Goal: Information Seeking & Learning: Learn about a topic

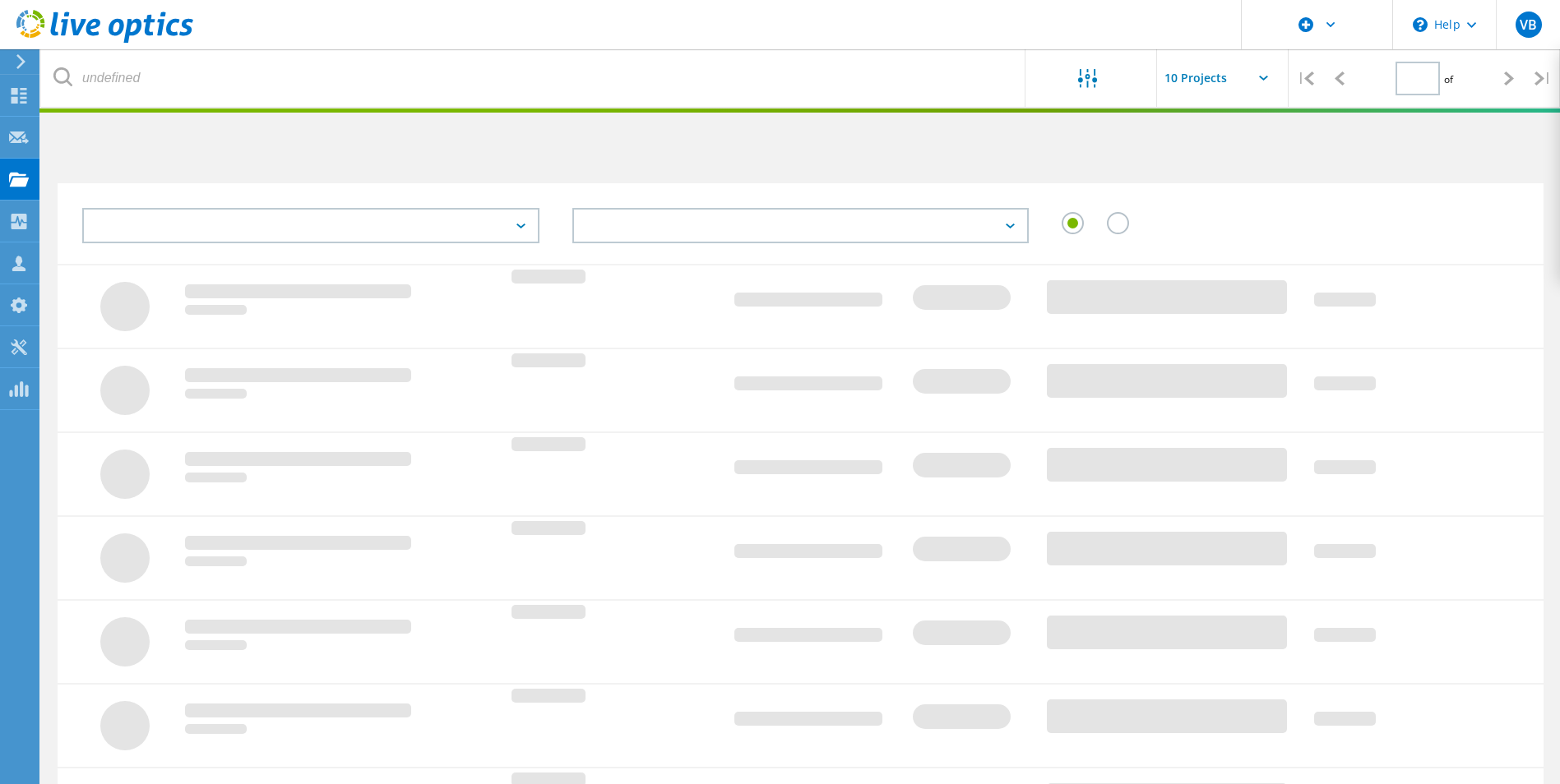
type input "1"
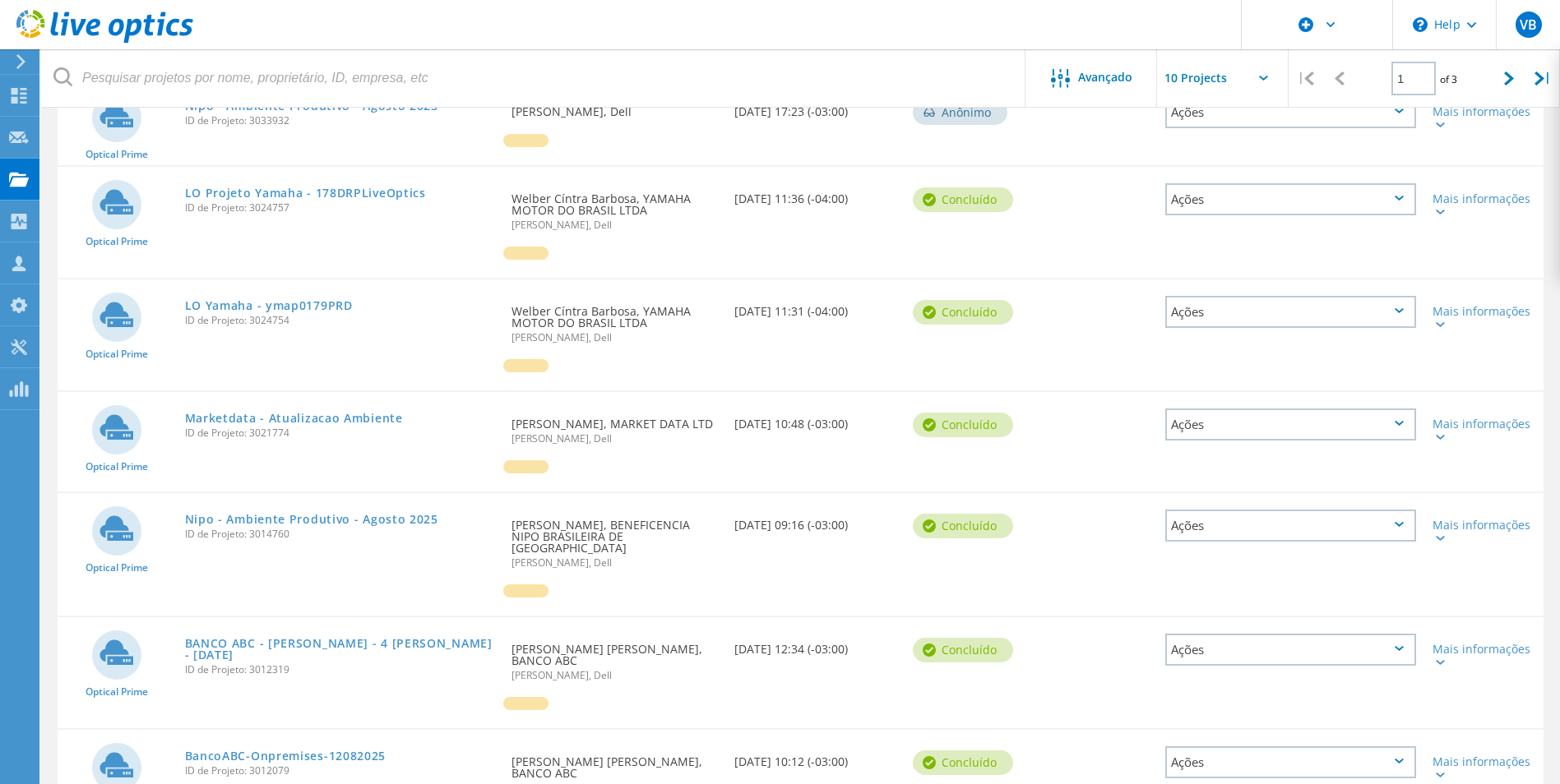
scroll to position [362, 0]
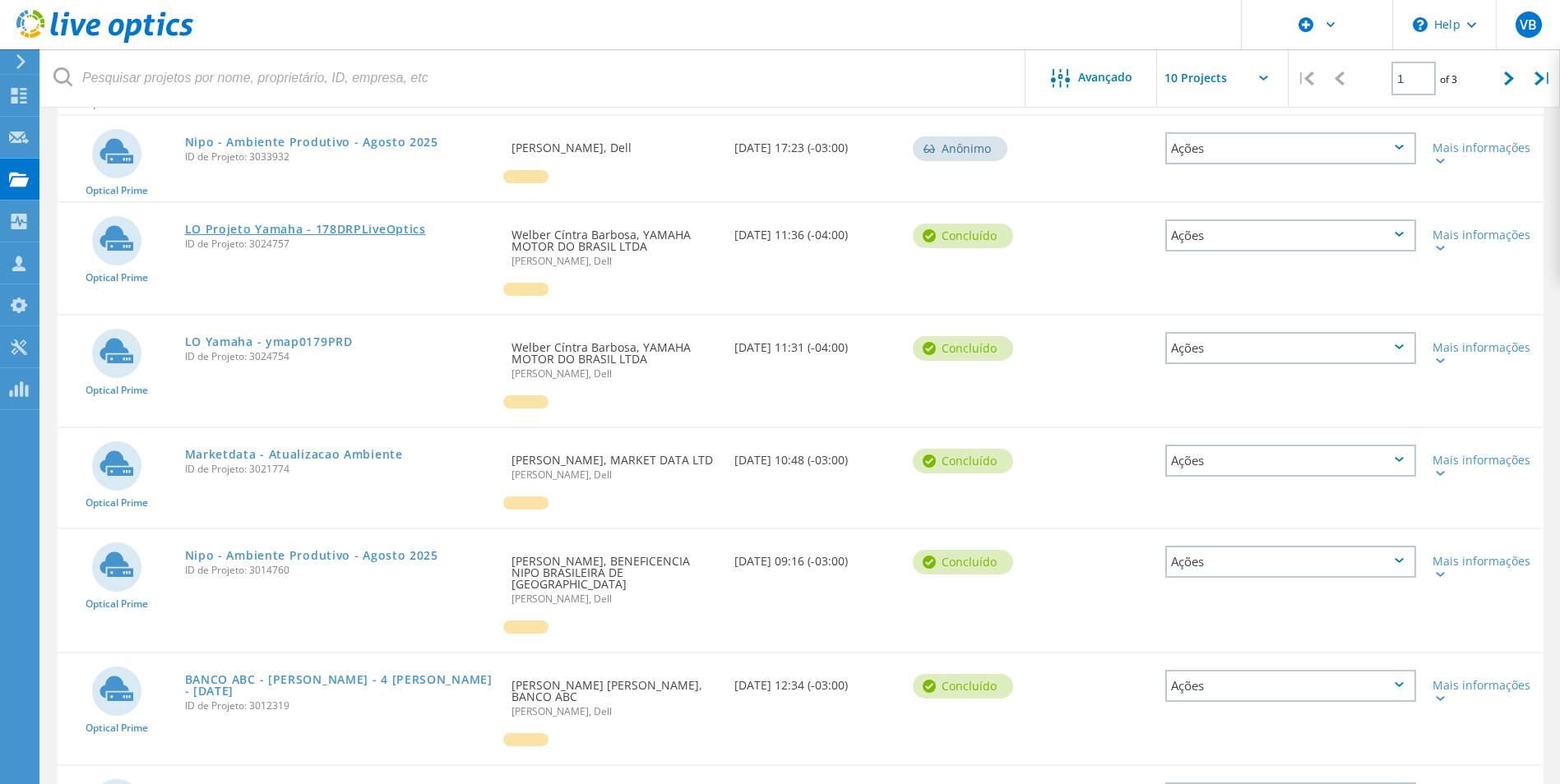
click at [329, 223] on link "LO Projeto Yamaha - 178DRPLiveOptics" at bounding box center [305, 229] width 241 height 12
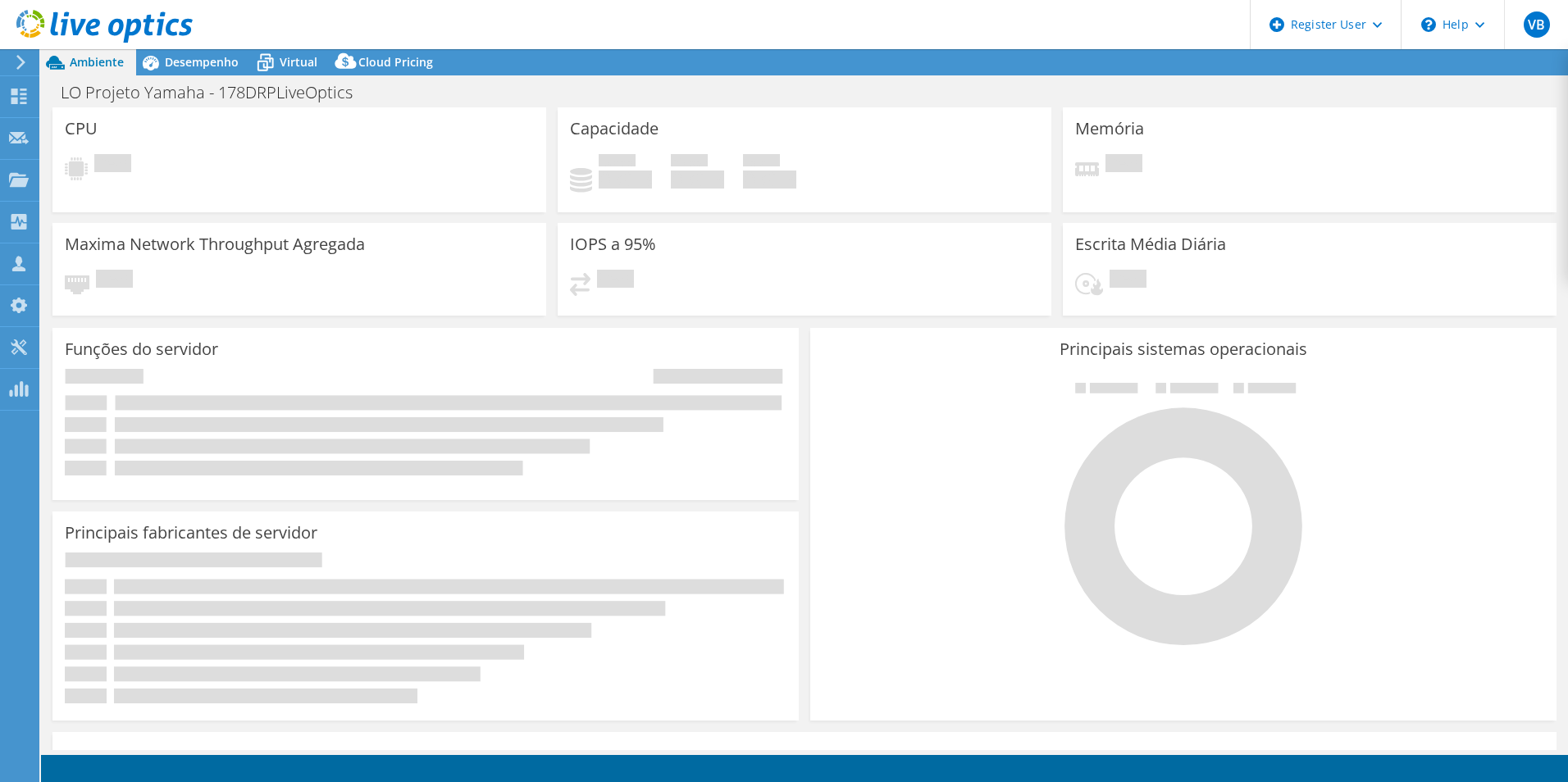
select select "USD"
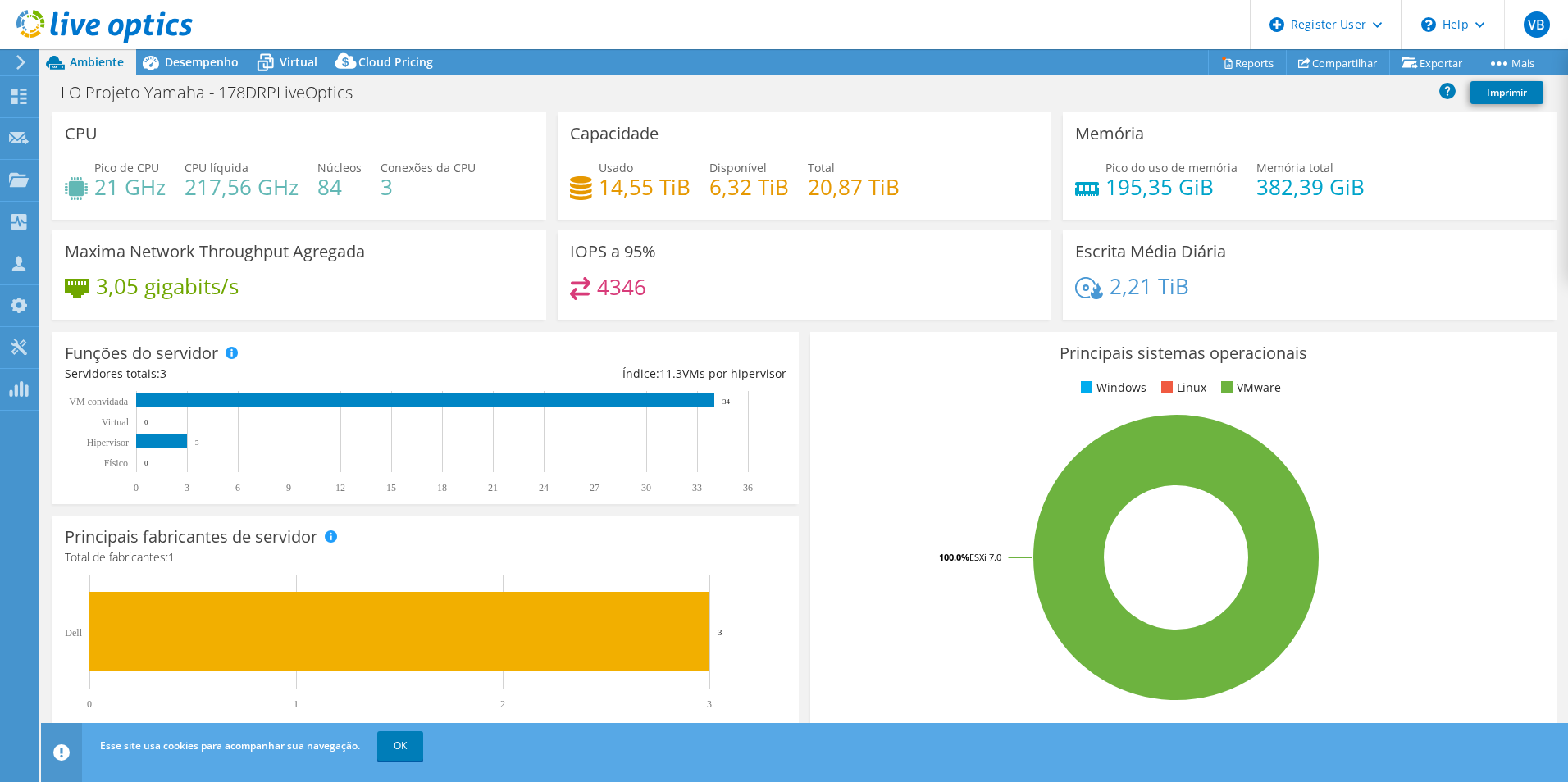
click at [83, 21] on use at bounding box center [104, 26] width 176 height 33
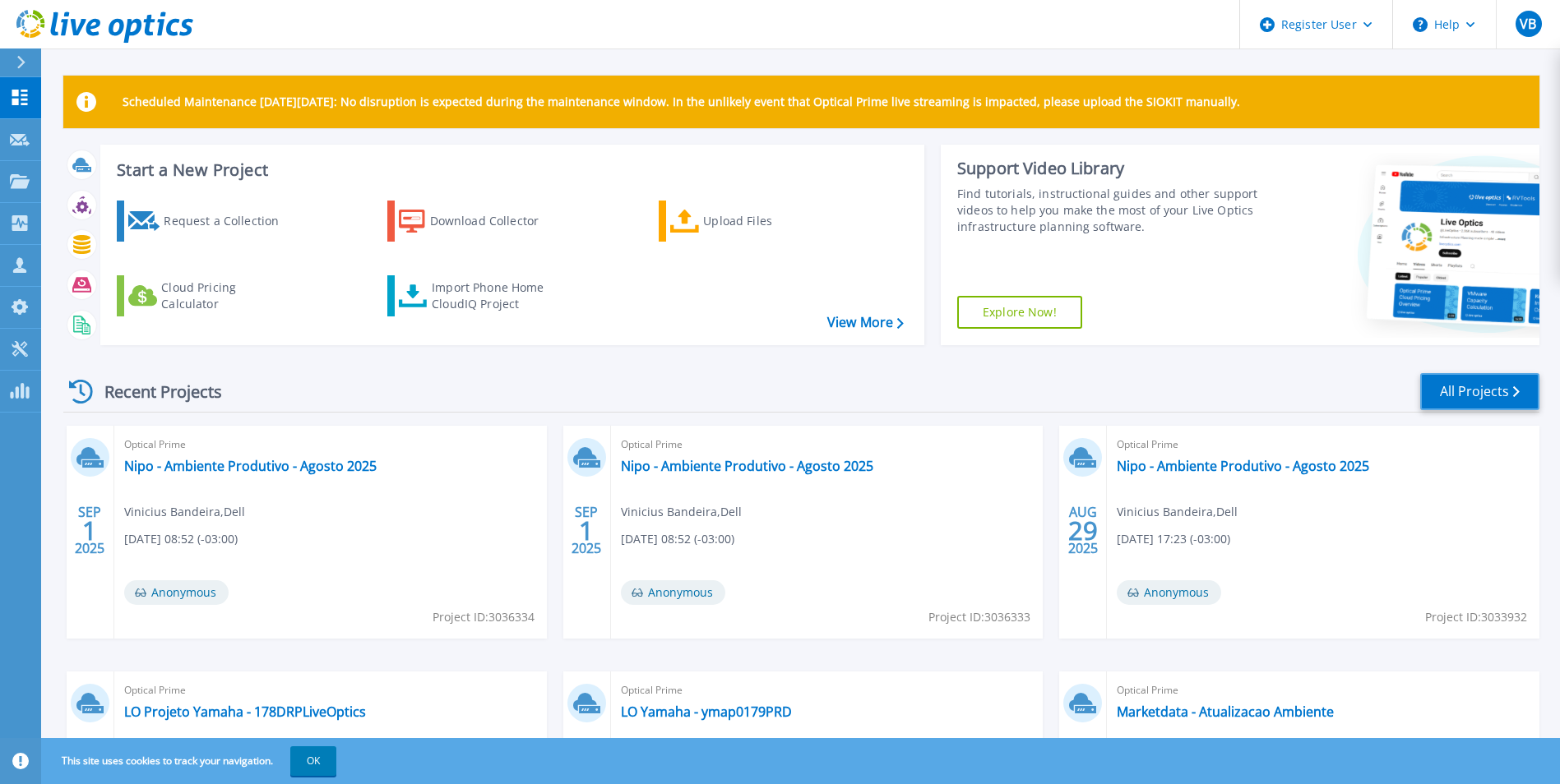
click at [1497, 382] on link "All Projects" at bounding box center [1480, 391] width 119 height 37
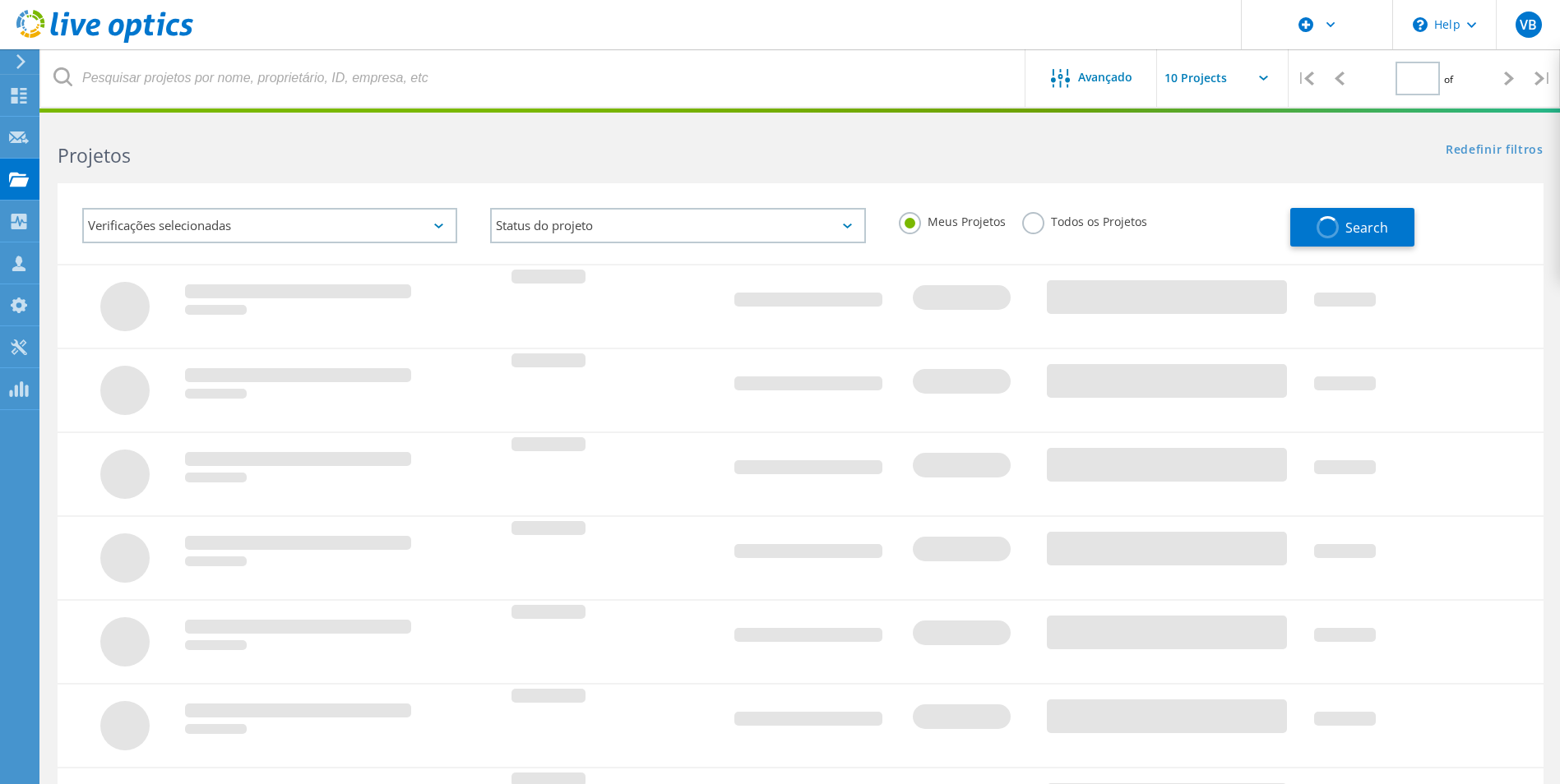
type input "1"
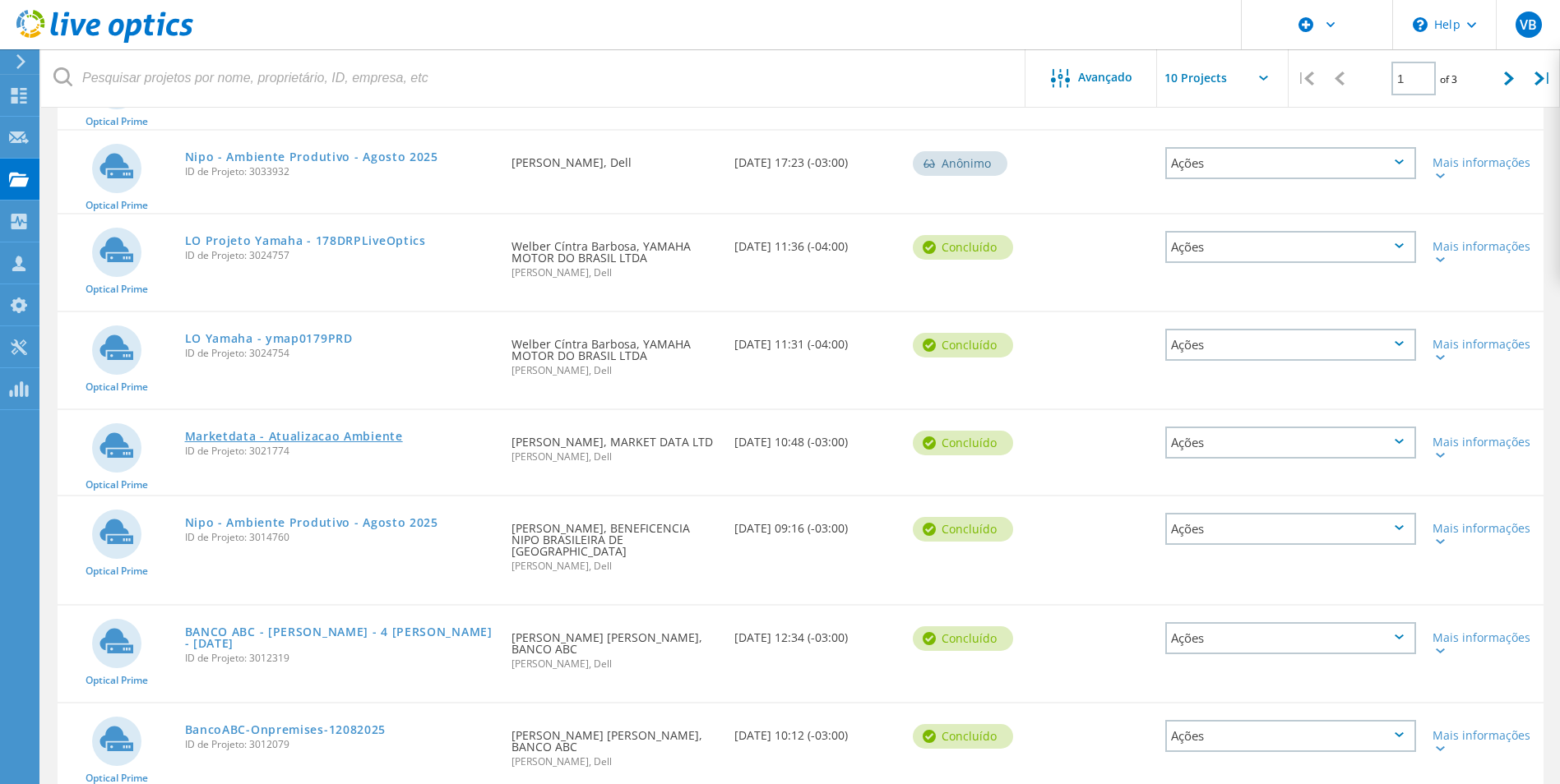
scroll to position [411, 0]
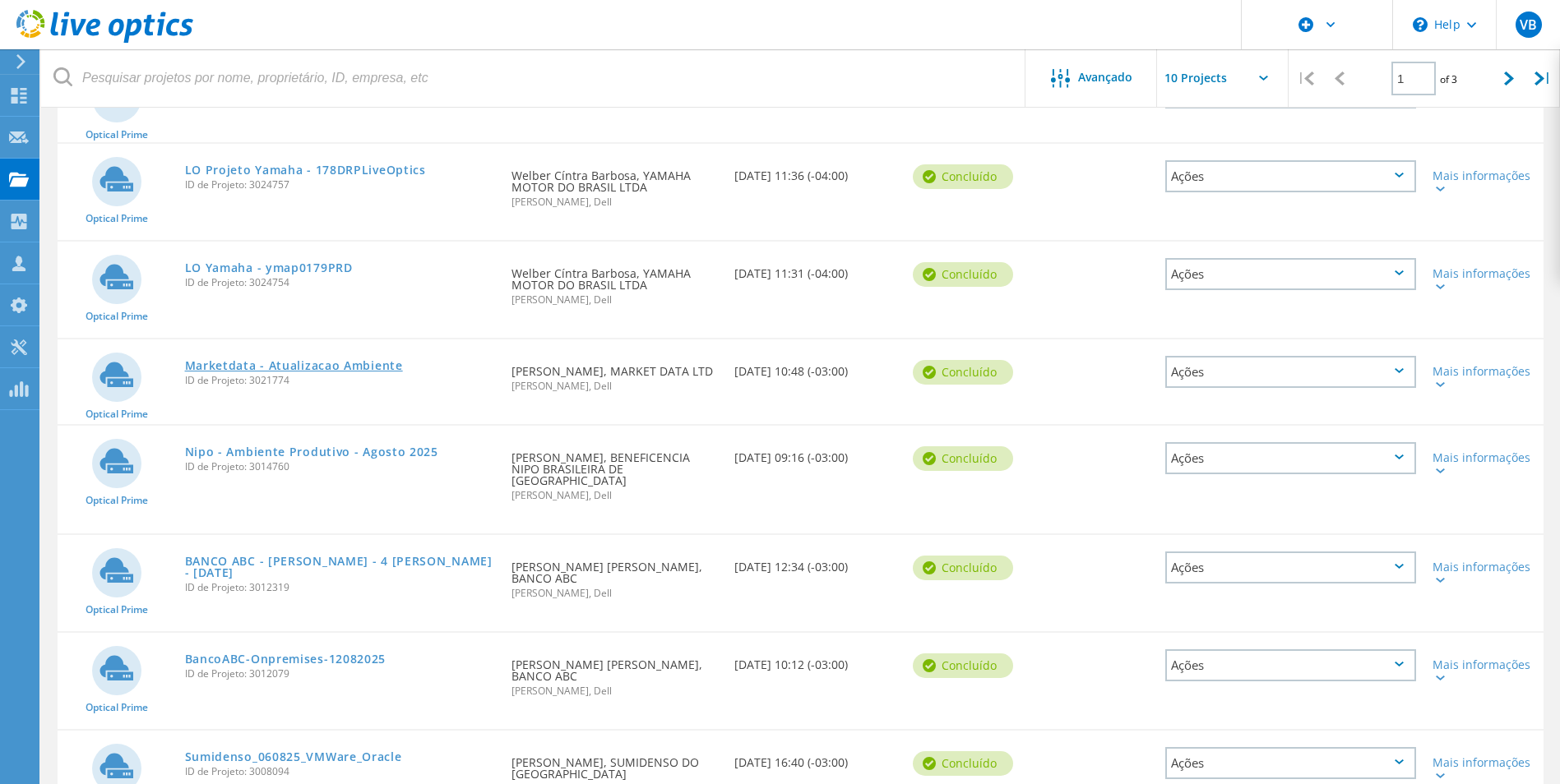
click at [294, 363] on link "Marketdata - Atualizacao Ambiente" at bounding box center [294, 365] width 218 height 12
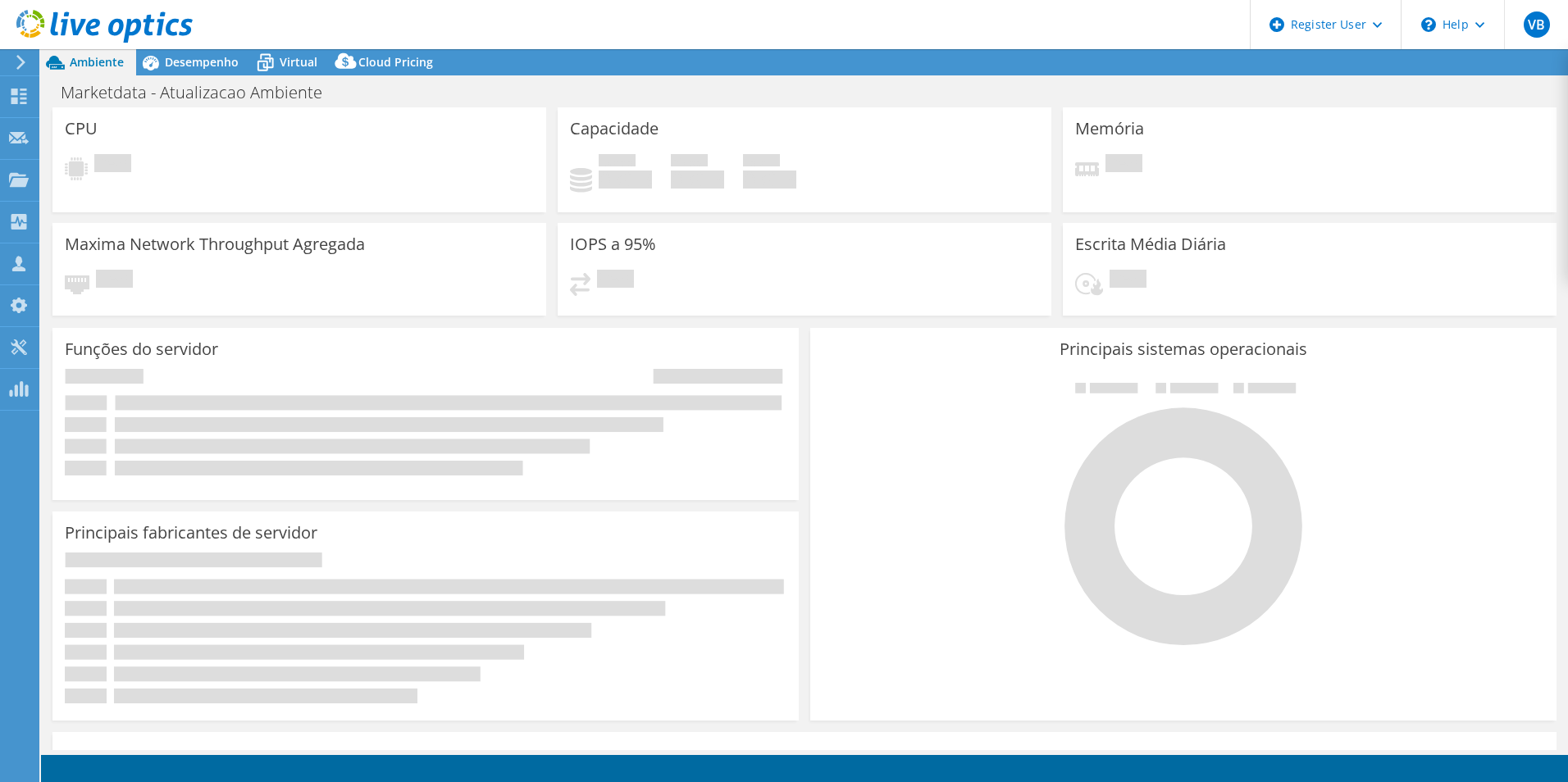
select select "USD"
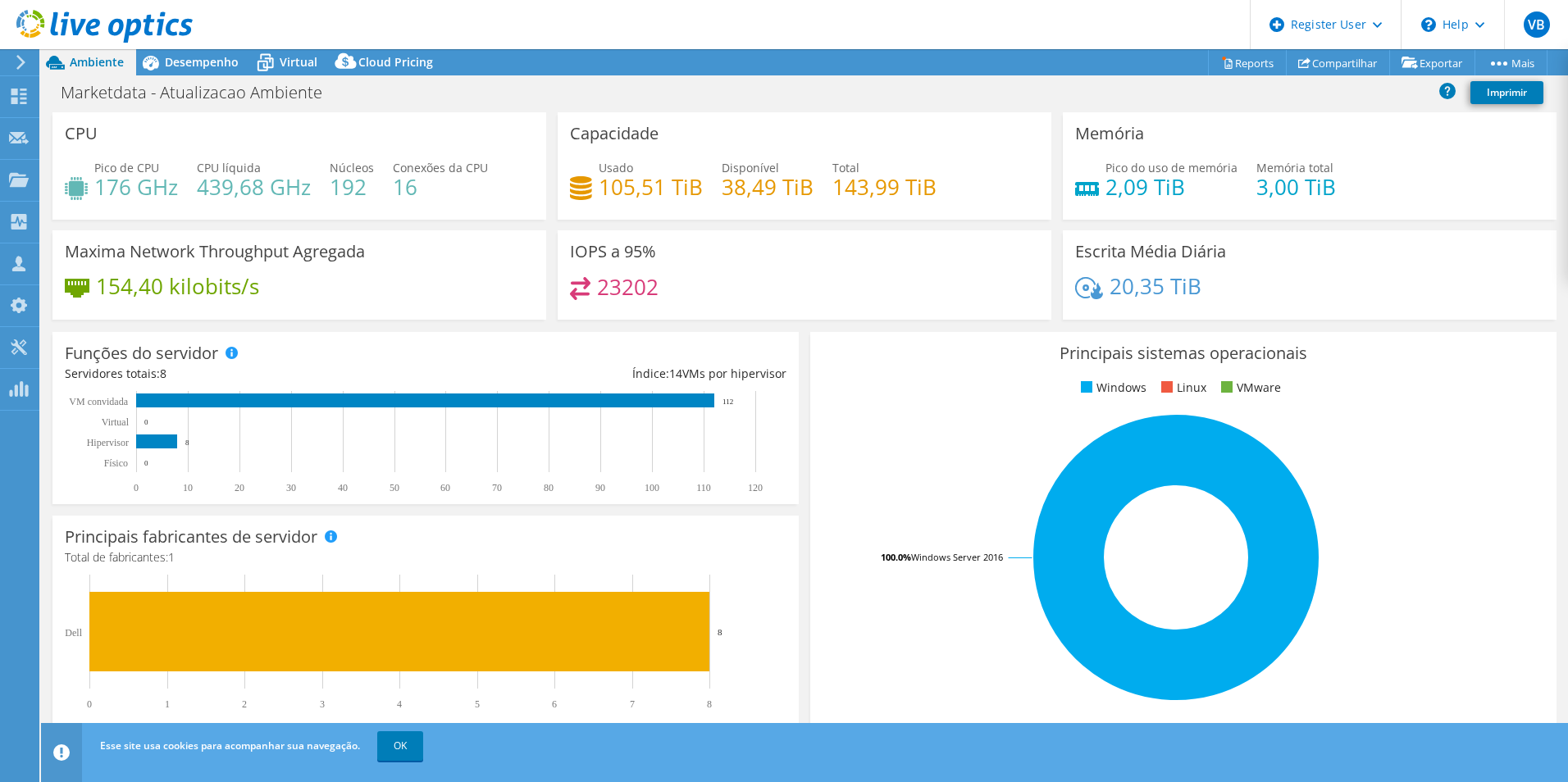
click at [252, 286] on h4 "154,40 kilobits/s" at bounding box center [177, 286] width 163 height 18
click at [200, 72] on div "Desempenho" at bounding box center [193, 62] width 115 height 26
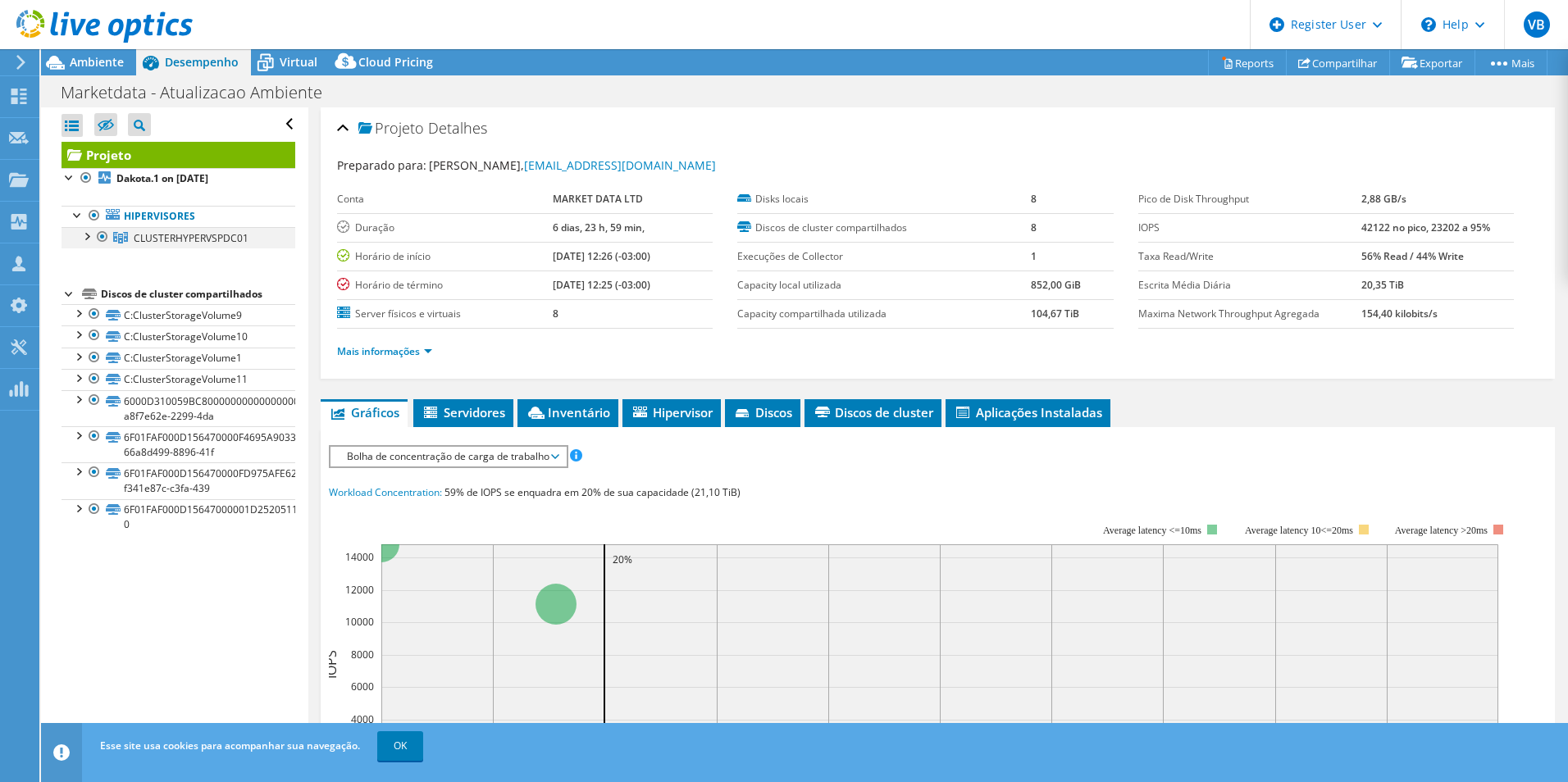
click at [87, 233] on div at bounding box center [86, 235] width 16 height 16
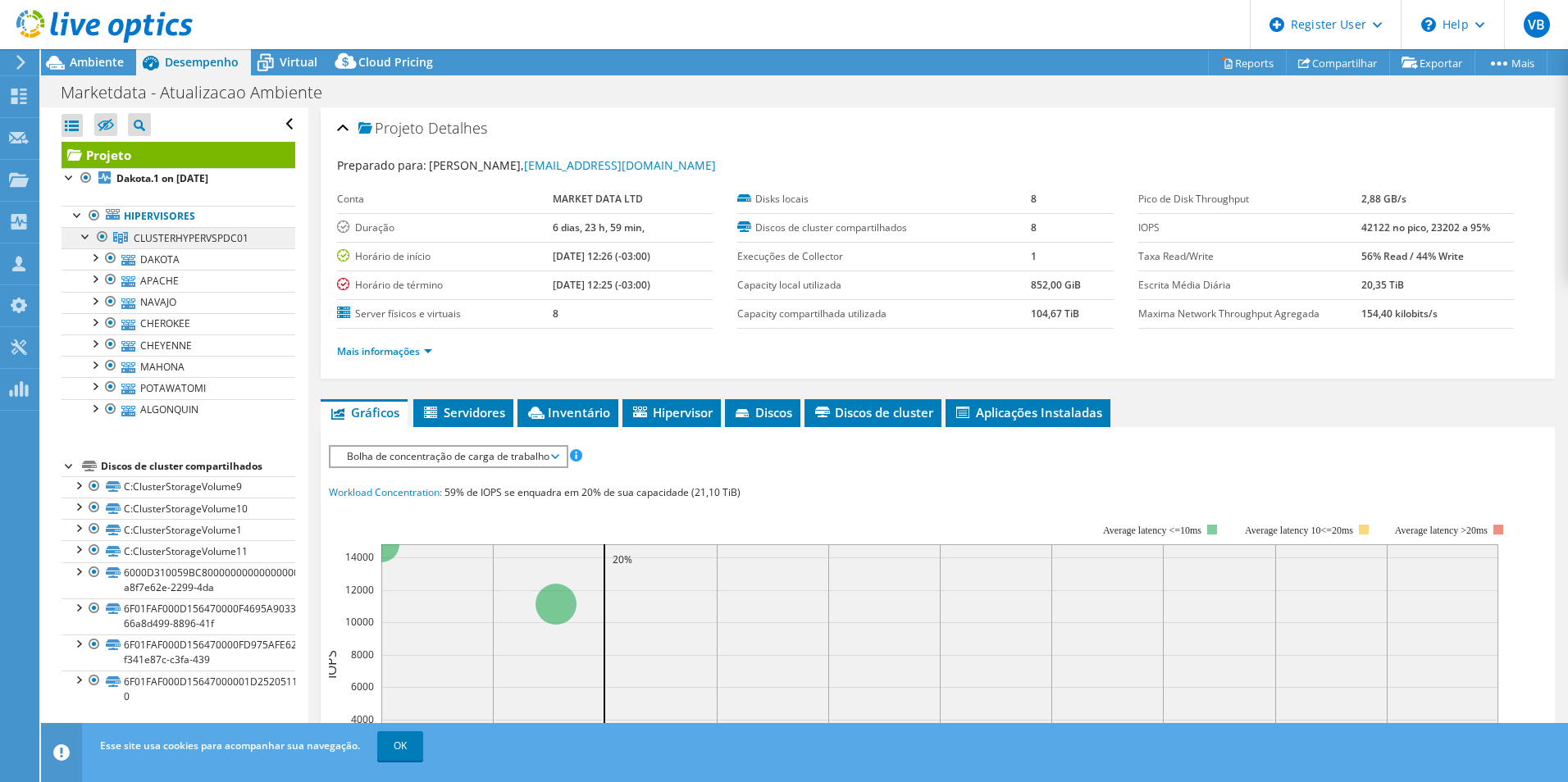
click at [164, 237] on span "CLUSTERHYPERVSPDC01" at bounding box center [191, 238] width 115 height 14
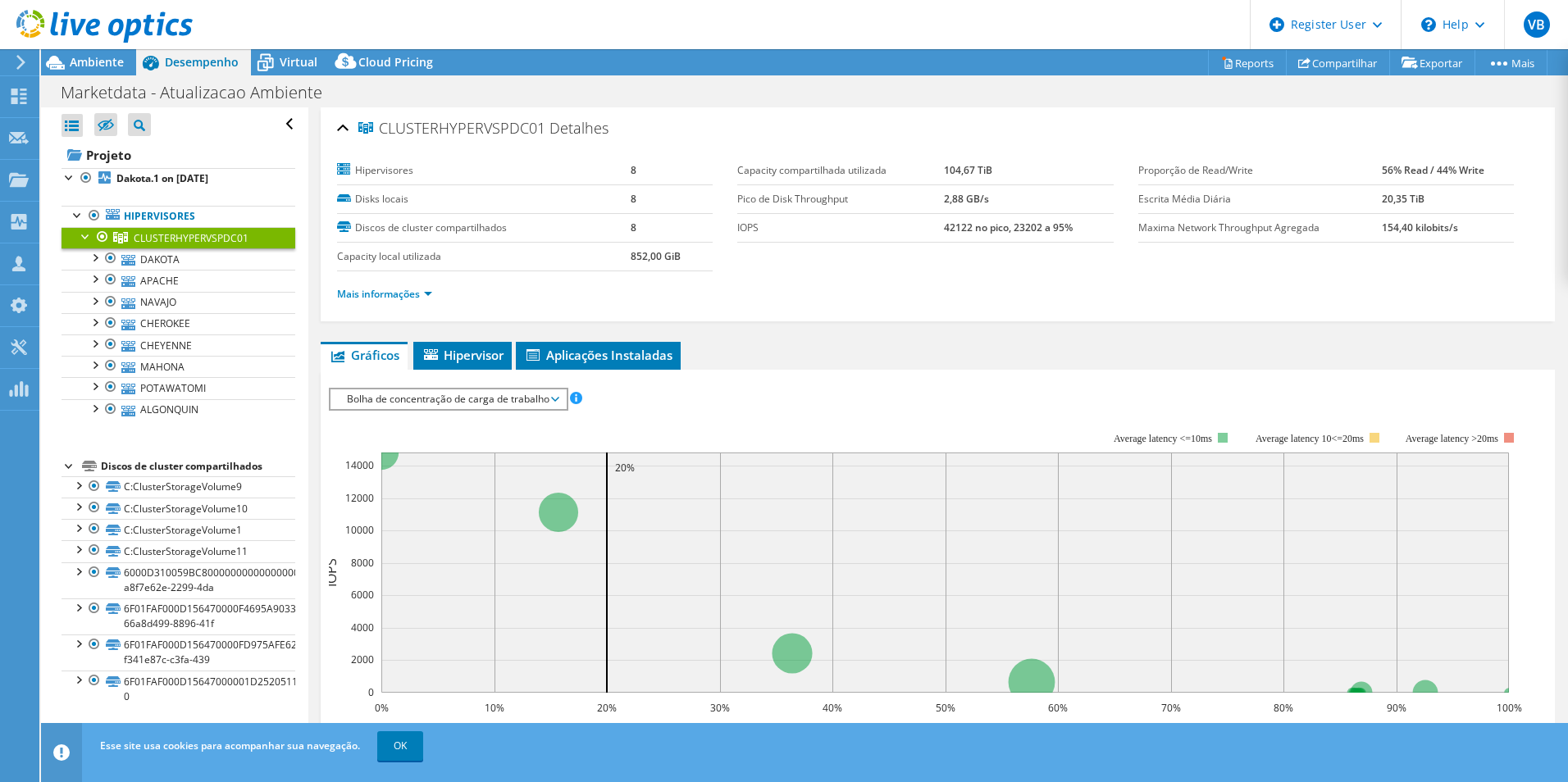
click at [430, 390] on span "Bolha de concentração de carga de trabalho" at bounding box center [447, 399] width 219 height 20
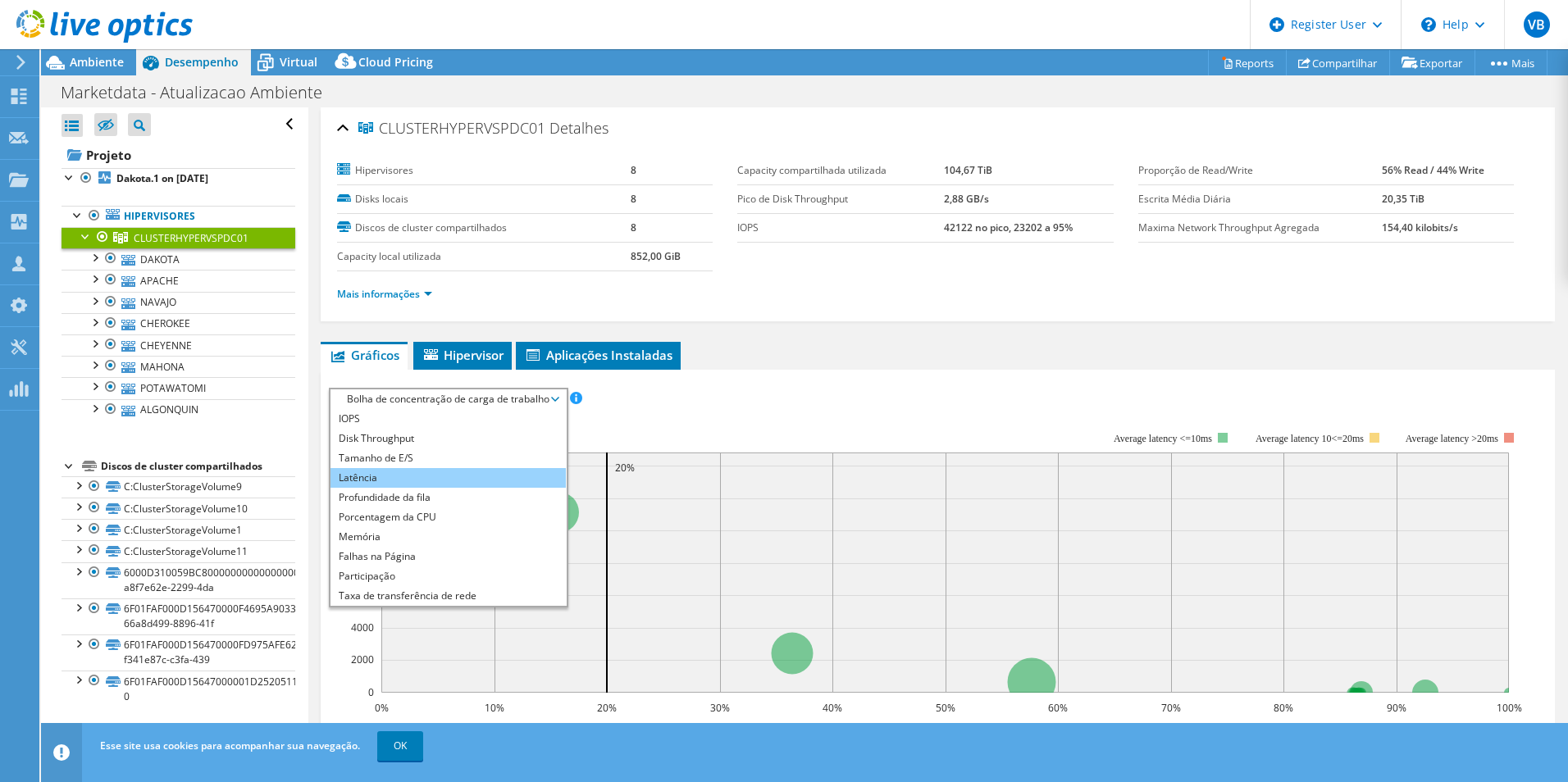
click at [424, 478] on li "Latência" at bounding box center [447, 478] width 235 height 20
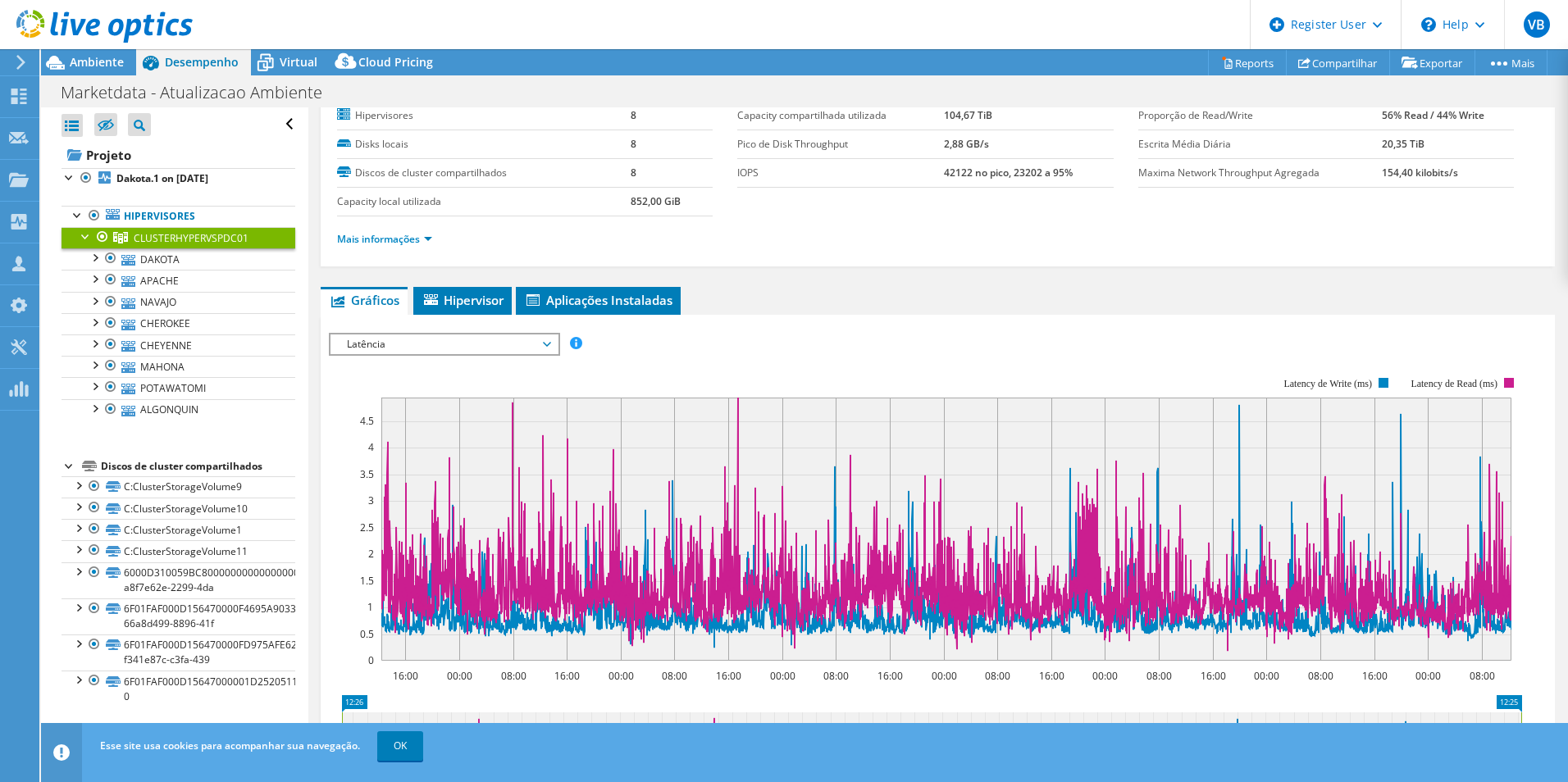
scroll to position [82, 0]
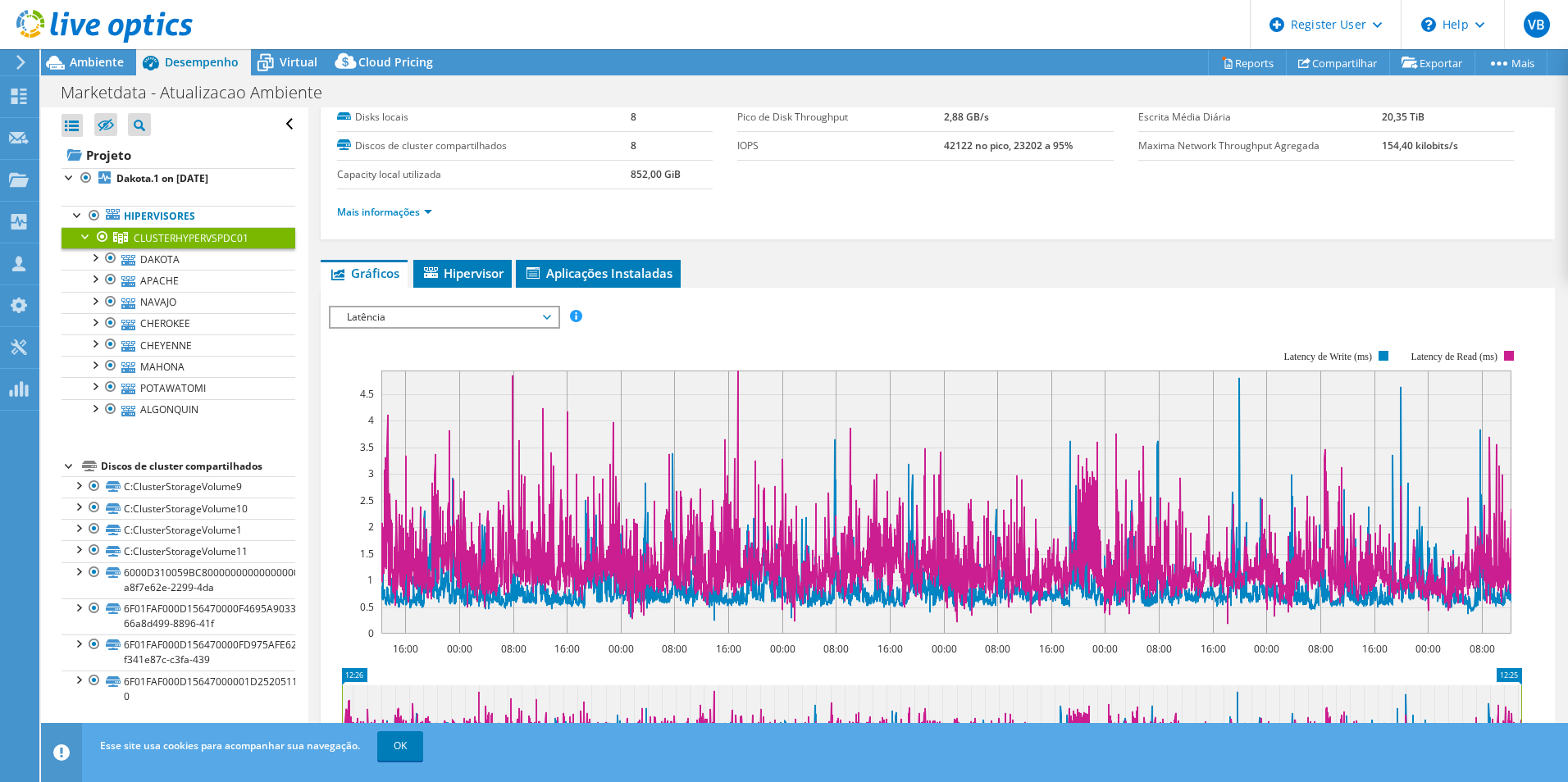
click at [530, 325] on span "Latência" at bounding box center [444, 318] width 211 height 20
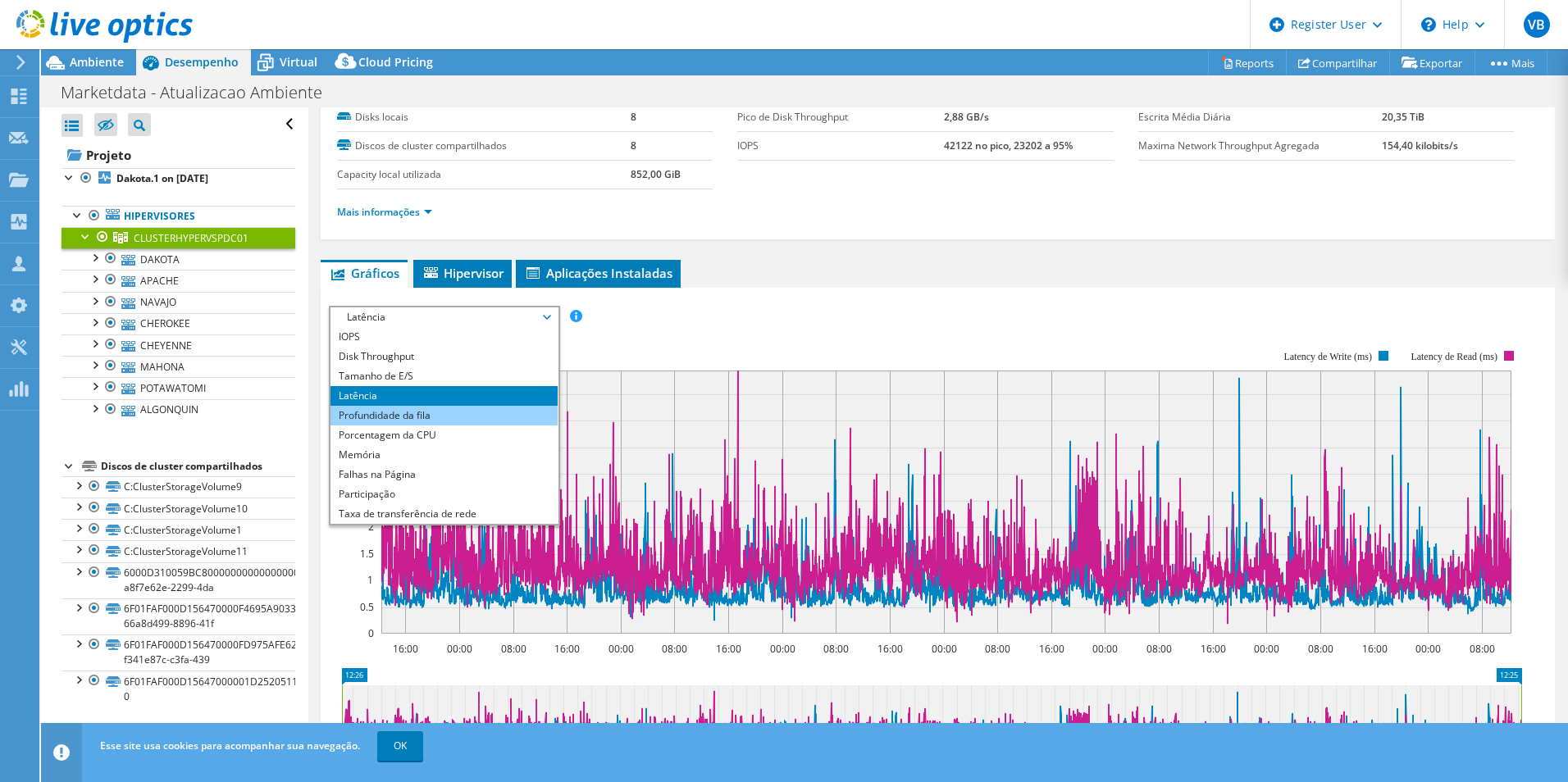
click at [469, 424] on li "Profundidade da fila" at bounding box center [444, 416] width 227 height 20
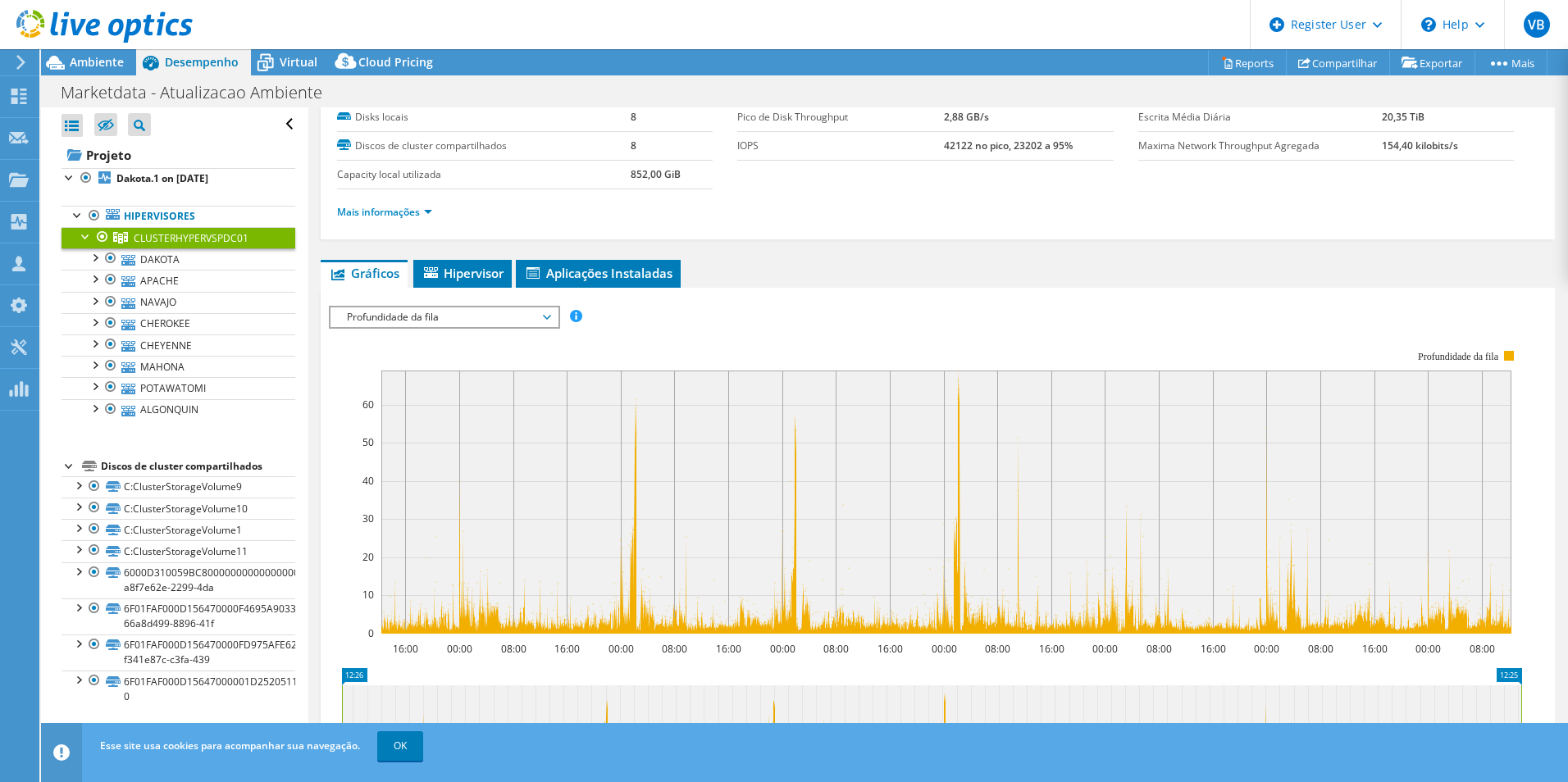
click at [489, 317] on span "Profundidade da fila" at bounding box center [444, 318] width 211 height 20
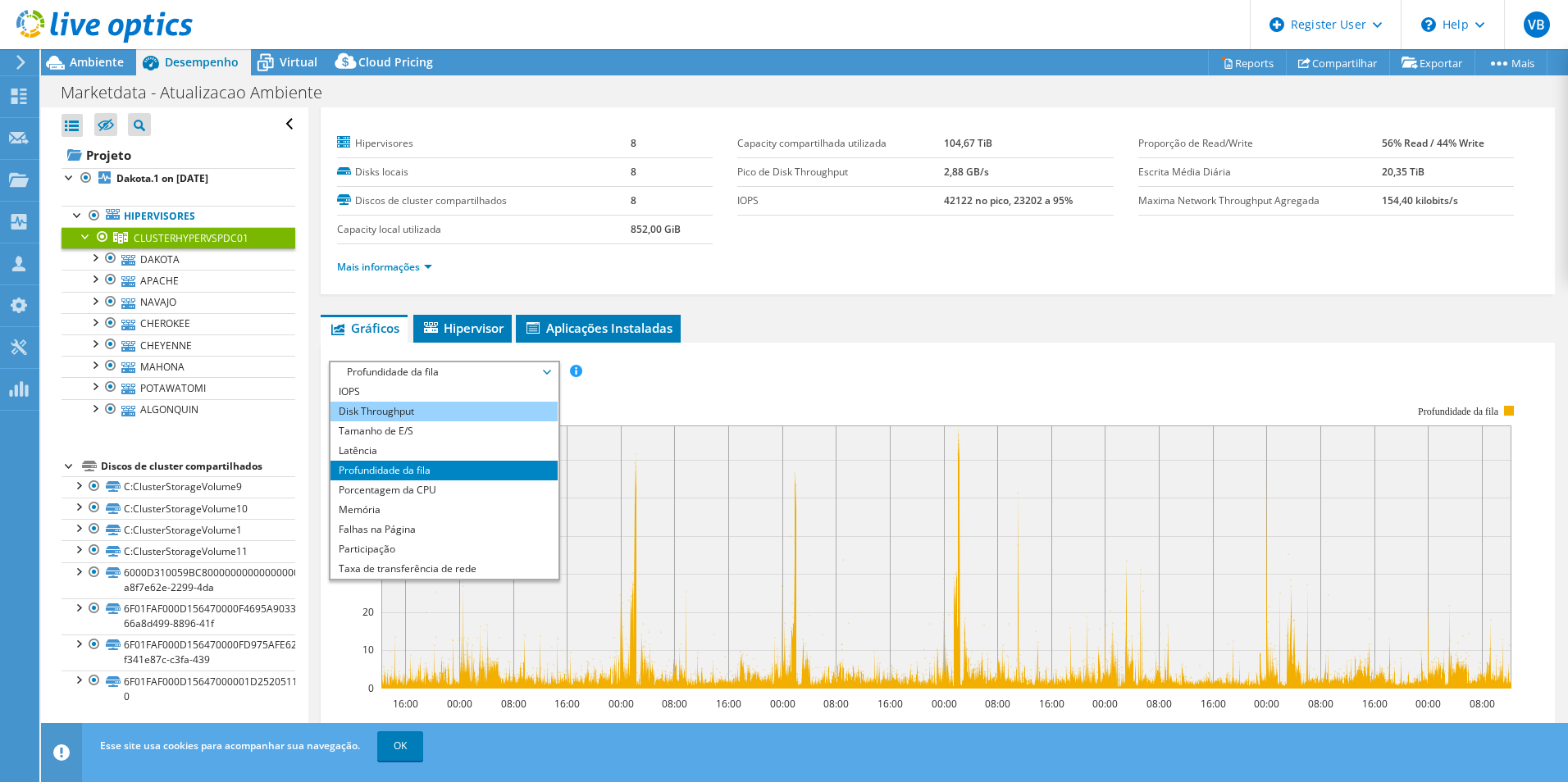
scroll to position [0, 0]
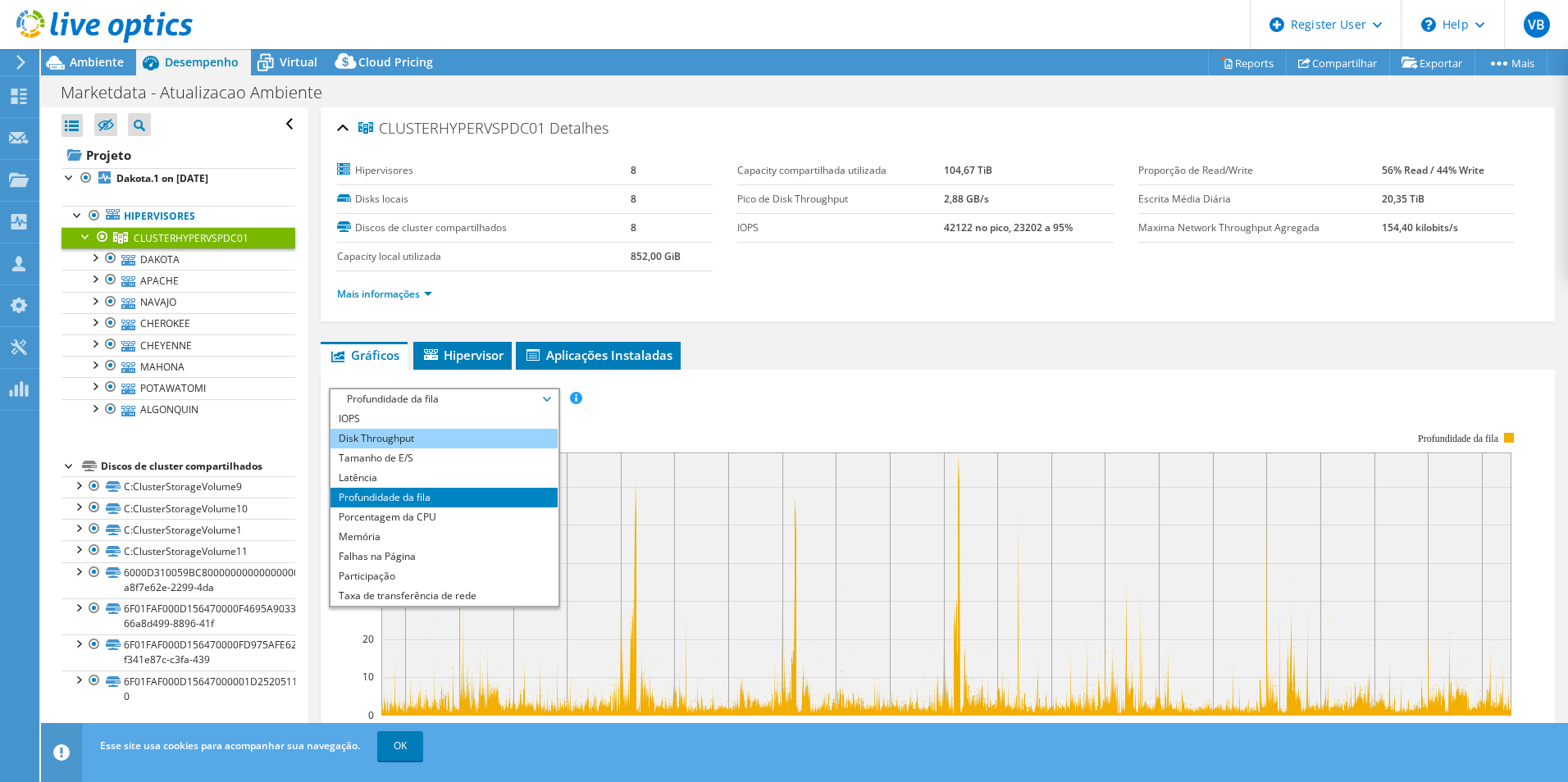
click at [457, 433] on li "Disk Throughput" at bounding box center [444, 438] width 227 height 20
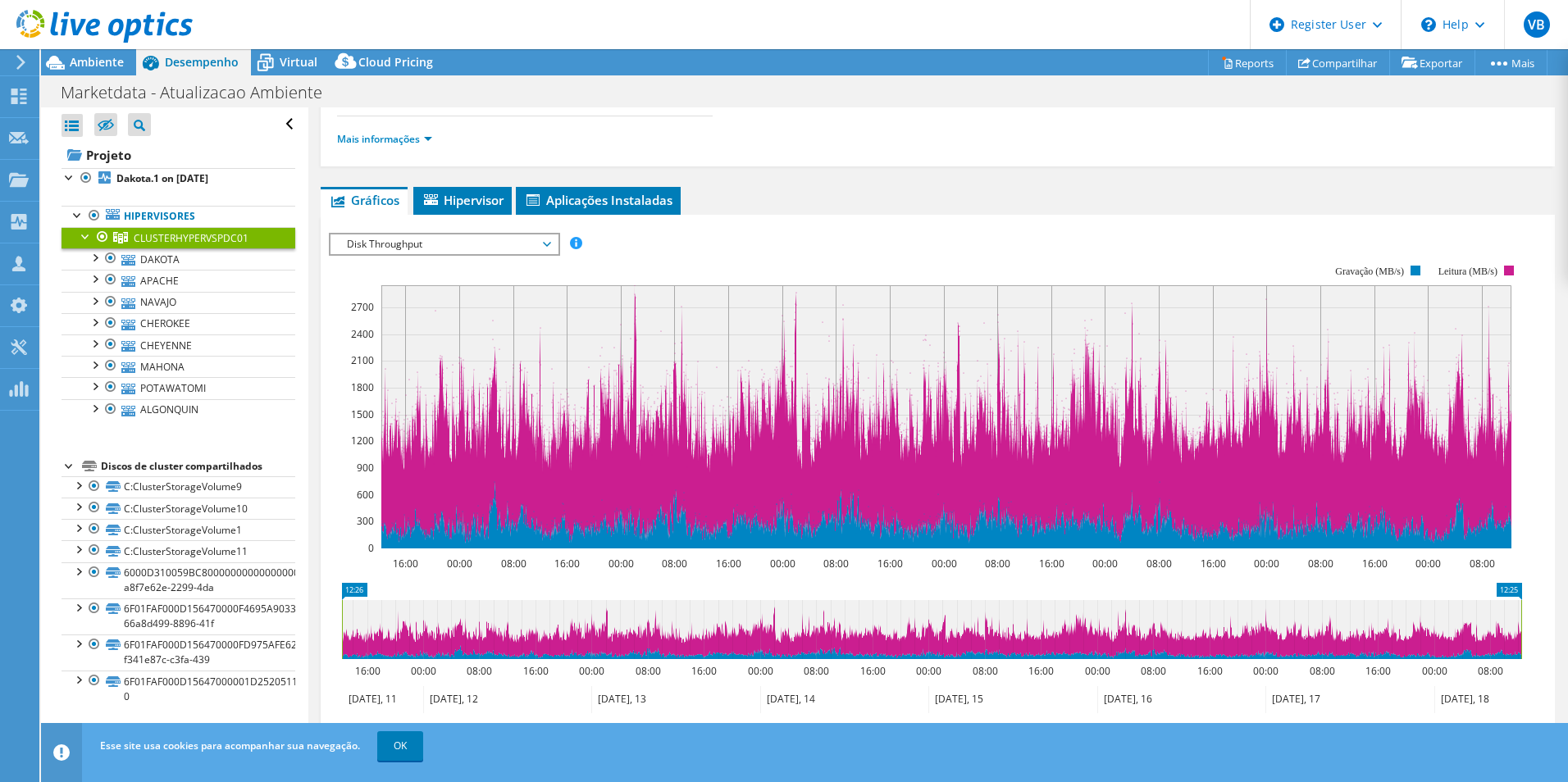
scroll to position [164, 0]
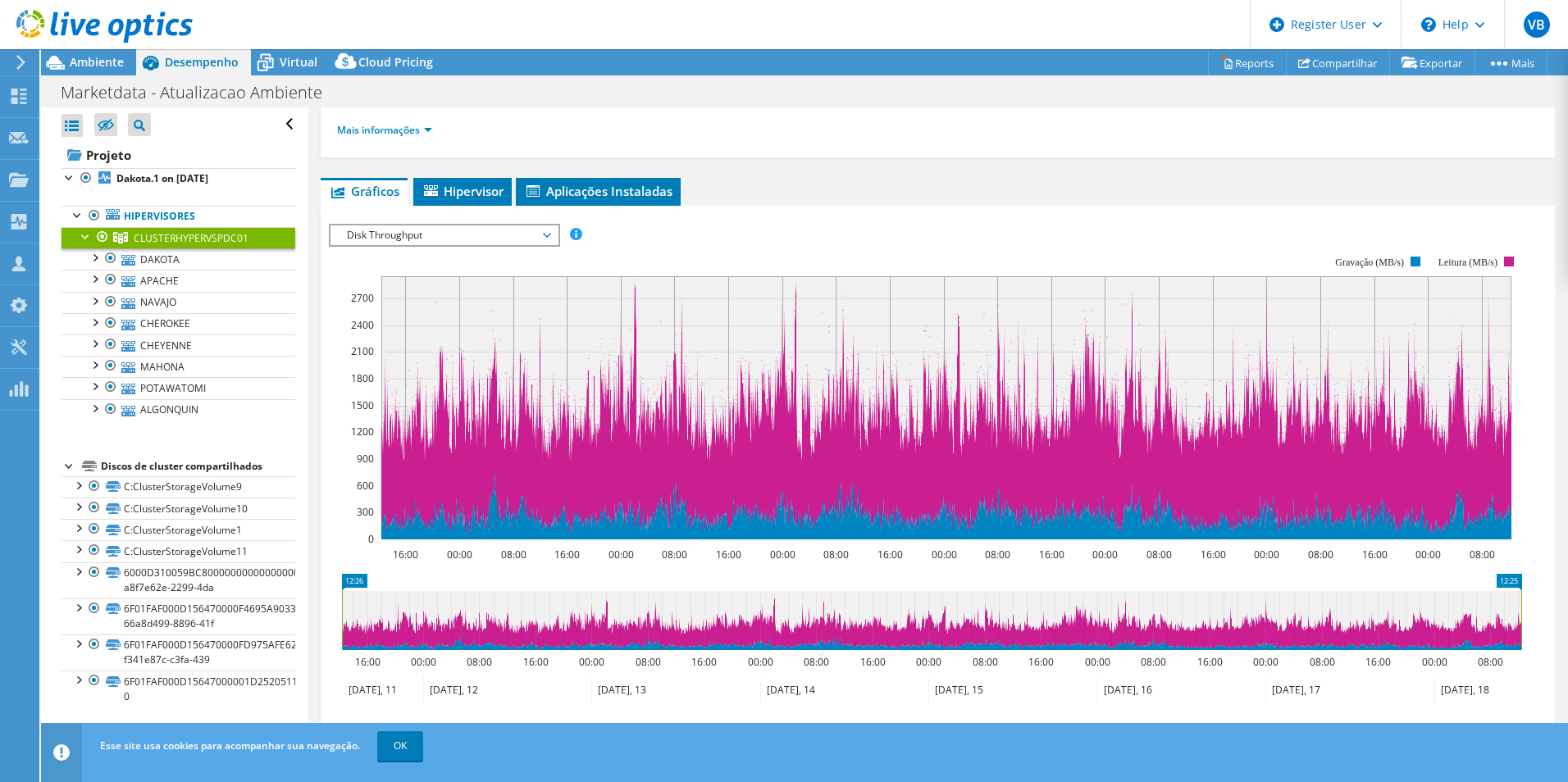
click at [439, 244] on span "Disk Throughput" at bounding box center [444, 235] width 211 height 20
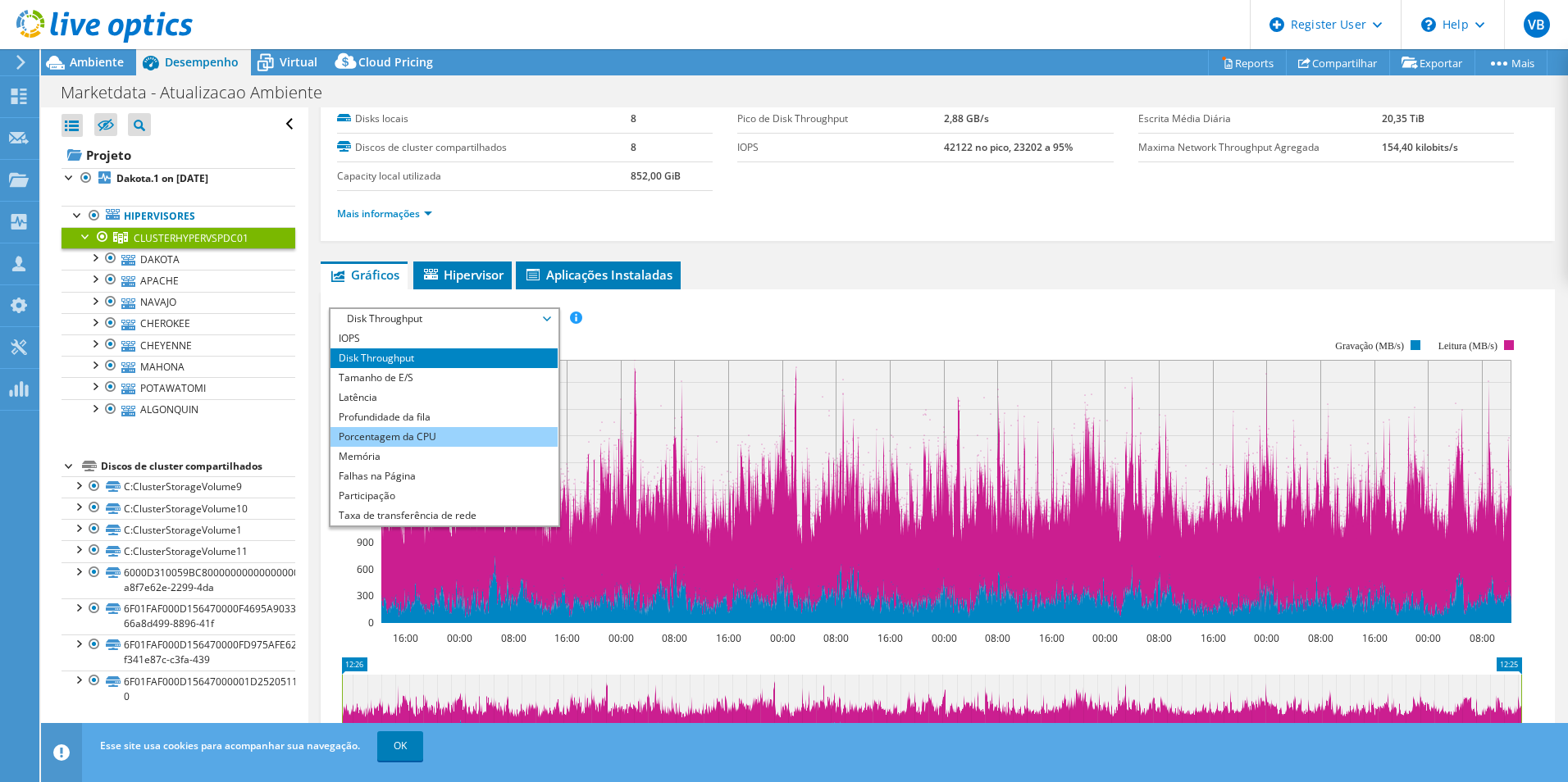
scroll to position [0, 0]
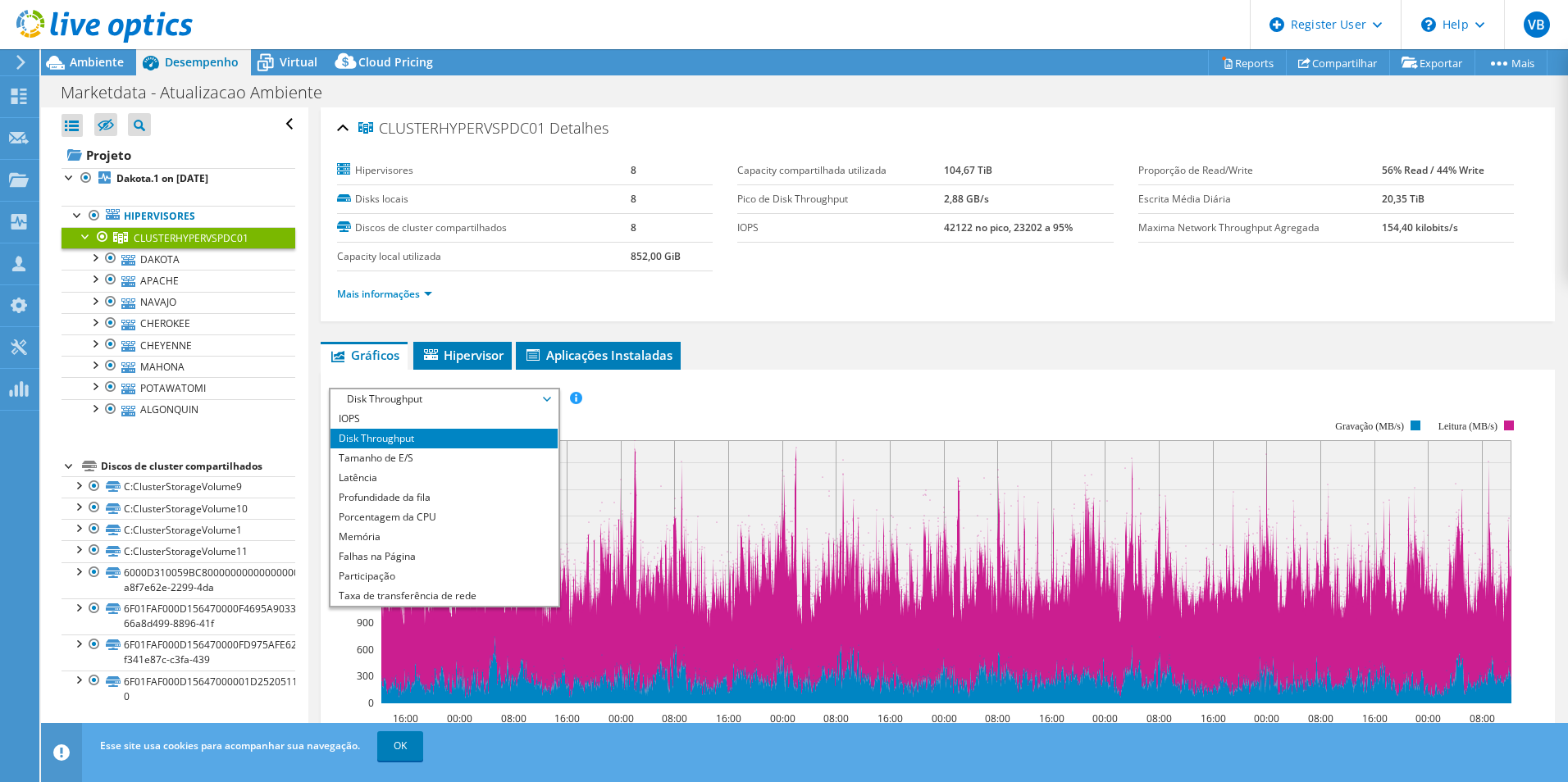
click at [952, 388] on div "IOPS Disk Throughput Tamanho de E/S Latência Profundidade da fila Porcentagem d…" at bounding box center [937, 398] width 1218 height 22
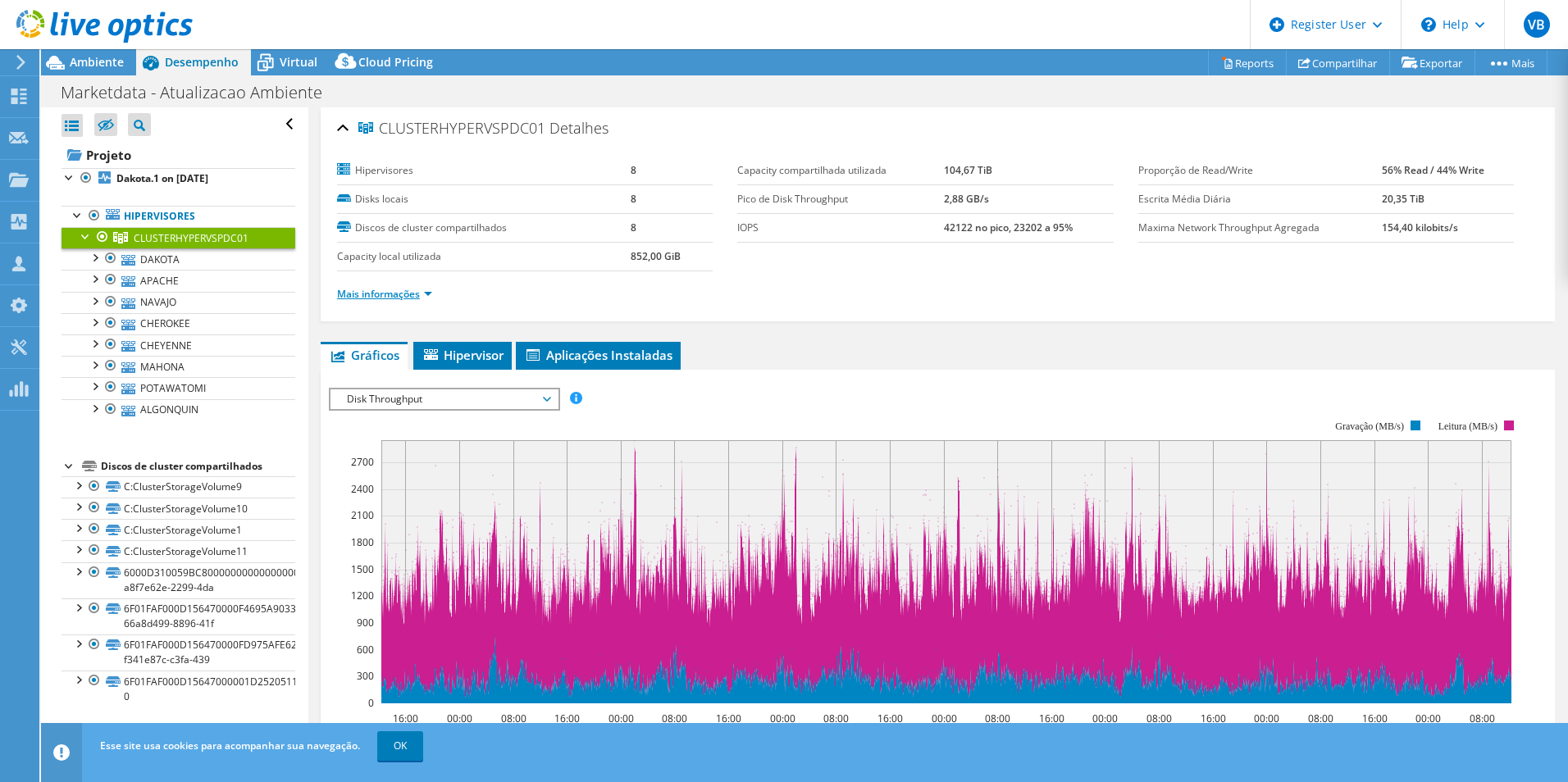
click at [372, 291] on link "Mais informações" at bounding box center [385, 294] width 95 height 14
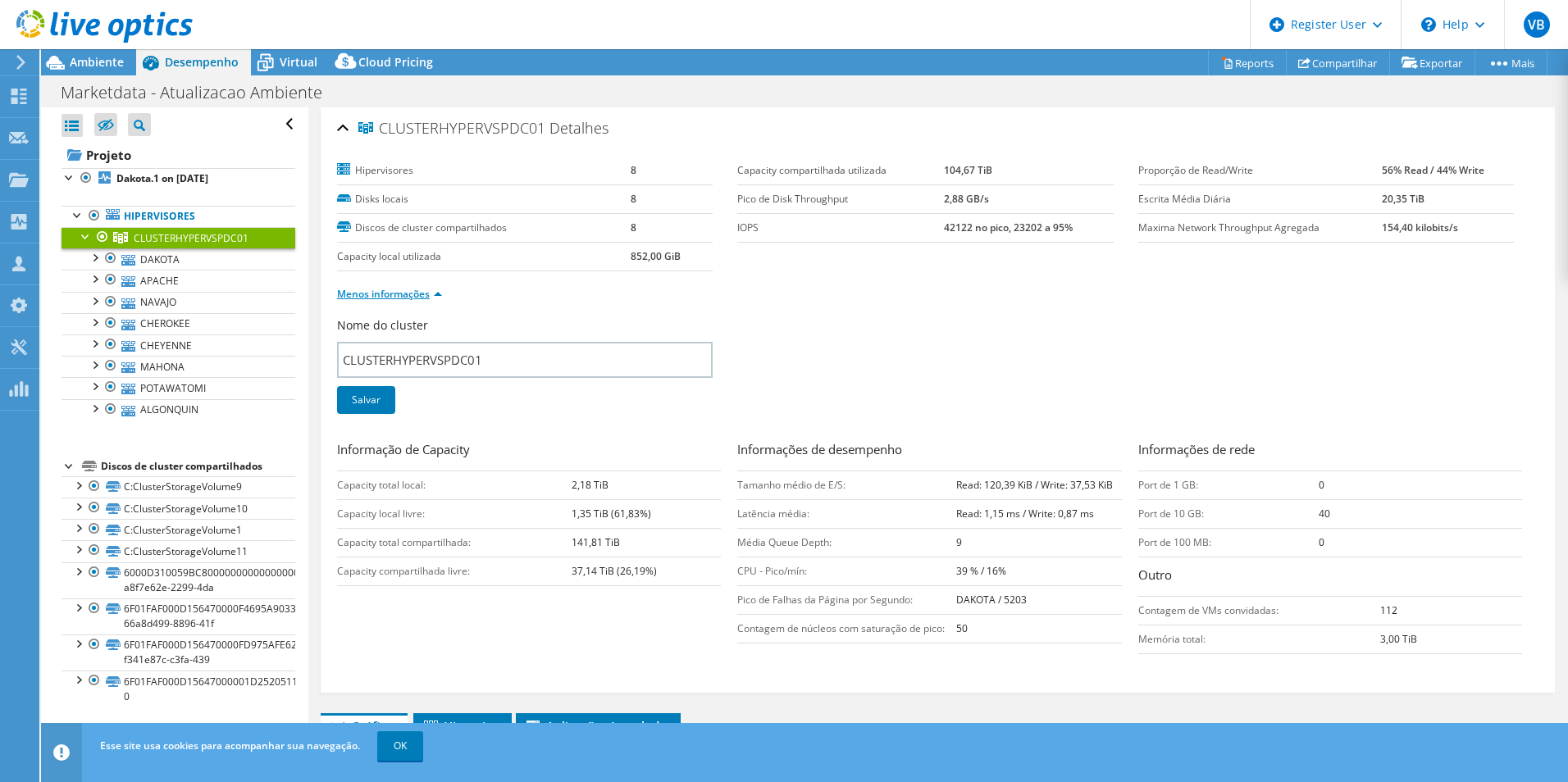
click at [423, 295] on link "Menos informações" at bounding box center [389, 294] width 105 height 14
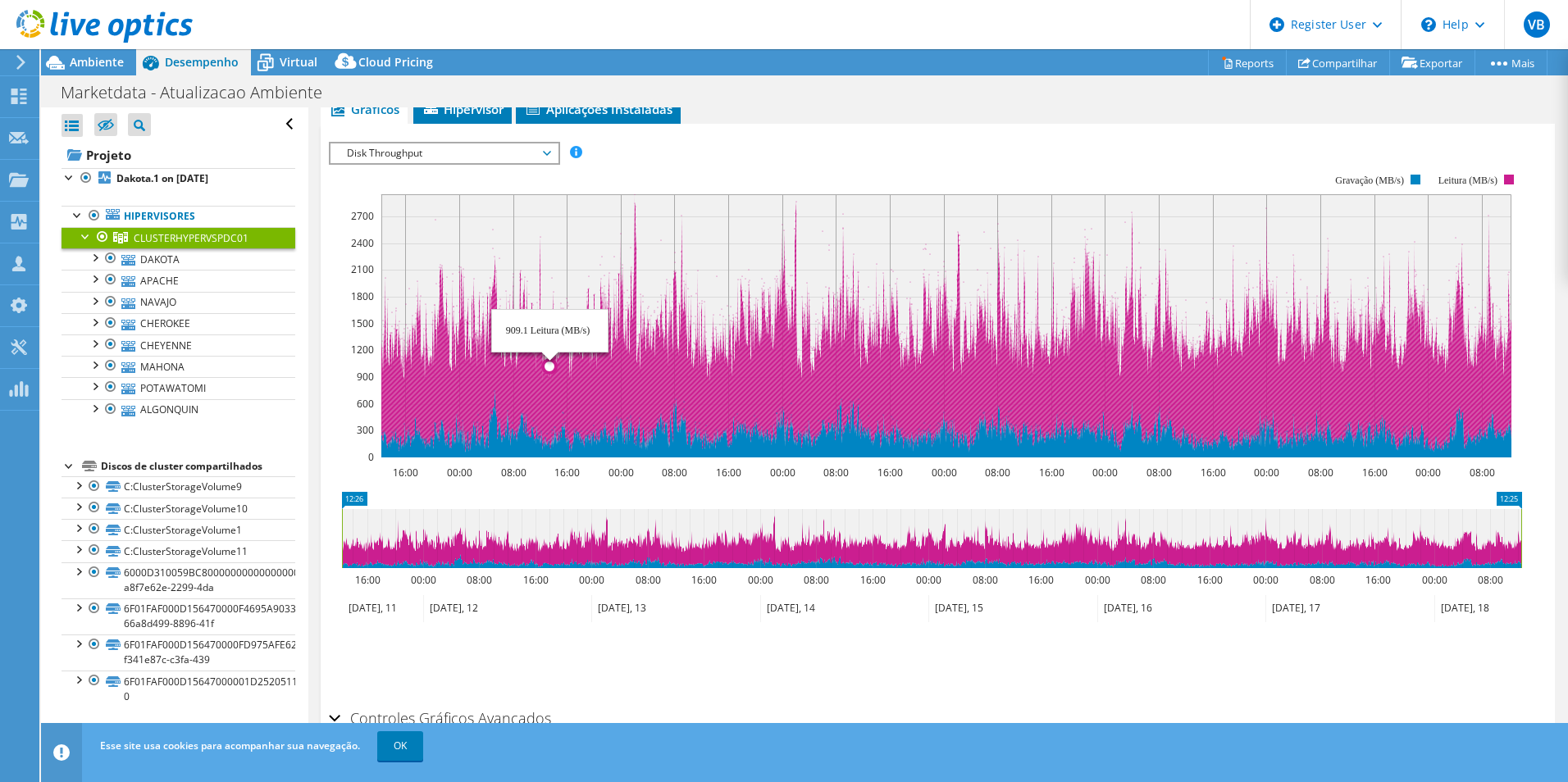
scroll to position [82, 0]
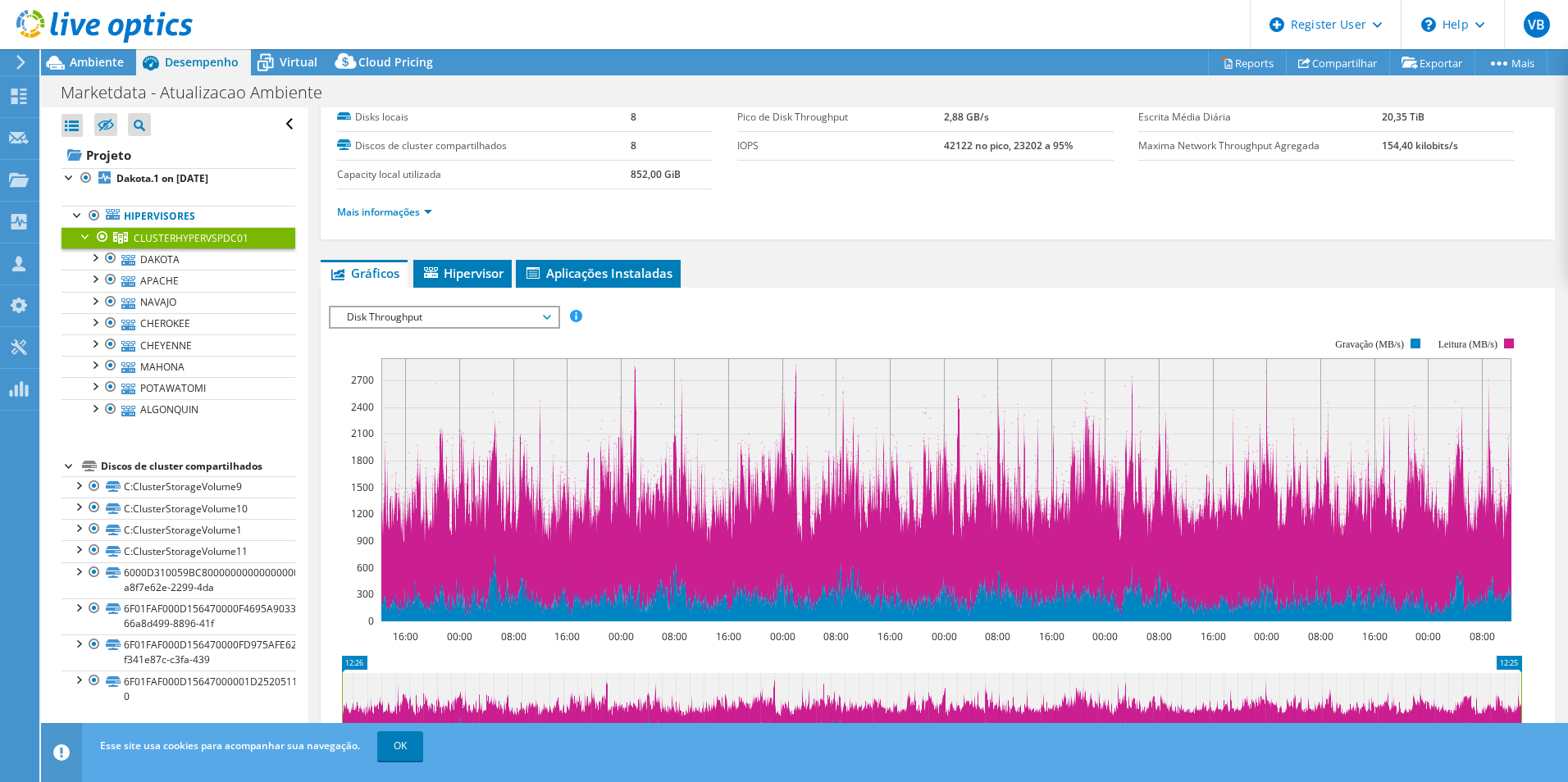
click at [519, 311] on span "Disk Throughput" at bounding box center [444, 318] width 211 height 20
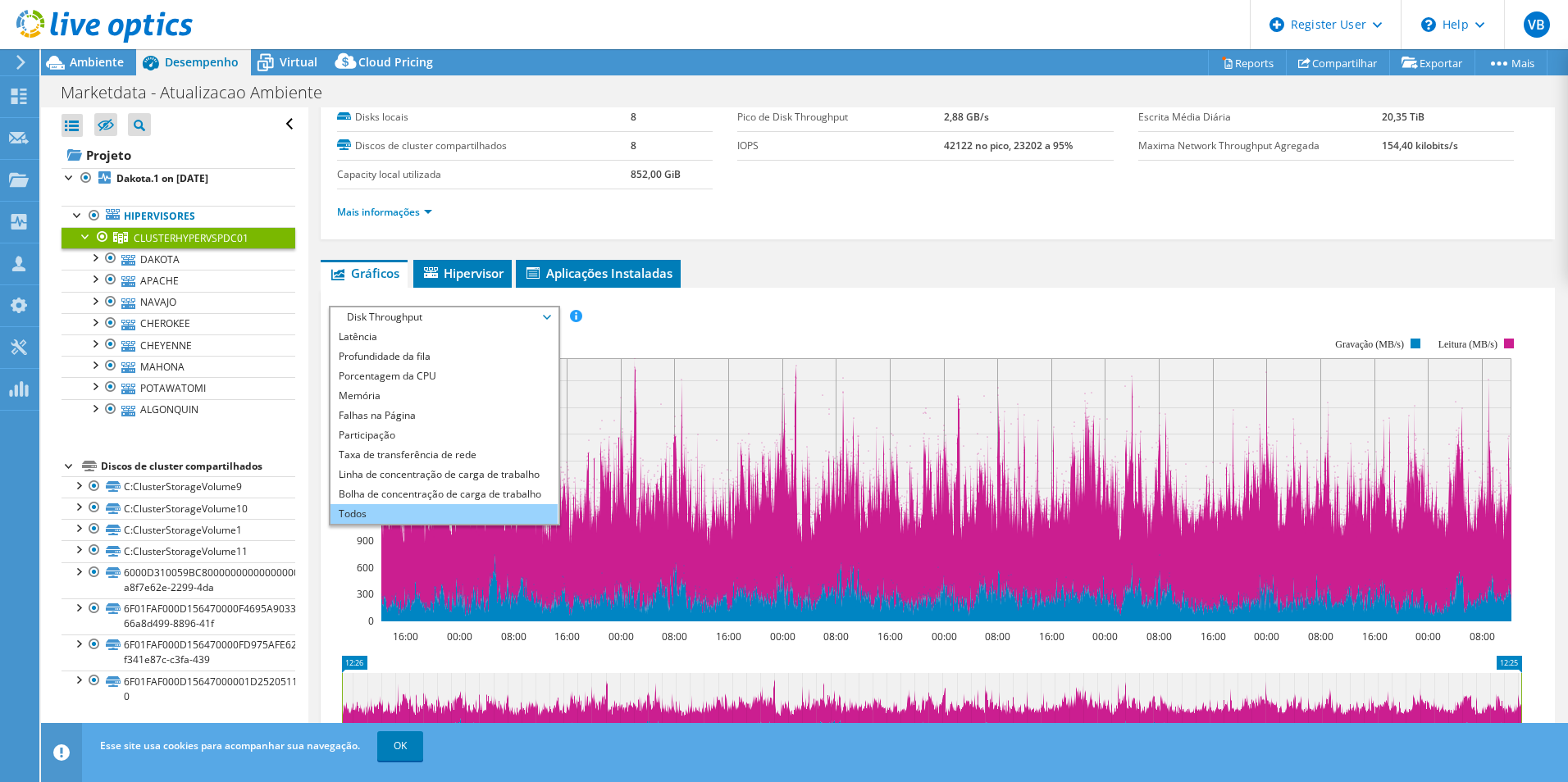
click at [435, 508] on li "Todos" at bounding box center [444, 514] width 227 height 20
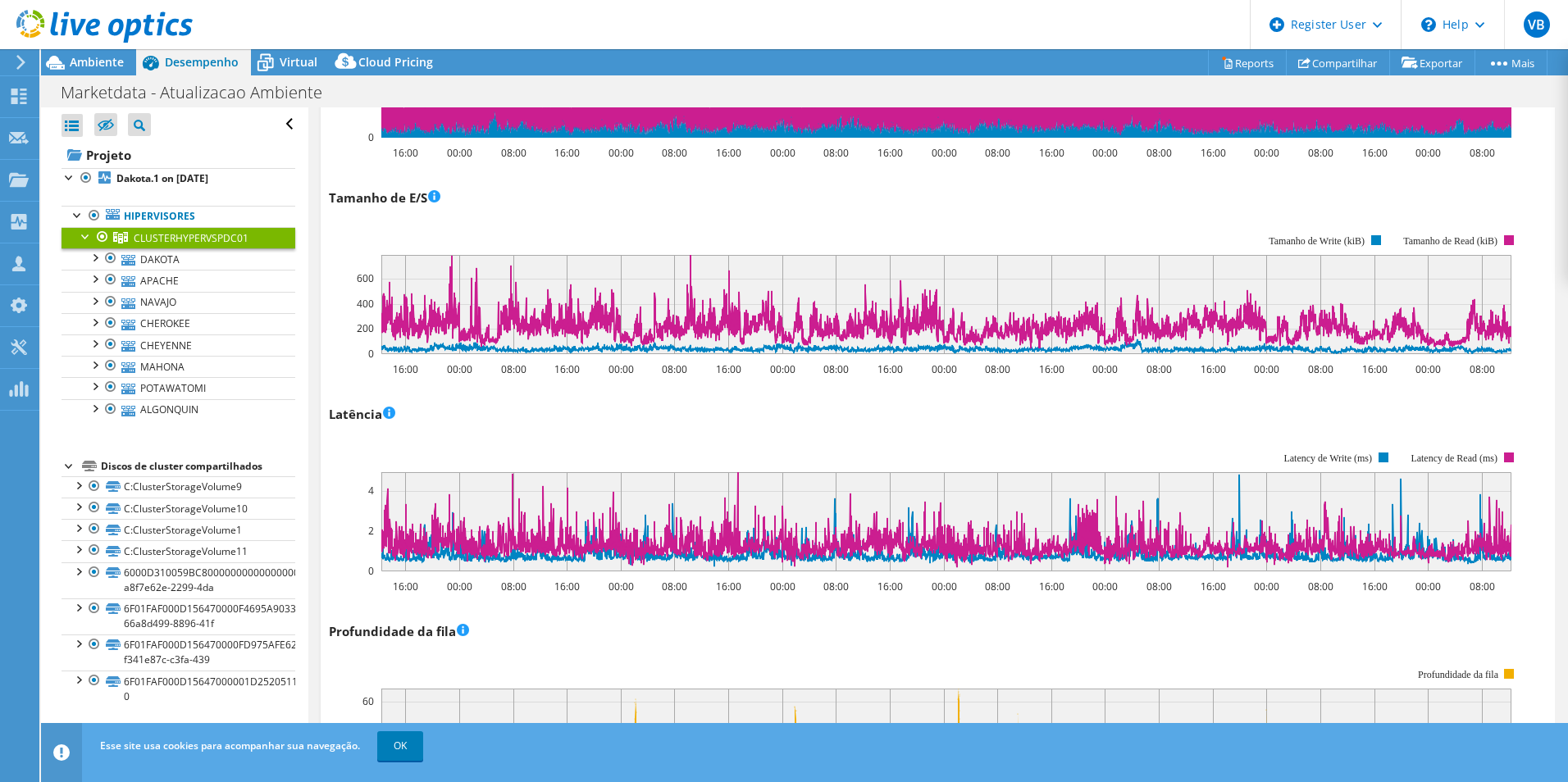
scroll to position [656, 0]
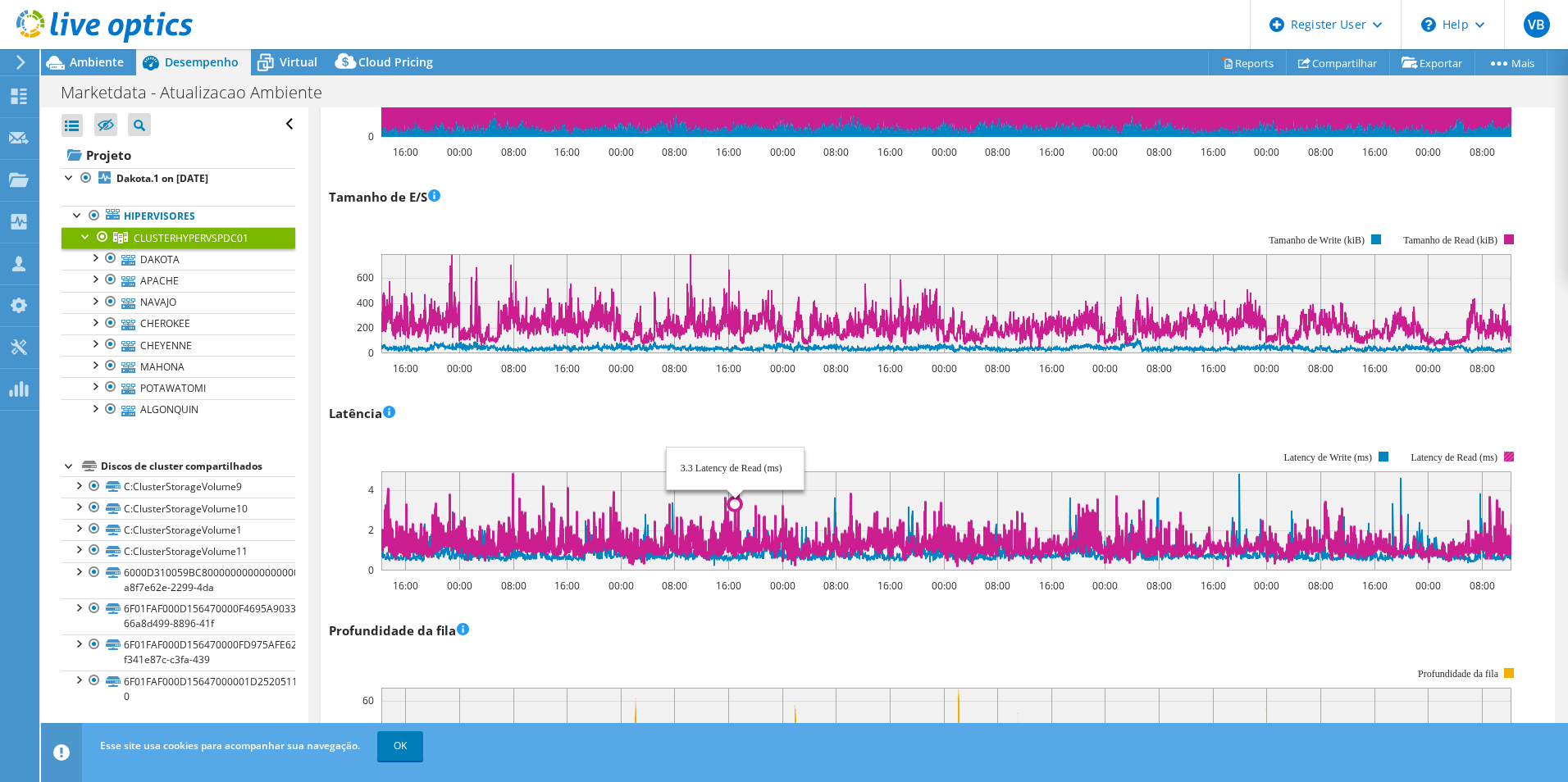
click at [735, 476] on icon at bounding box center [946, 519] width 1130 height 95
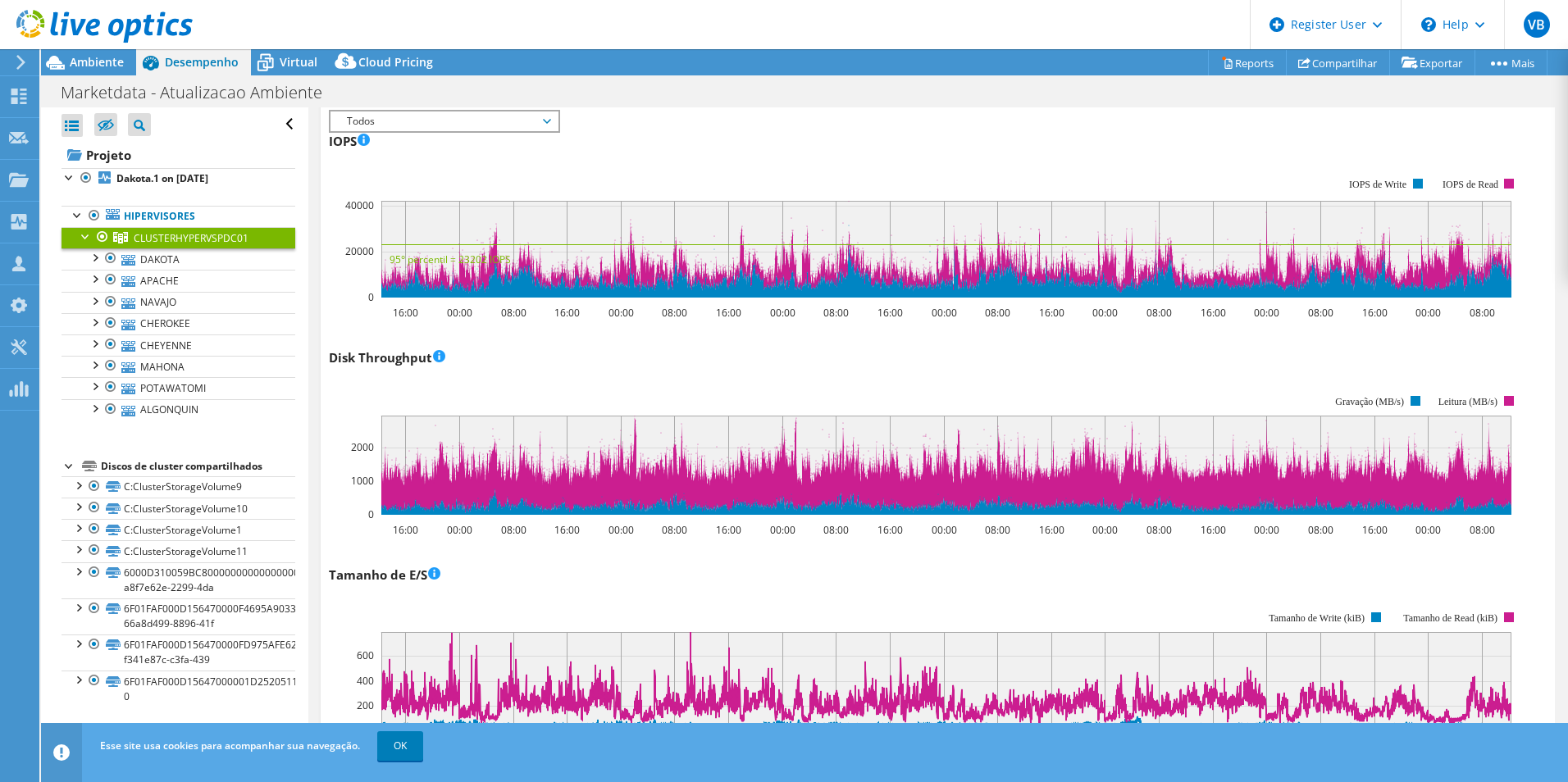
scroll to position [196, 0]
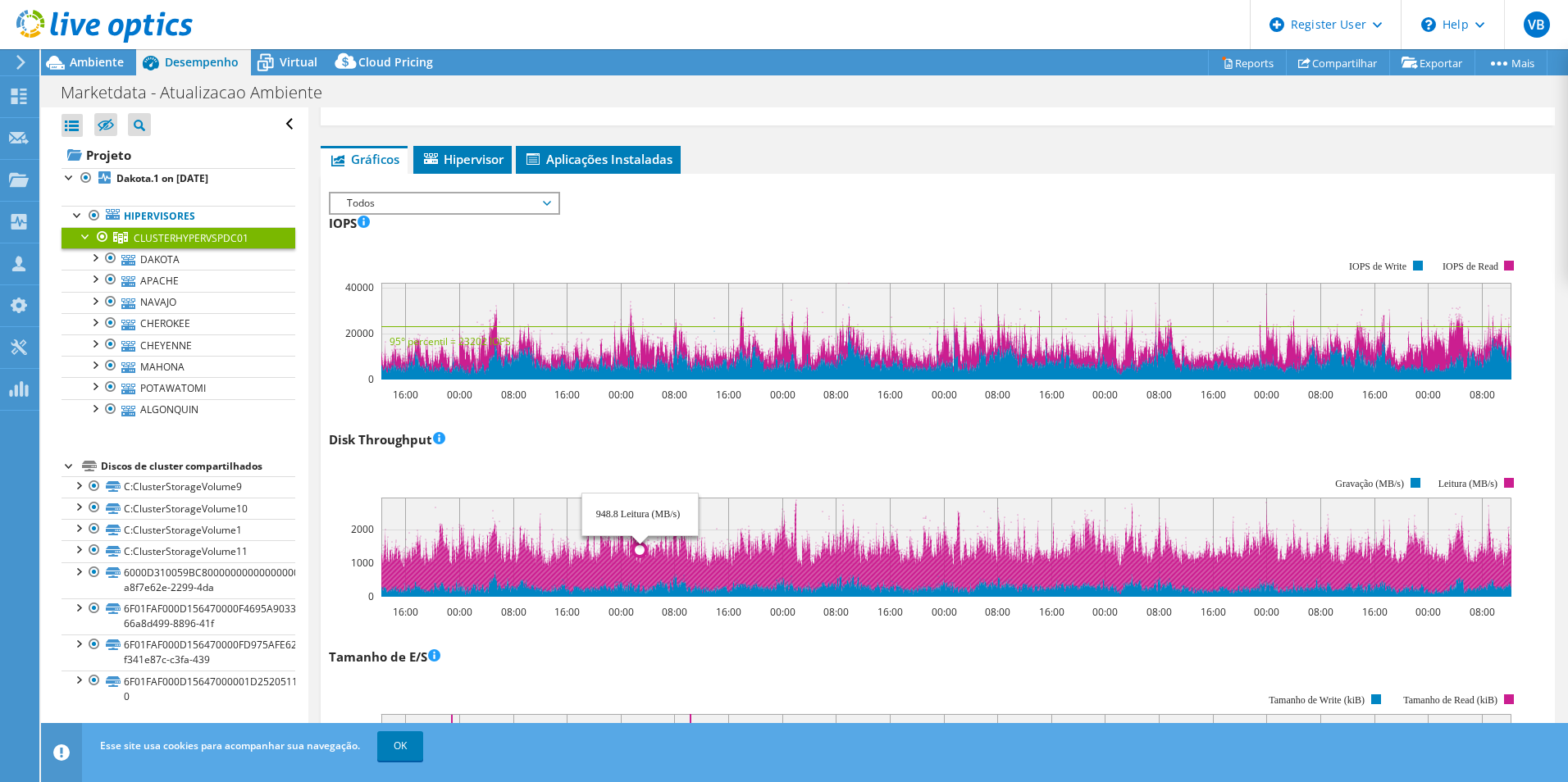
click at [636, 546] on circle at bounding box center [639, 550] width 13 height 13
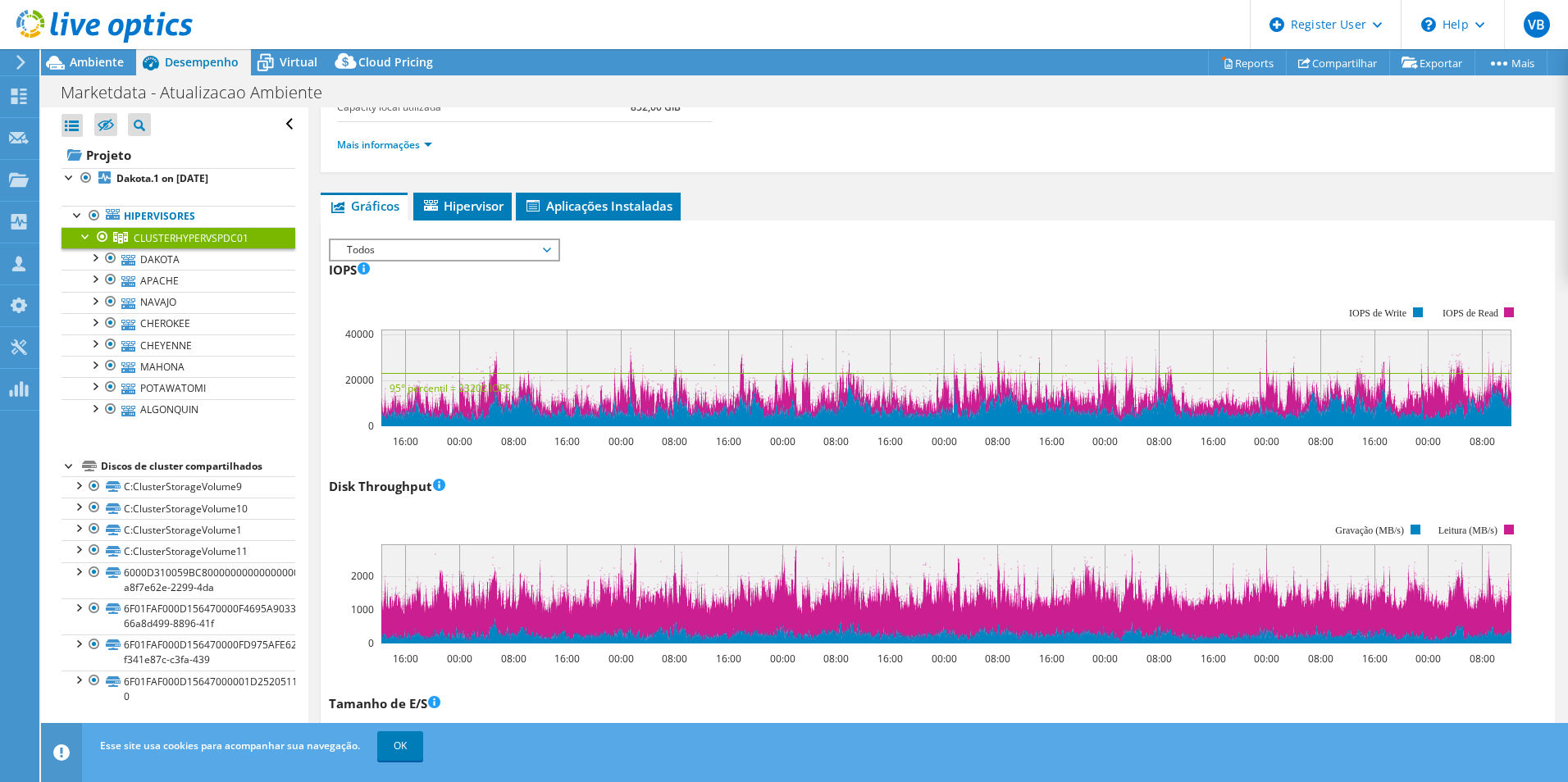
scroll to position [0, 0]
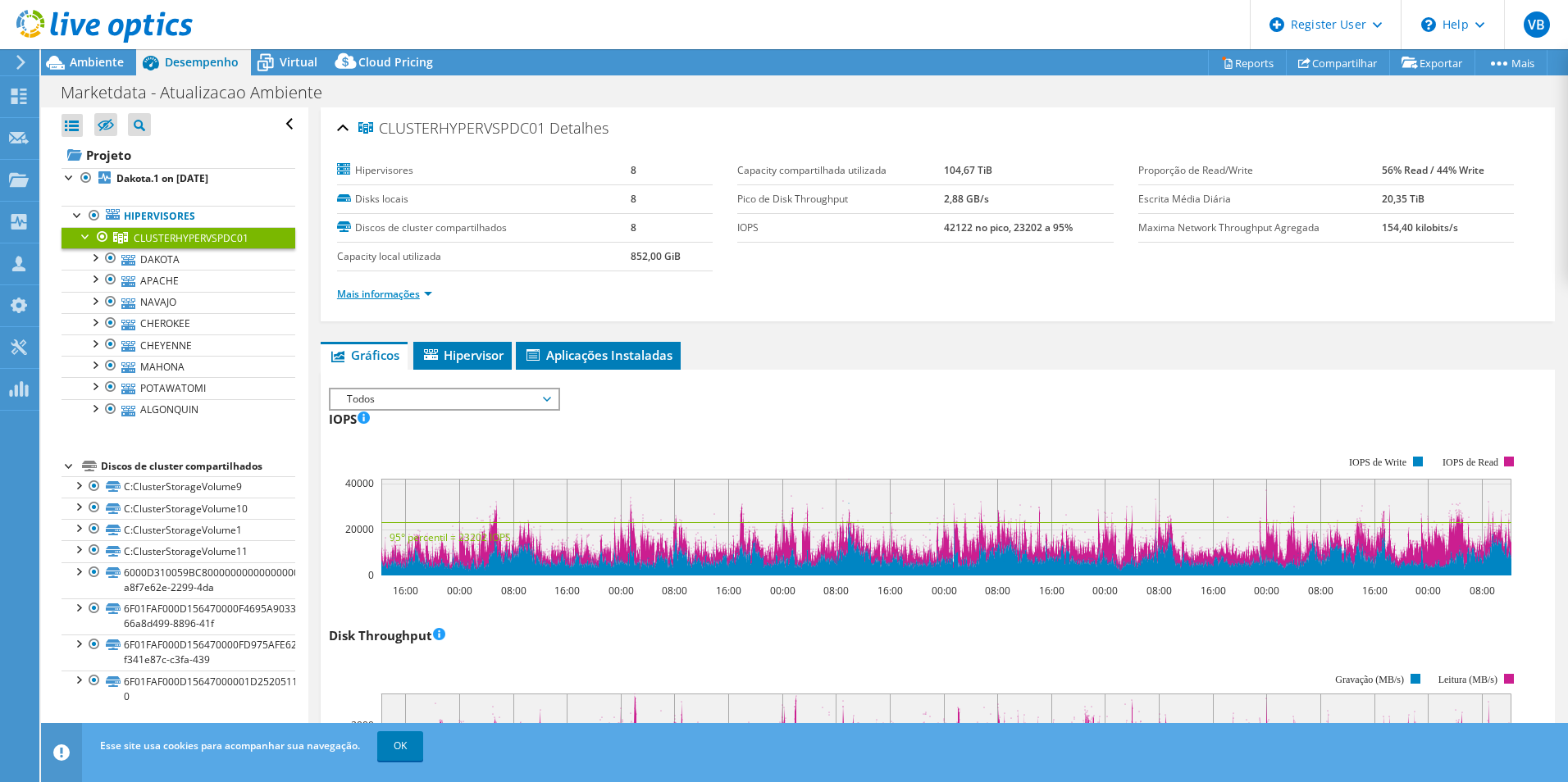
click at [412, 300] on link "Mais informações" at bounding box center [385, 294] width 95 height 14
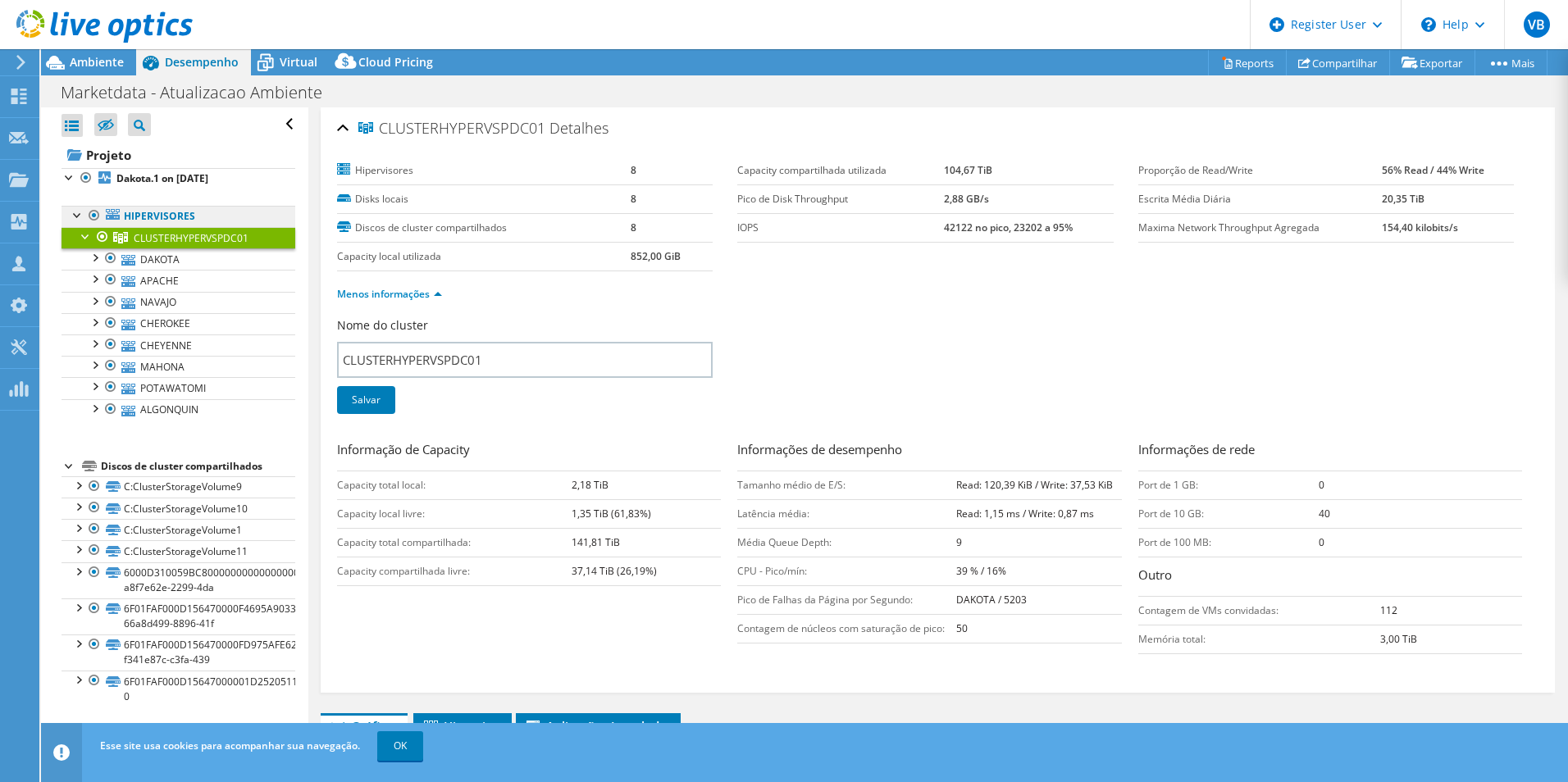
click at [205, 211] on link "Hipervisores" at bounding box center [178, 217] width 234 height 21
click at [404, 754] on link "OK" at bounding box center [400, 745] width 46 height 30
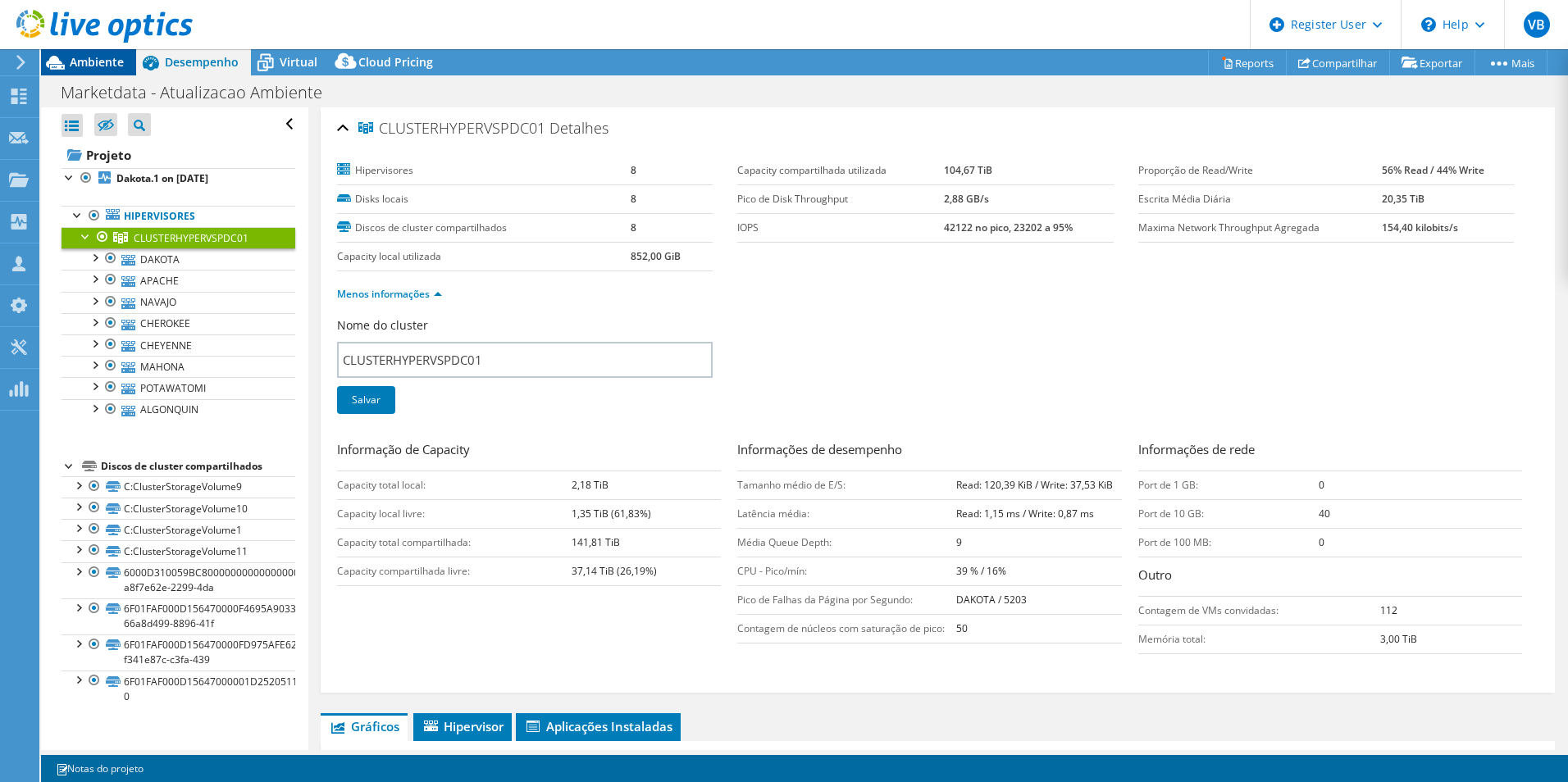
click at [95, 64] on span "Ambiente" at bounding box center [97, 61] width 54 height 15
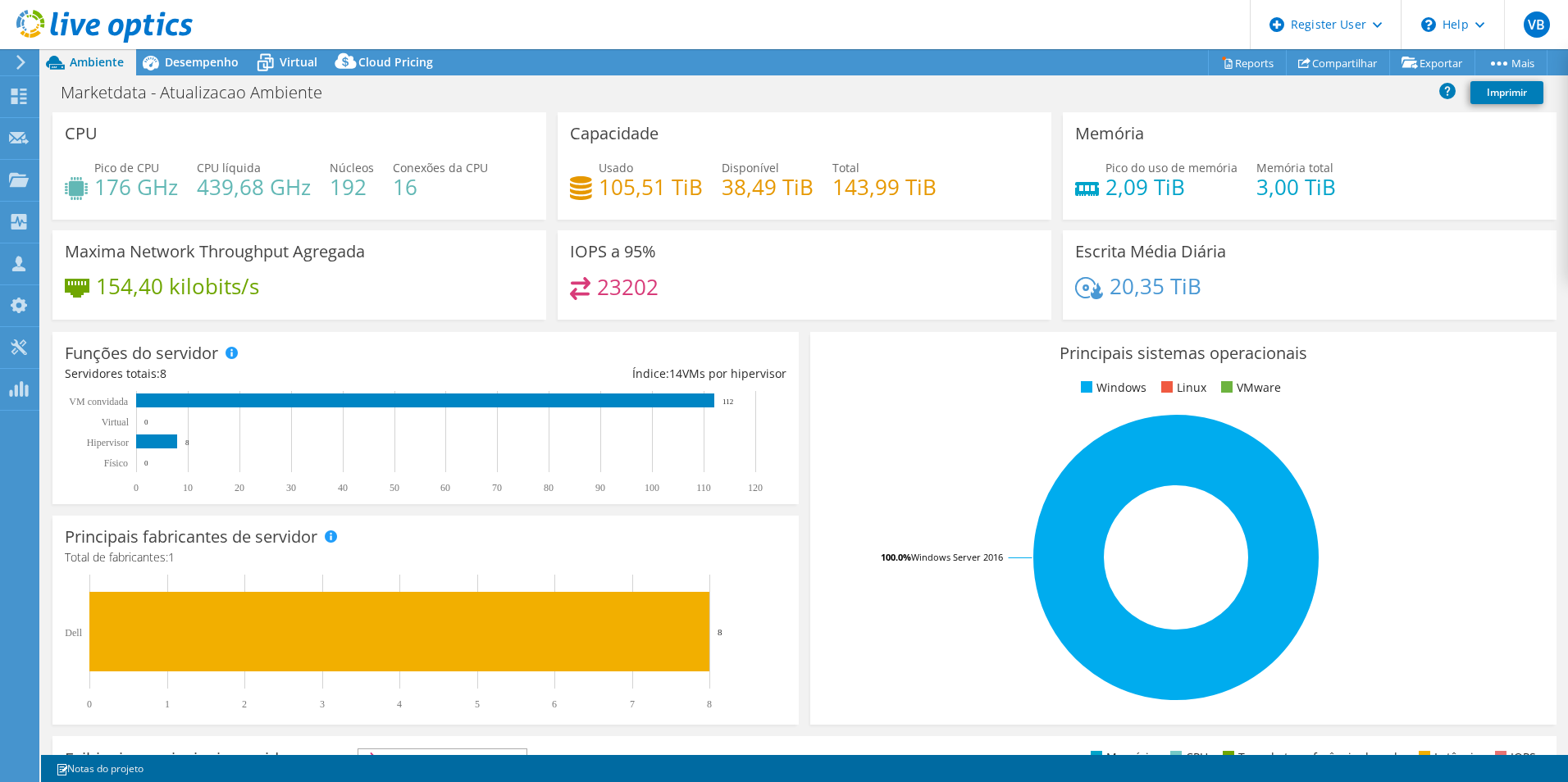
click at [174, 268] on div "Maxima Network Throughput Agregada 154,40 kilobits/s" at bounding box center [300, 276] width 494 height 89
click at [171, 291] on h4 "154,40 kilobits/s" at bounding box center [177, 286] width 163 height 18
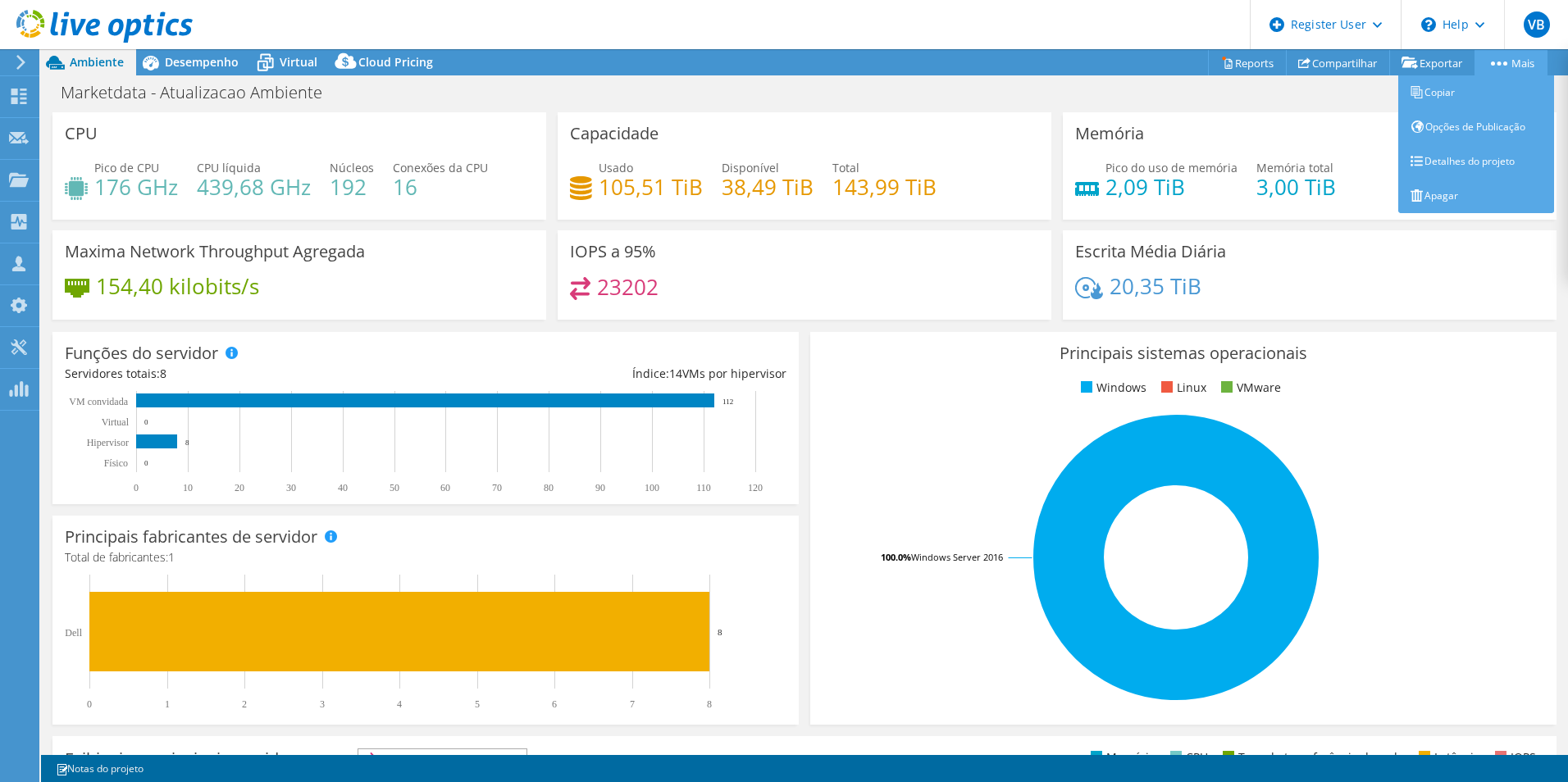
click at [1518, 64] on link "Mais" at bounding box center [1512, 63] width 73 height 25
click at [1468, 167] on link "Detalhes do projeto" at bounding box center [1477, 161] width 156 height 34
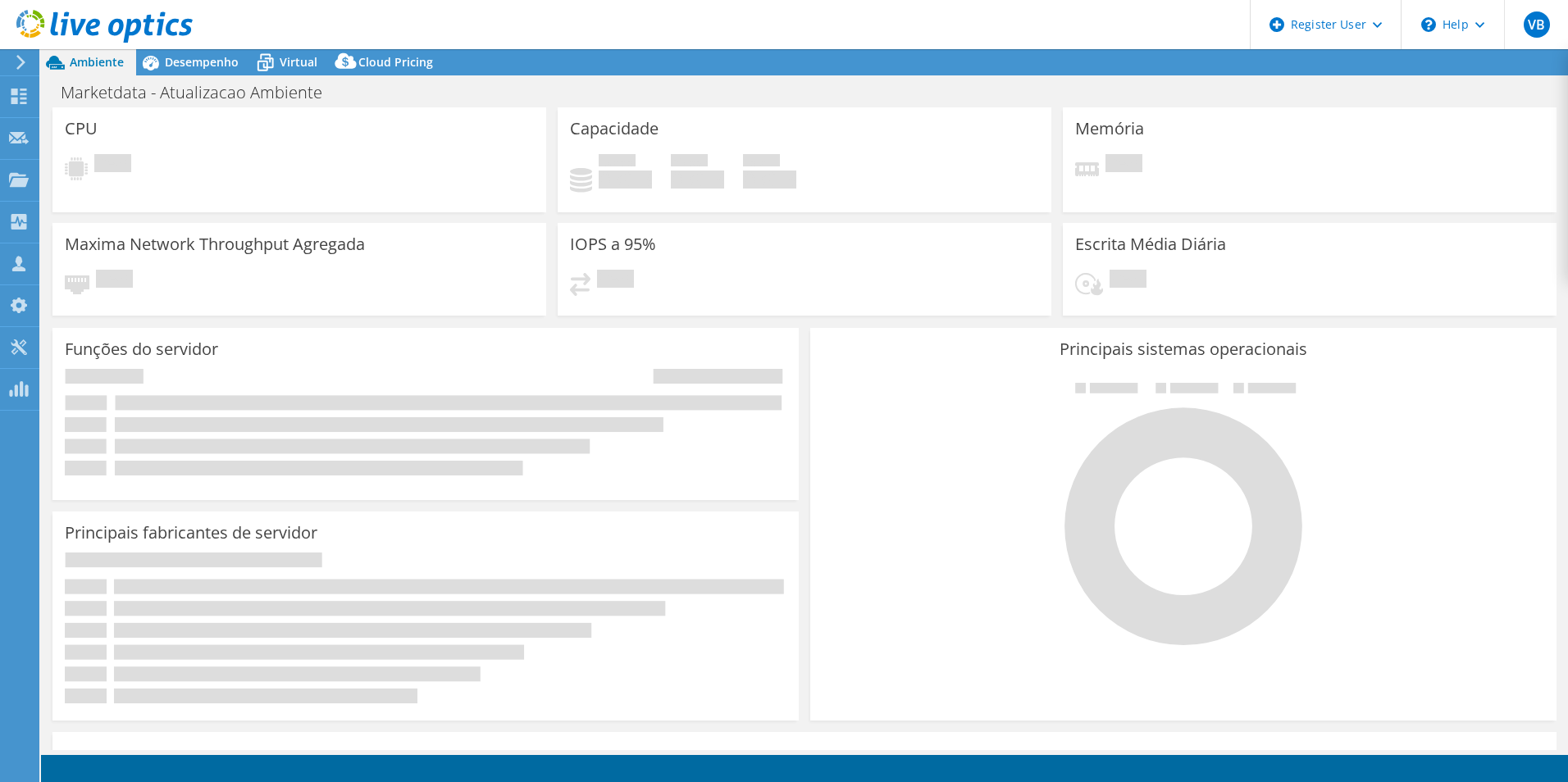
select select "USD"
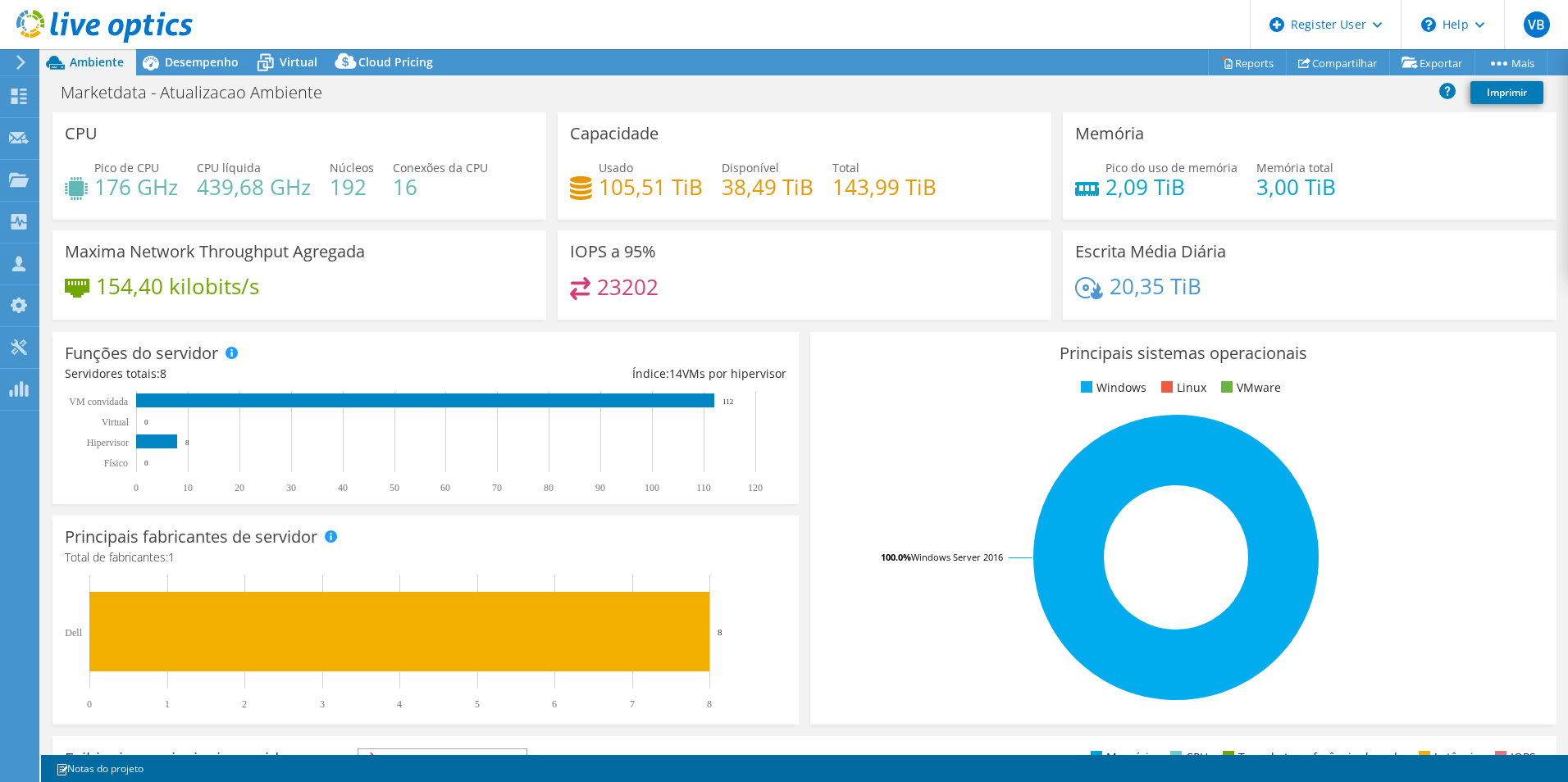
click at [237, 267] on div "Maxima Network Throughput Agregada 154,40 kilobits/s" at bounding box center [300, 276] width 494 height 89
drag, startPoint x: 268, startPoint y: 289, endPoint x: 98, endPoint y: 290, distance: 170.0
click at [98, 290] on div "154,40 kilobits/s" at bounding box center [299, 294] width 469 height 34
click at [194, 281] on h4 "154,40 kilobits/s" at bounding box center [177, 286] width 163 height 18
drag, startPoint x: 100, startPoint y: 290, endPoint x: 158, endPoint y: 291, distance: 58.0
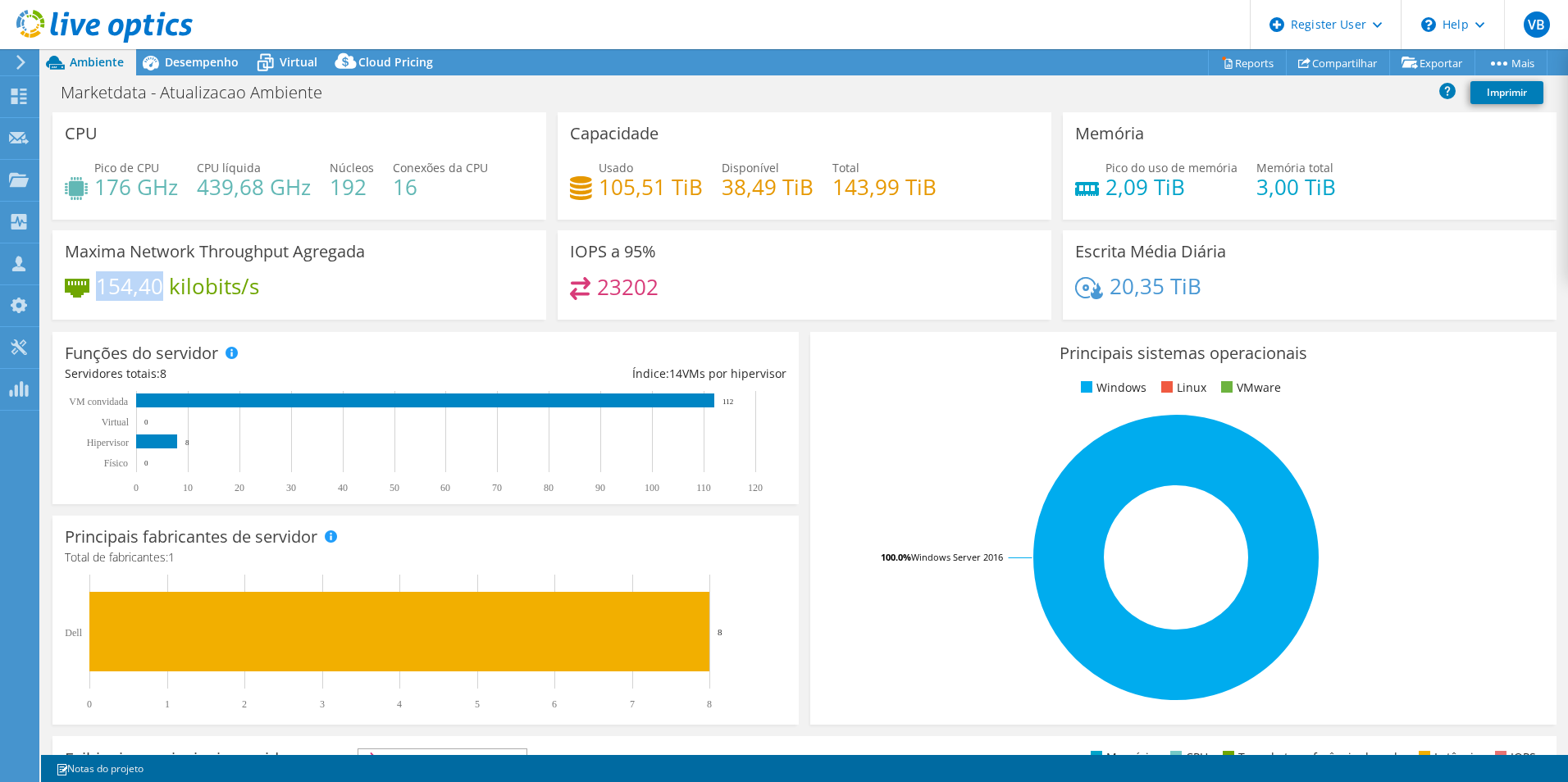
click at [158, 291] on h4 "154,40 kilobits/s" at bounding box center [177, 286] width 163 height 18
copy h4 "154,40"
click at [252, 303] on div "154,40 kilobits/s" at bounding box center [299, 294] width 469 height 34
drag, startPoint x: 255, startPoint y: 296, endPoint x: 172, endPoint y: 300, distance: 83.1
click at [172, 300] on div "154,40 kilobits/s" at bounding box center [299, 294] width 469 height 34
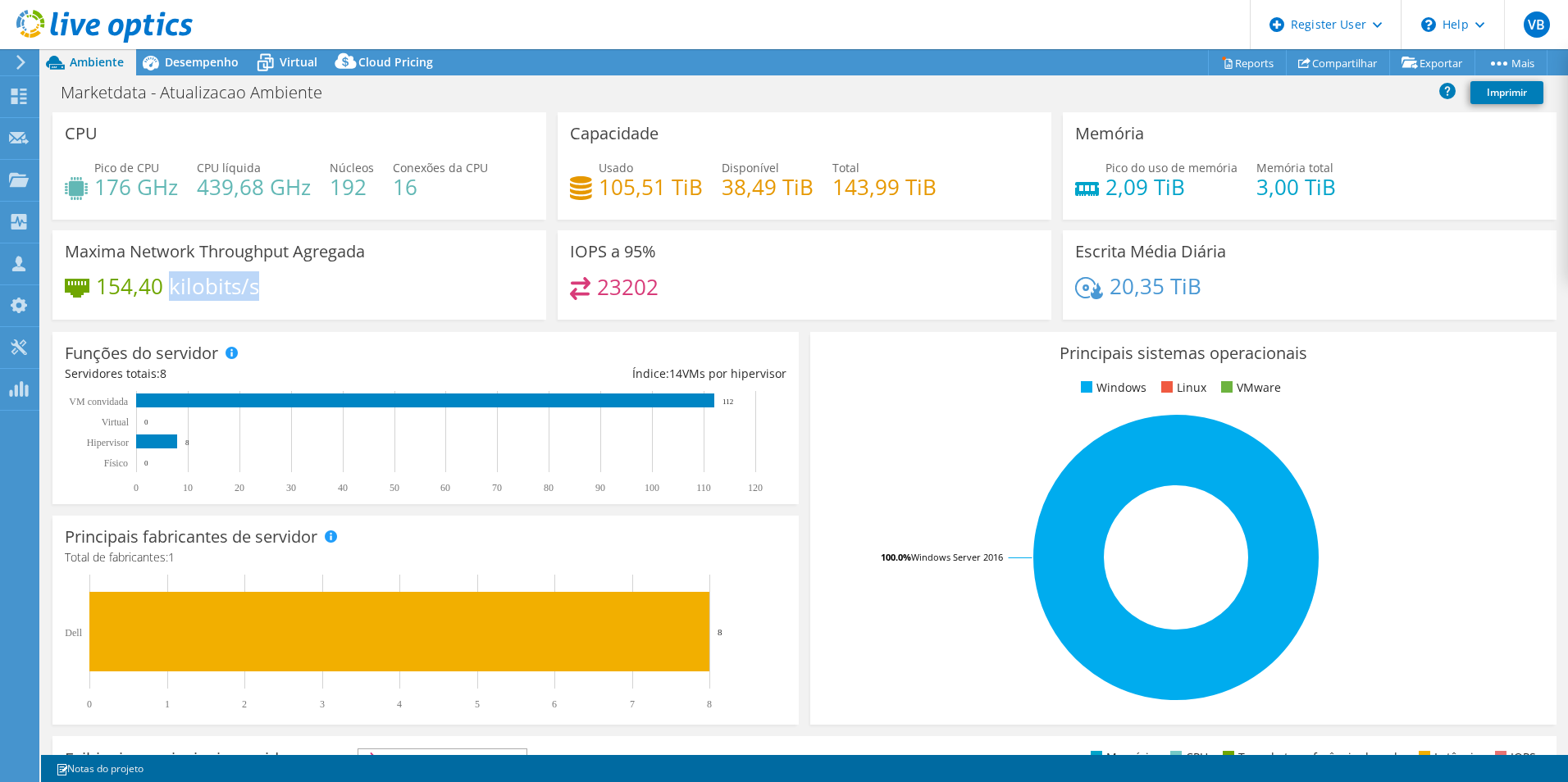
copy h4 "kilobits/s"
click at [110, 293] on h4 "154,40 kilobits/s" at bounding box center [177, 286] width 163 height 18
drag, startPoint x: 103, startPoint y: 291, endPoint x: 174, endPoint y: 290, distance: 71.0
click at [174, 290] on h4 "154,40 kilobits/s" at bounding box center [177, 286] width 163 height 18
drag, startPoint x: 174, startPoint y: 290, endPoint x: 135, endPoint y: 309, distance: 43.4
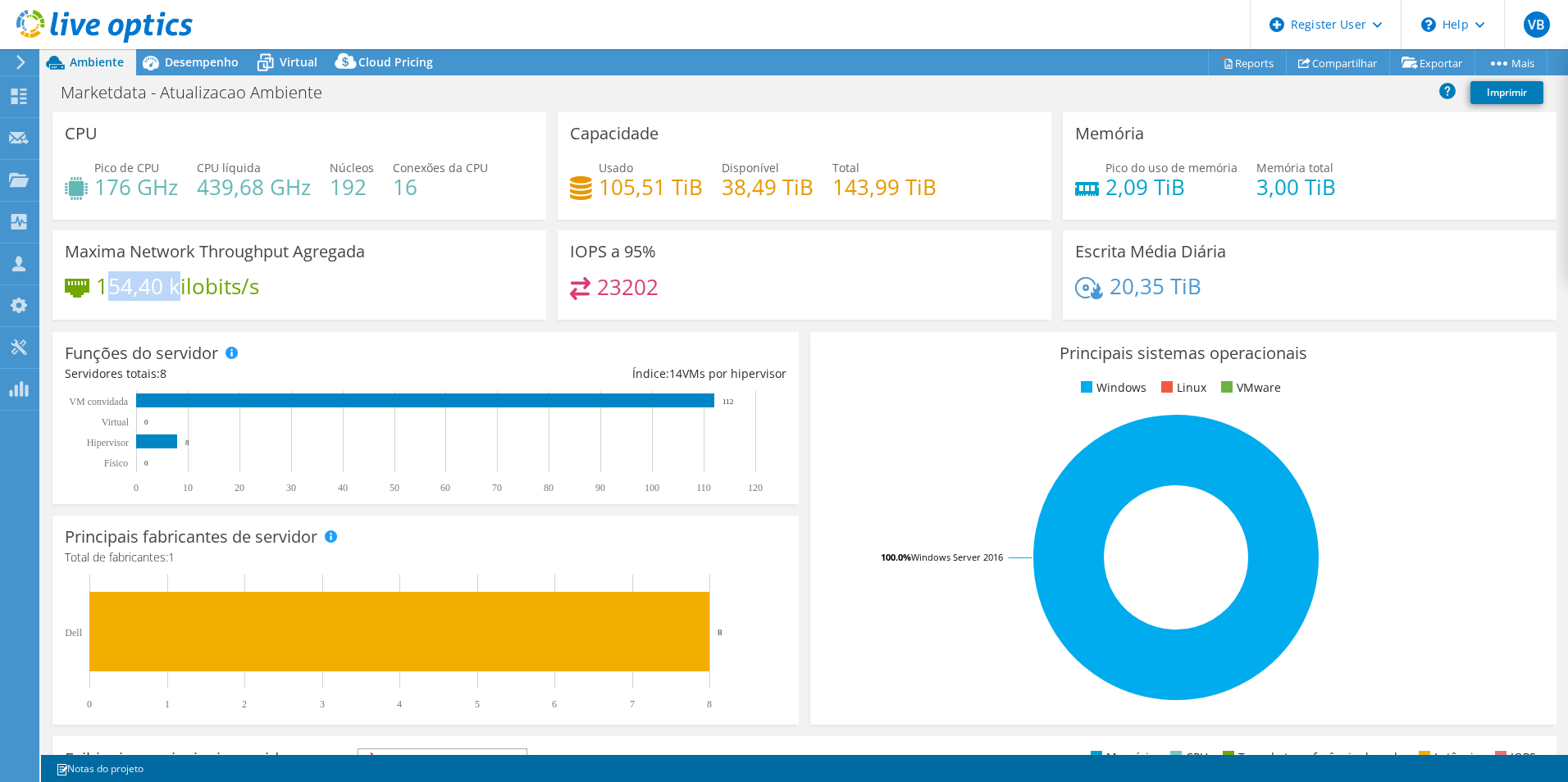
click at [143, 309] on div "154,40 kilobits/s" at bounding box center [299, 294] width 469 height 34
drag, startPoint x: 96, startPoint y: 292, endPoint x: 158, endPoint y: 292, distance: 62.0
click at [158, 292] on h4 "154,40 kilobits/s" at bounding box center [177, 286] width 163 height 18
copy h4 "154,40"
click at [188, 61] on span "Desempenho" at bounding box center [201, 61] width 73 height 15
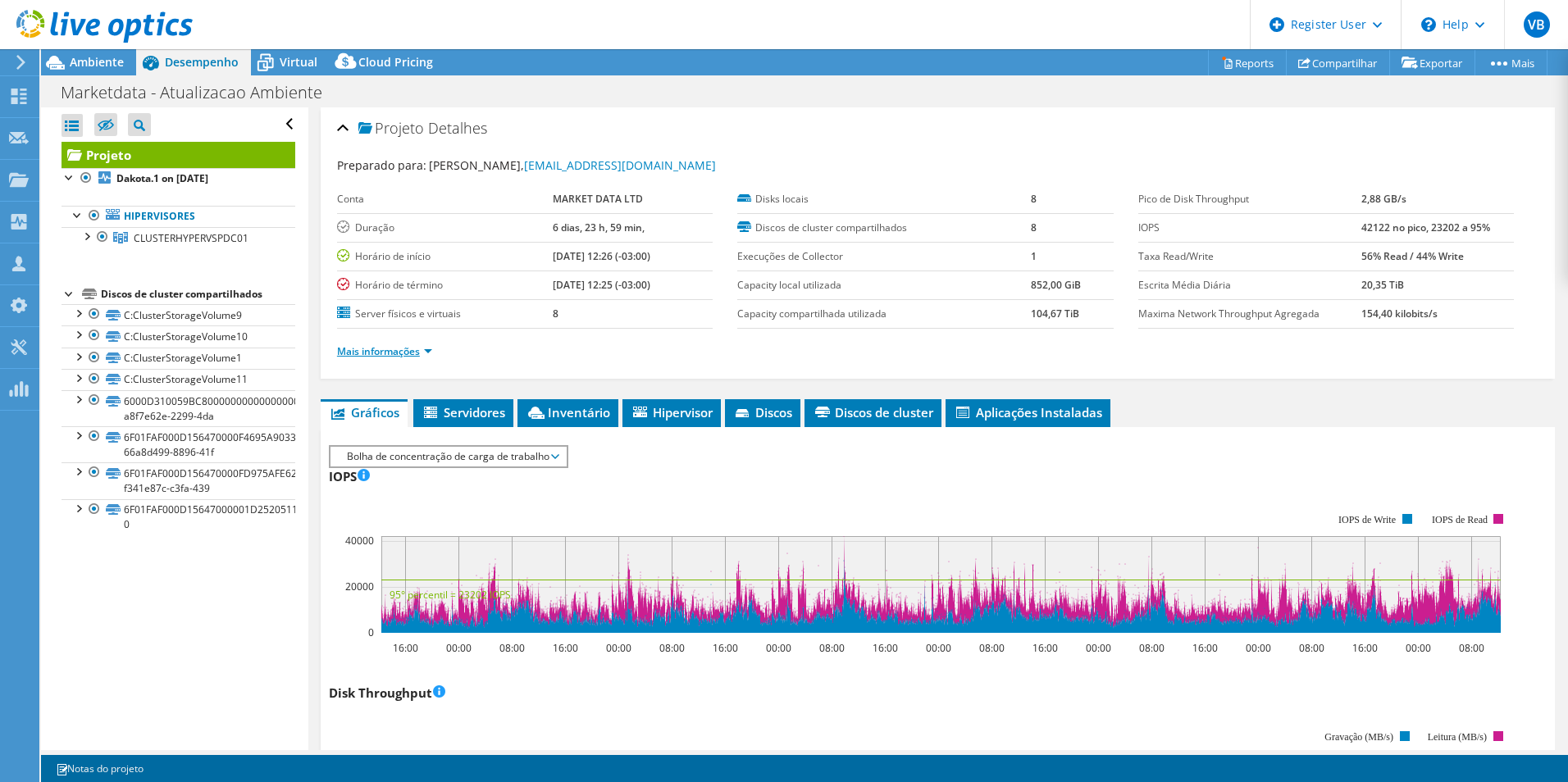
click at [388, 352] on link "Mais informações" at bounding box center [385, 352] width 95 height 14
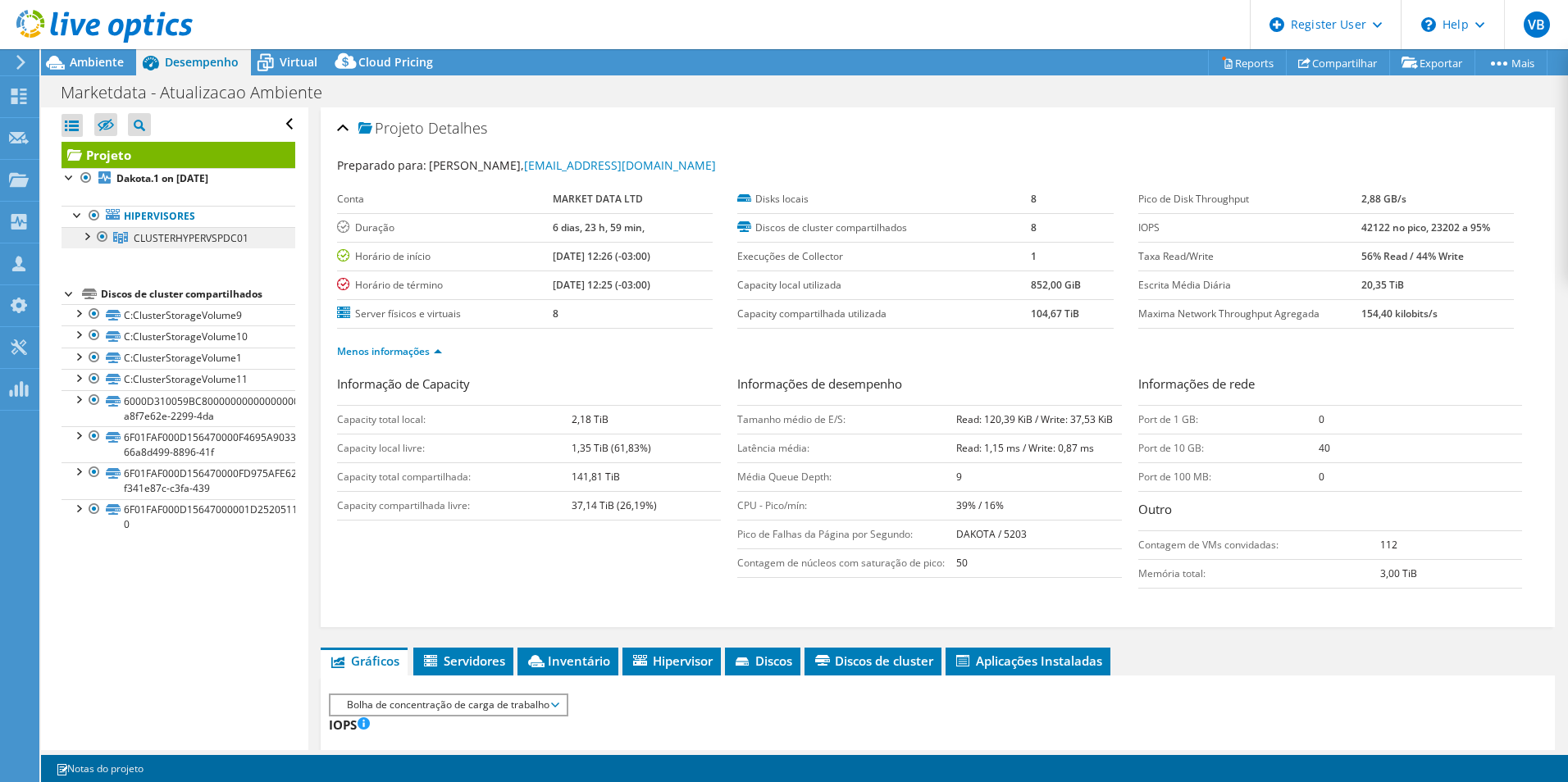
click at [241, 241] on span "CLUSTERHYPERVSPDC01" at bounding box center [191, 238] width 115 height 14
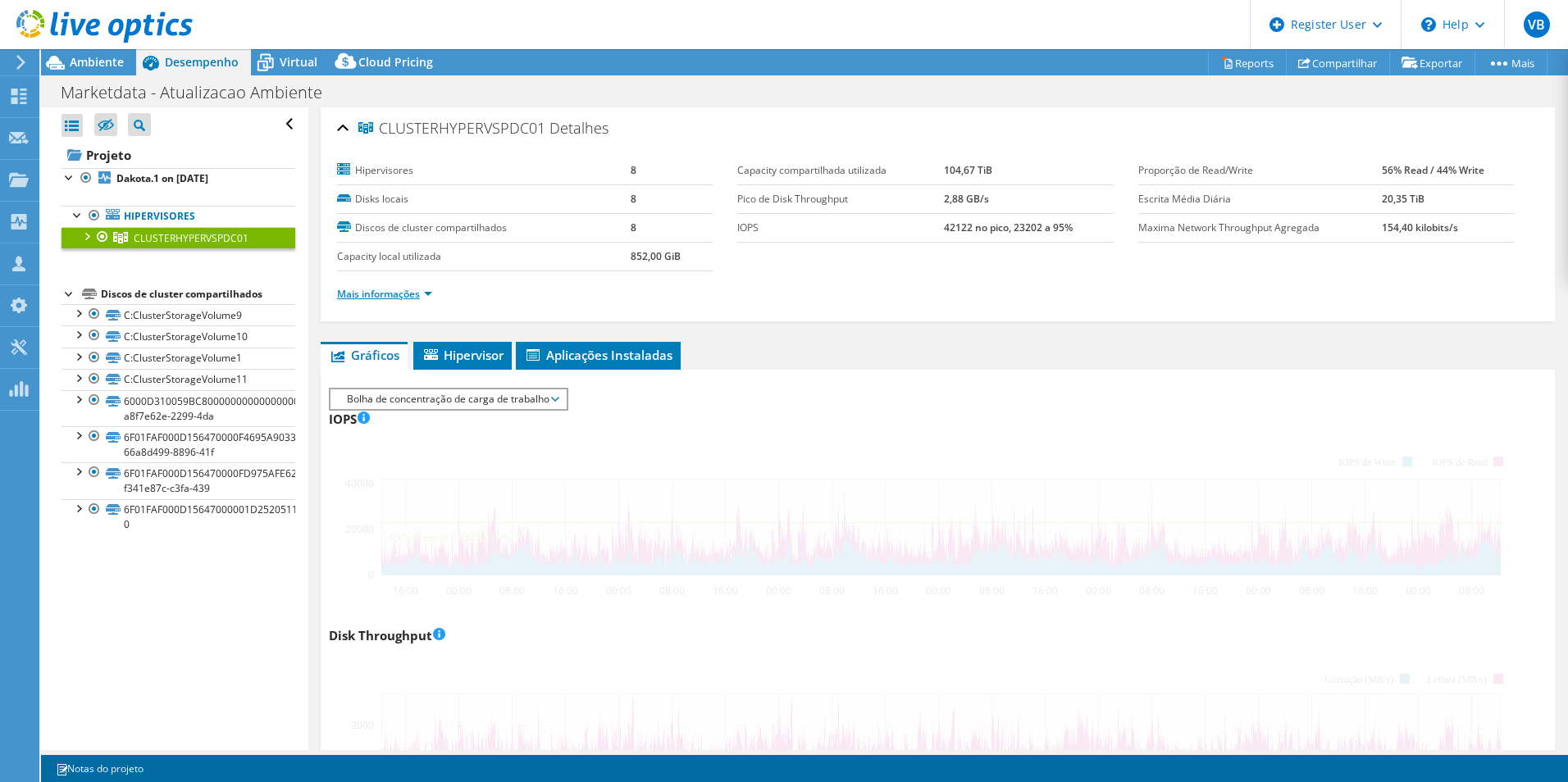
click at [396, 295] on link "Mais informações" at bounding box center [385, 294] width 95 height 14
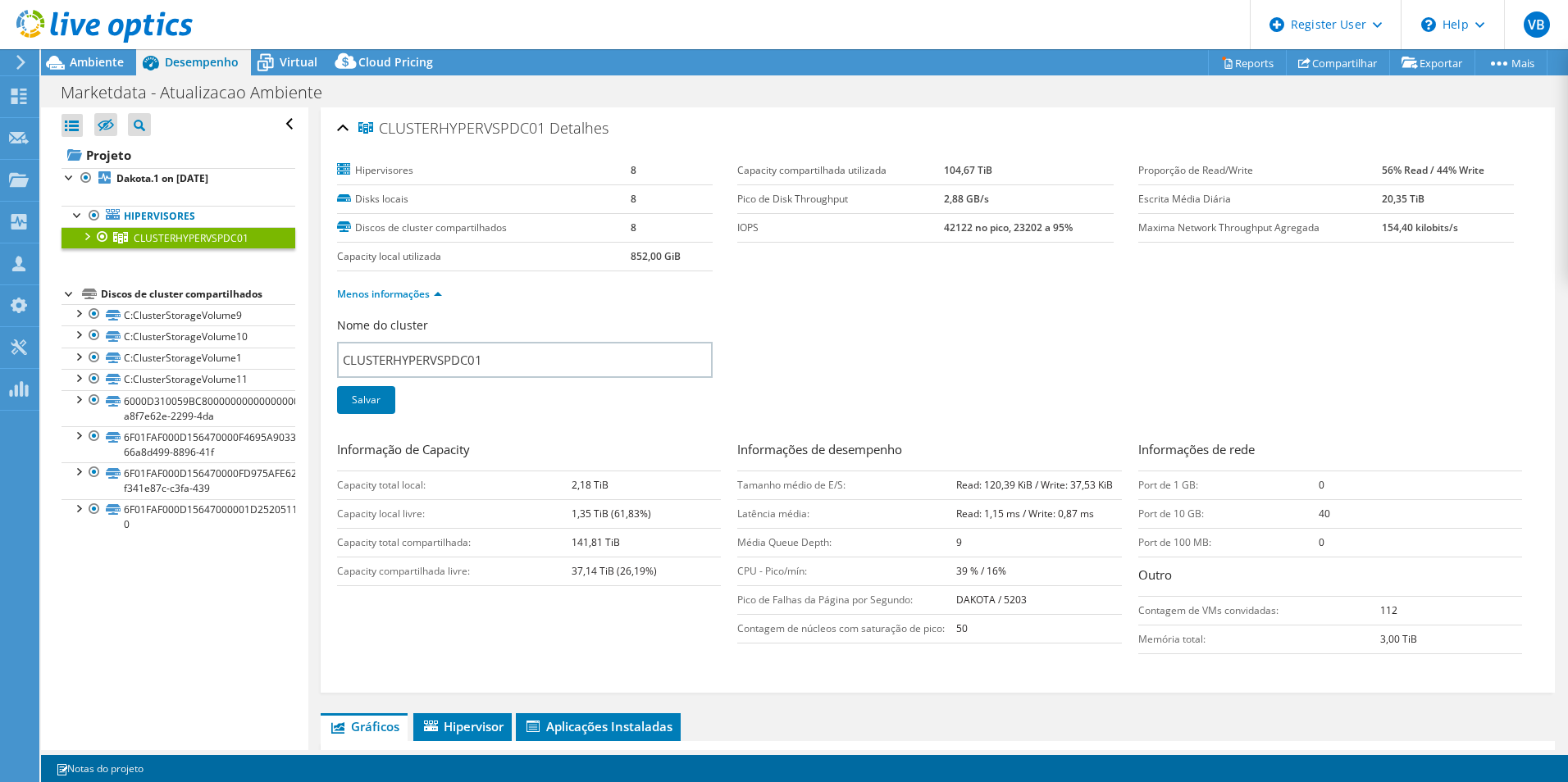
select select "USD"
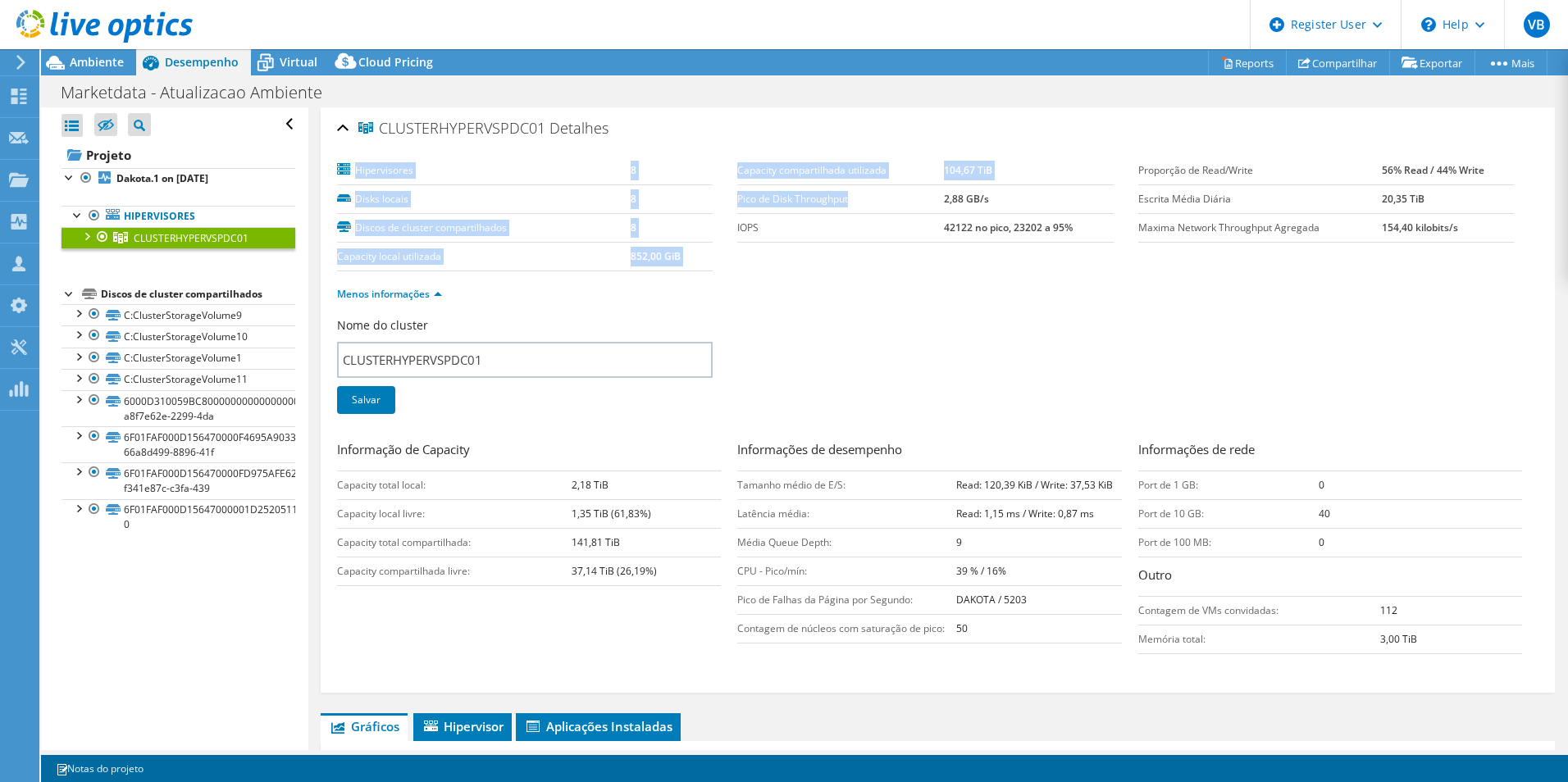
drag, startPoint x: 731, startPoint y: 201, endPoint x: 891, endPoint y: 201, distance: 160.0
click at [891, 201] on section "Hipervisores 8 Disks locais 8 Discos de cluster compartilhados 8 Capacity local…" at bounding box center [737, 214] width 801 height 115
drag, startPoint x: 891, startPoint y: 201, endPoint x: 883, endPoint y: 225, distance: 25.3
click at [883, 225] on label "IOPS" at bounding box center [840, 228] width 207 height 16
drag, startPoint x: 1014, startPoint y: 192, endPoint x: 733, endPoint y: 199, distance: 281.1
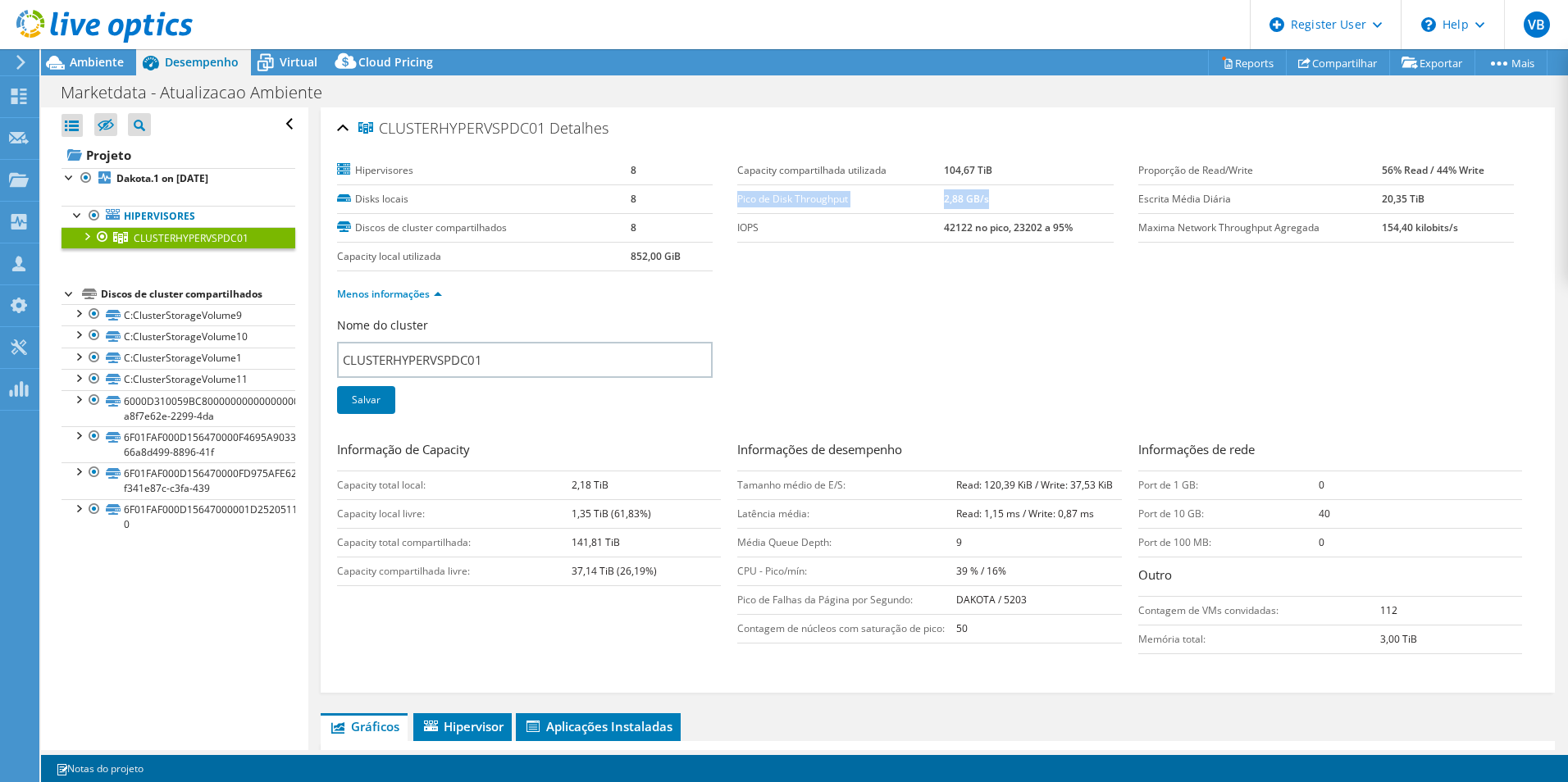
click at [737, 199] on tr "Pico de Disk Throughput 2,88 GB/s" at bounding box center [925, 199] width 376 height 29
copy tr "Pico de Disk Throughput 2,88 GB/s"
click at [949, 353] on div "Nome do cluster CLUSTERHYPERVSPDC01 [GEOGRAPHIC_DATA]" at bounding box center [938, 376] width 1202 height 117
drag, startPoint x: 988, startPoint y: 205, endPoint x: 941, endPoint y: 205, distance: 47.0
click at [944, 205] on td "2,88 GB/s" at bounding box center [1028, 199] width 169 height 29
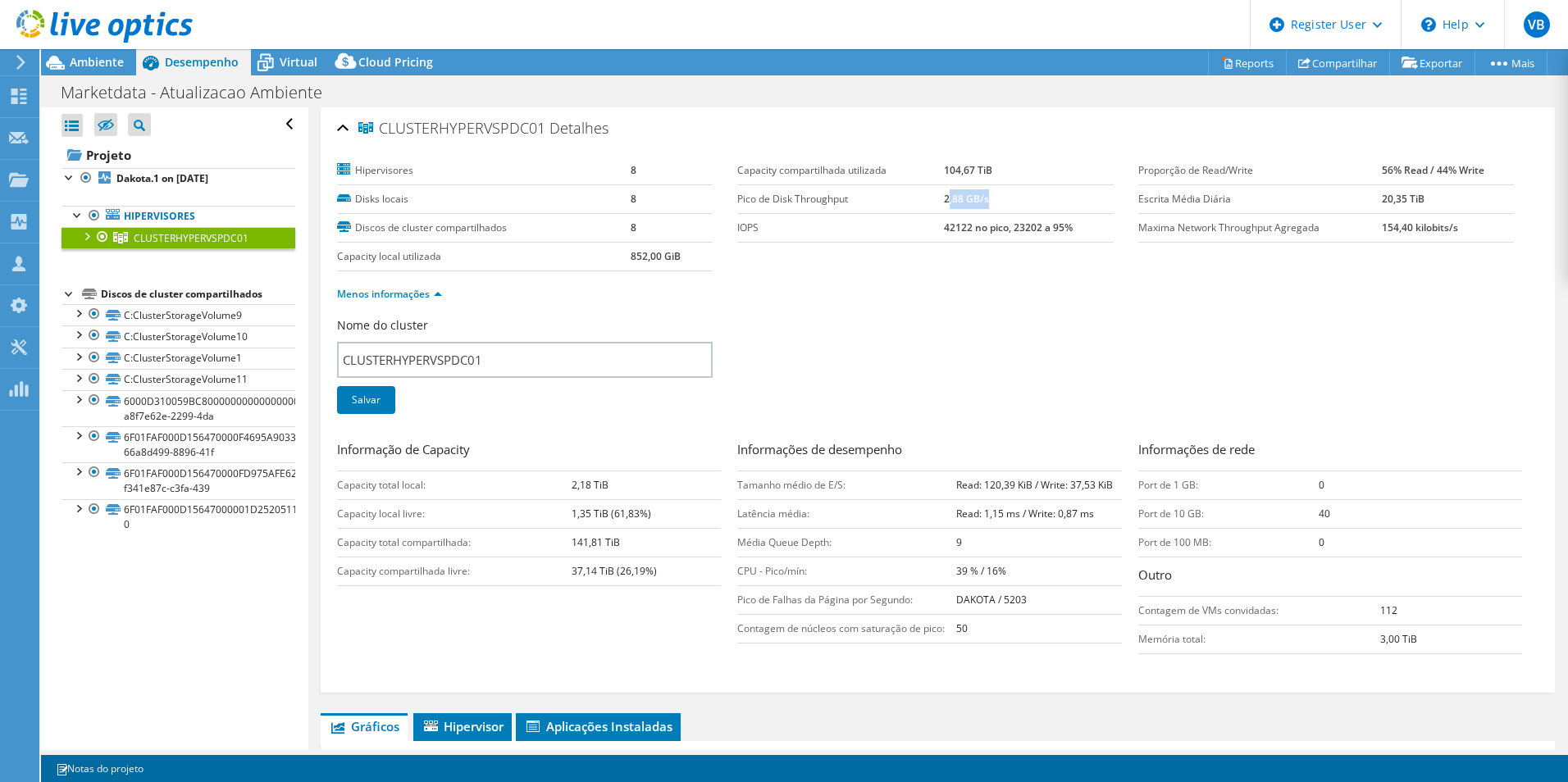
drag, startPoint x: 941, startPoint y: 205, endPoint x: 933, endPoint y: 206, distance: 8.1
click at [933, 206] on label "Pico de Disk Throughput" at bounding box center [840, 200] width 207 height 16
drag, startPoint x: 993, startPoint y: 201, endPoint x: 734, endPoint y: 206, distance: 259.0
click at [737, 206] on tr "Pico de Disk Throughput 2,88 GB/s" at bounding box center [925, 199] width 376 height 29
copy tr "Pico de Disk Throughput 2,88 GB/s"
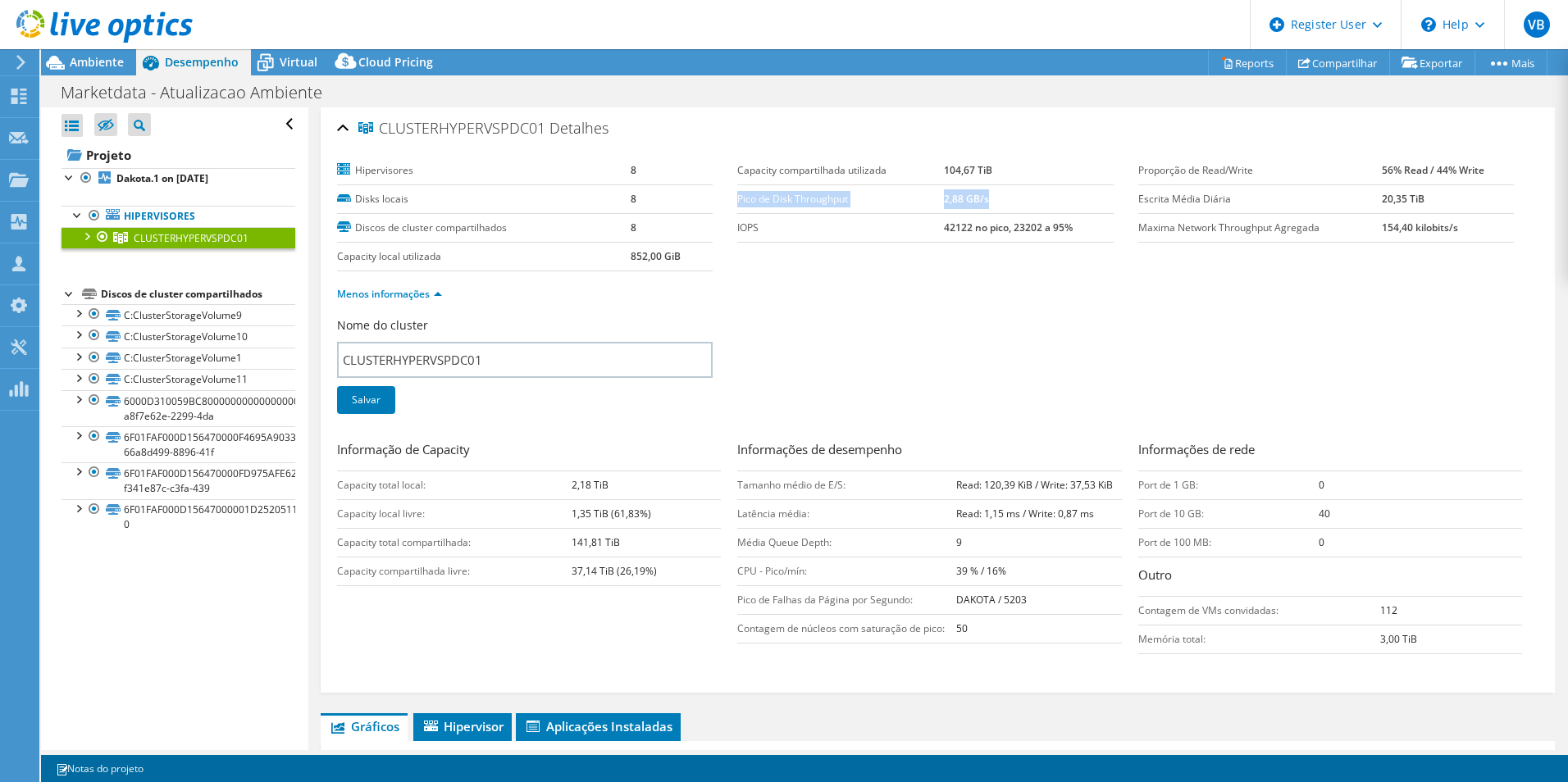
click at [1146, 350] on div "Nome do cluster CLUSTERHYPERVSPDC01 [GEOGRAPHIC_DATA]" at bounding box center [938, 376] width 1202 height 117
click at [103, 64] on span "Ambiente" at bounding box center [97, 61] width 54 height 15
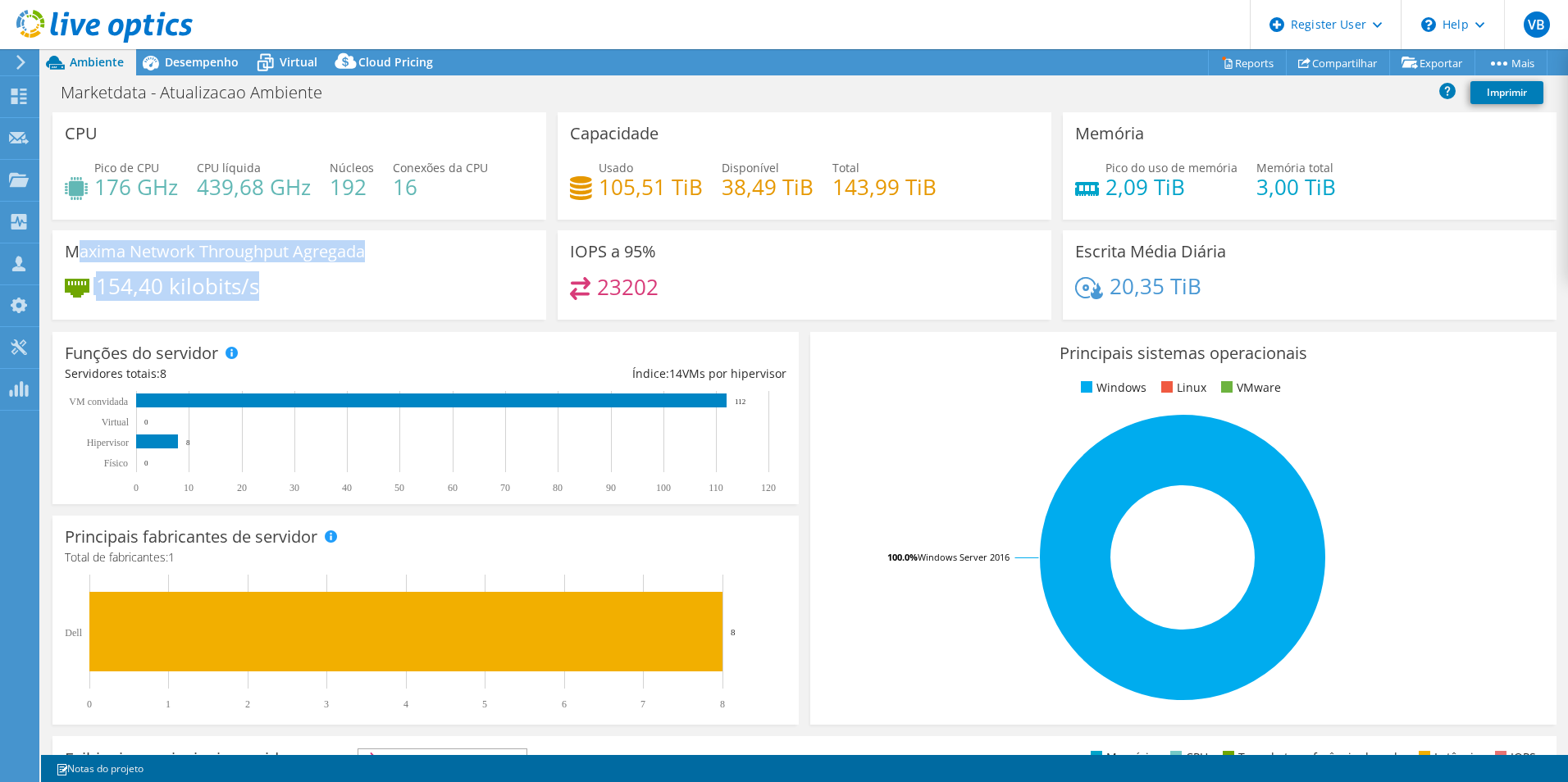
drag, startPoint x: 76, startPoint y: 254, endPoint x: 343, endPoint y: 278, distance: 268.1
click at [343, 278] on div "Maxima Network Throughput Agregada 154,40 kilobits/s" at bounding box center [300, 276] width 494 height 89
drag, startPoint x: 343, startPoint y: 278, endPoint x: 309, endPoint y: 344, distance: 74.2
click at [309, 344] on div "Funções do servidor Servidores físicos representam servidores de metal nu que t…" at bounding box center [426, 418] width 746 height 172
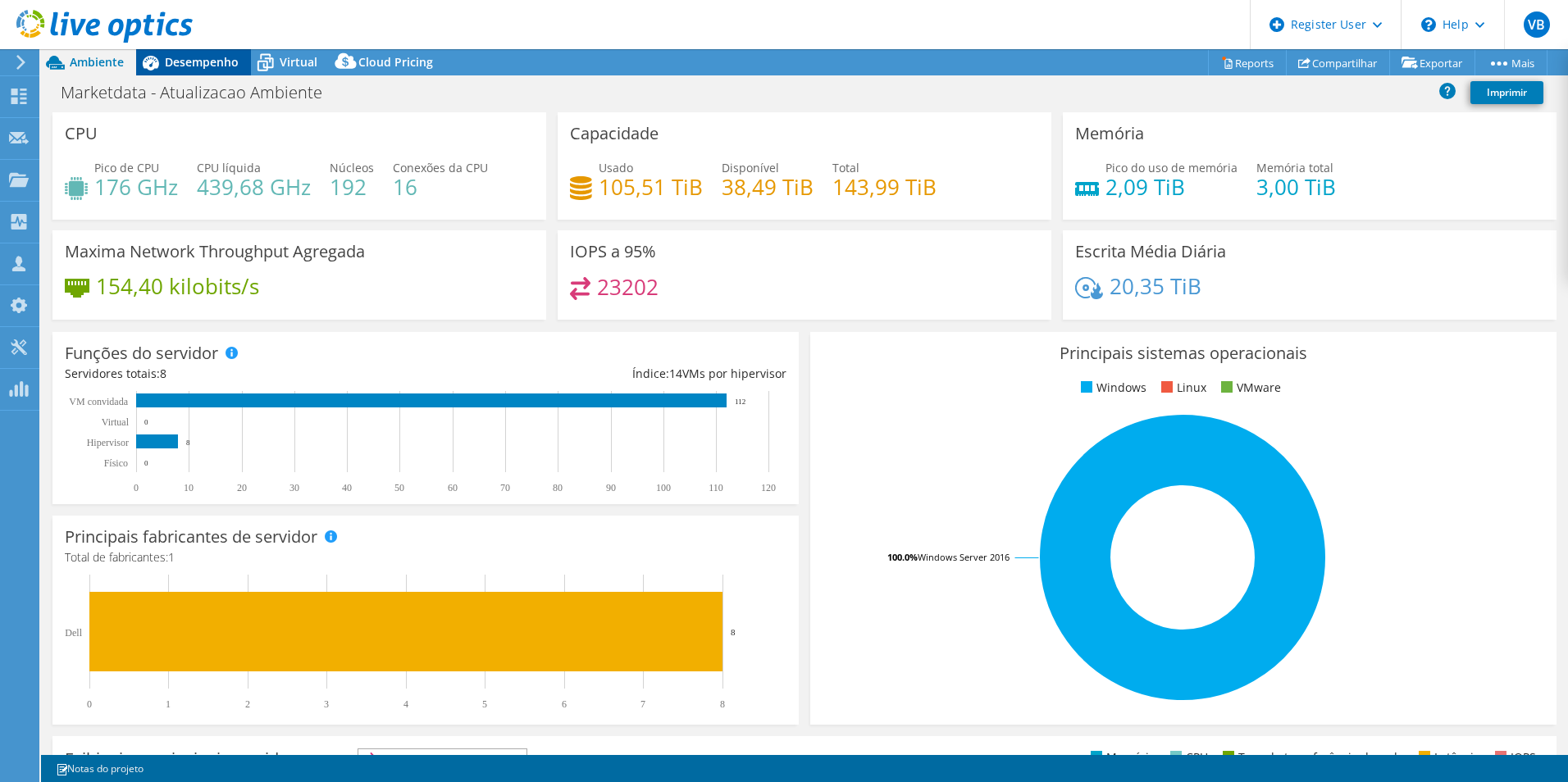
click at [188, 59] on span "Desempenho" at bounding box center [201, 61] width 73 height 15
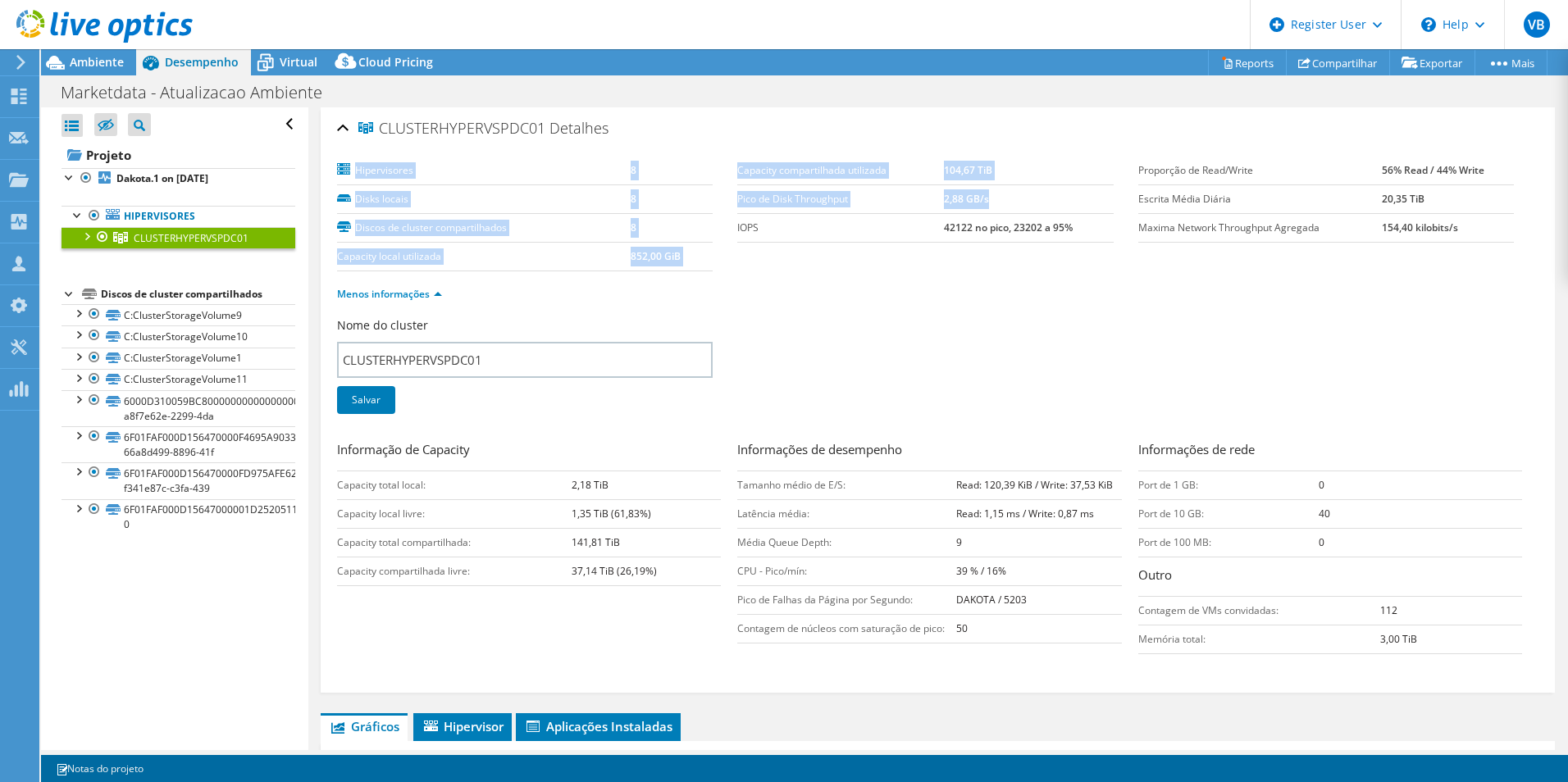
drag, startPoint x: 832, startPoint y: 196, endPoint x: 994, endPoint y: 199, distance: 162.0
click at [994, 199] on section "Hipervisores 8 Disks locais 8 Discos de cluster compartilhados 8 Capacity local…" at bounding box center [737, 214] width 801 height 115
drag, startPoint x: 994, startPoint y: 199, endPoint x: 957, endPoint y: 264, distance: 74.8
click at [957, 264] on section "Hipervisores 8 Disks locais 8 Discos de cluster compartilhados 8 Capacity local…" at bounding box center [737, 214] width 801 height 115
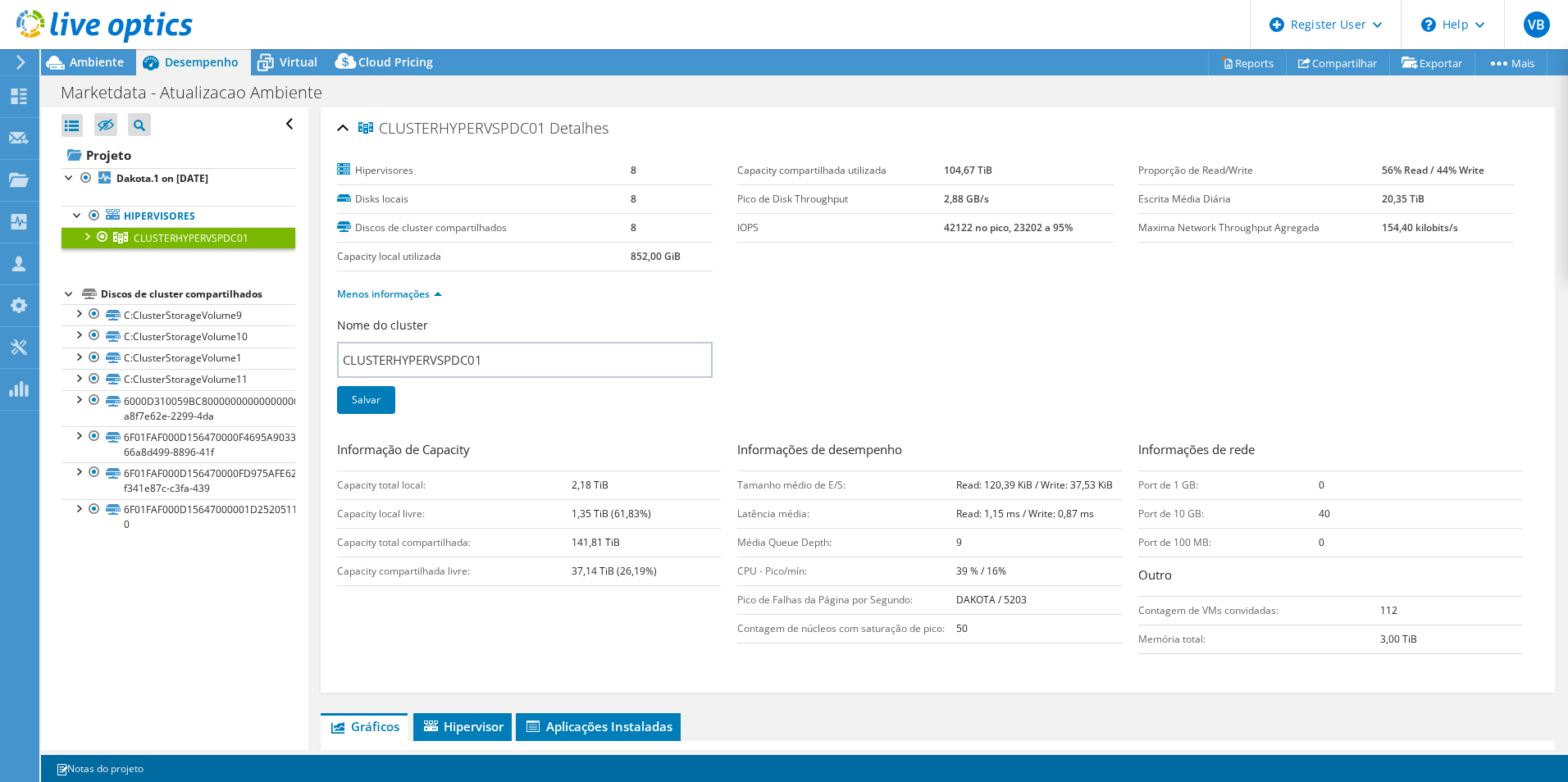
drag, startPoint x: 933, startPoint y: 518, endPoint x: 1093, endPoint y: 522, distance: 160.0
click at [1093, 522] on tr "Latência média: Read: 1,15 ms / Write: 0,87 ms" at bounding box center [929, 514] width 384 height 29
click at [967, 532] on td "9" at bounding box center [1039, 542] width 165 height 29
click at [90, 241] on div at bounding box center [86, 235] width 16 height 16
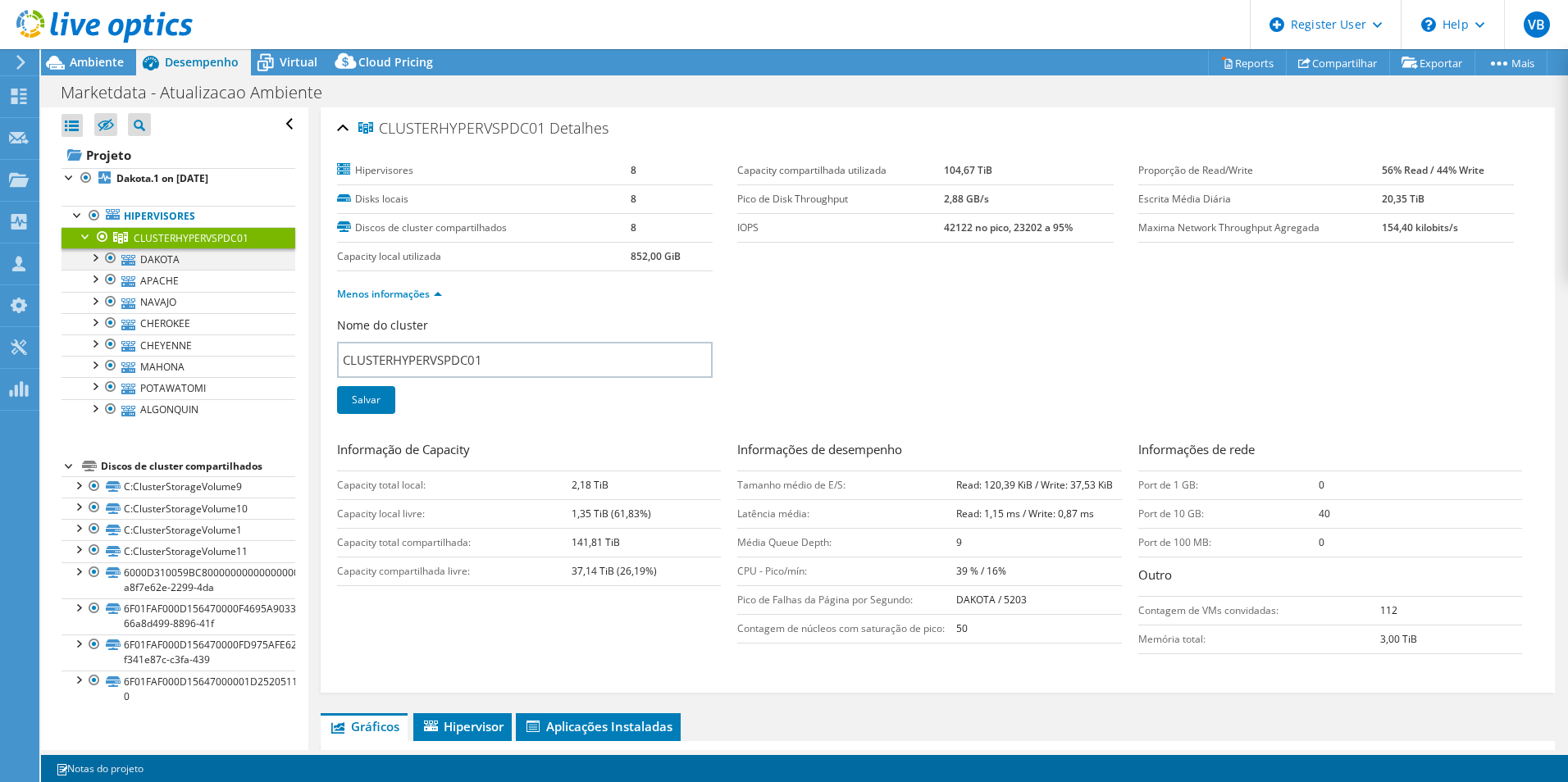
click at [98, 260] on div at bounding box center [94, 257] width 16 height 16
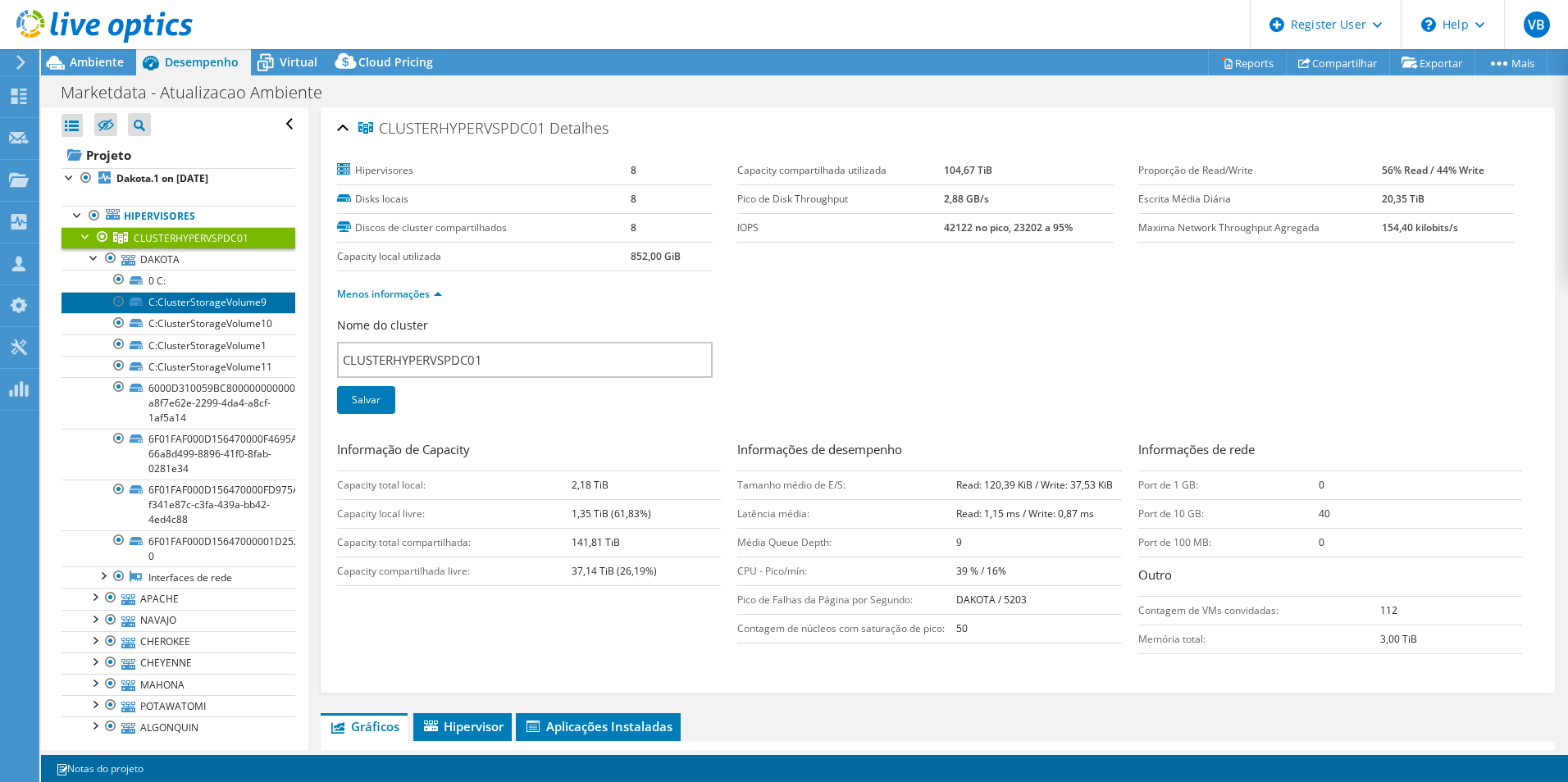
click at [218, 308] on link "C:ClusterStorageVolume9" at bounding box center [178, 302] width 234 height 21
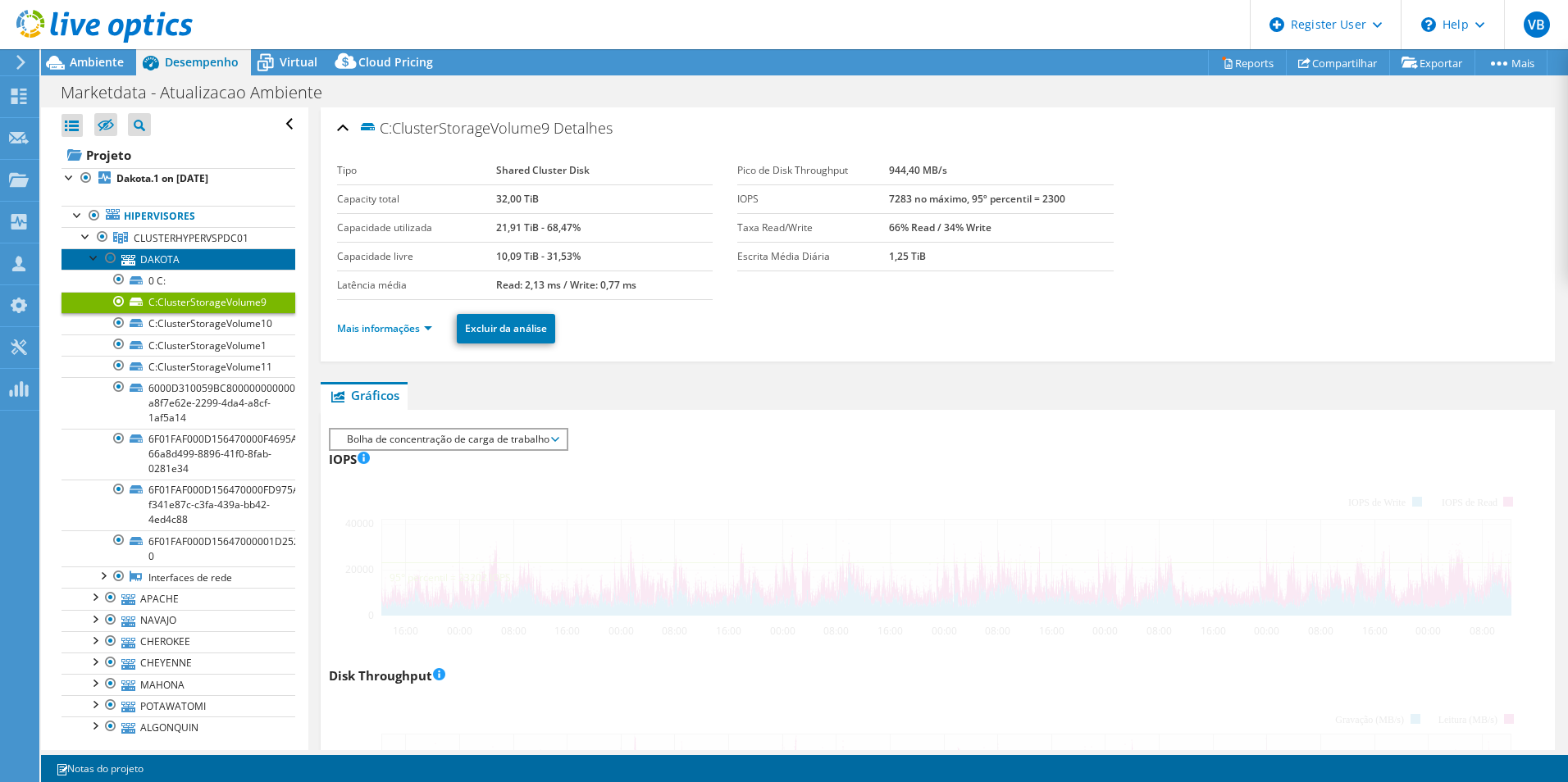
drag, startPoint x: 199, startPoint y: 256, endPoint x: 425, endPoint y: 361, distance: 249.2
click at [199, 256] on link "DAKOTA" at bounding box center [178, 259] width 234 height 21
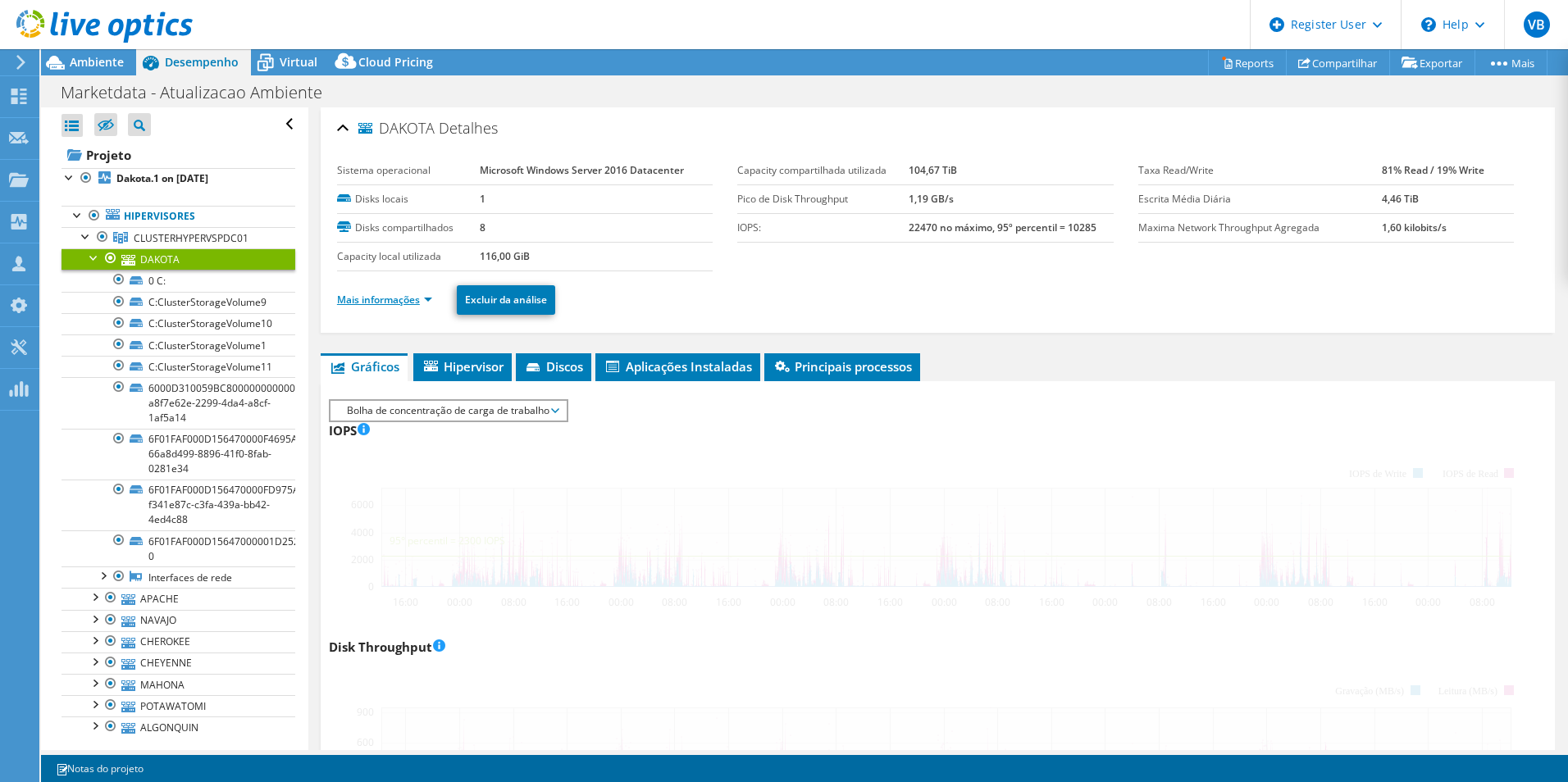
click at [418, 303] on link "Mais informações" at bounding box center [385, 300] width 95 height 14
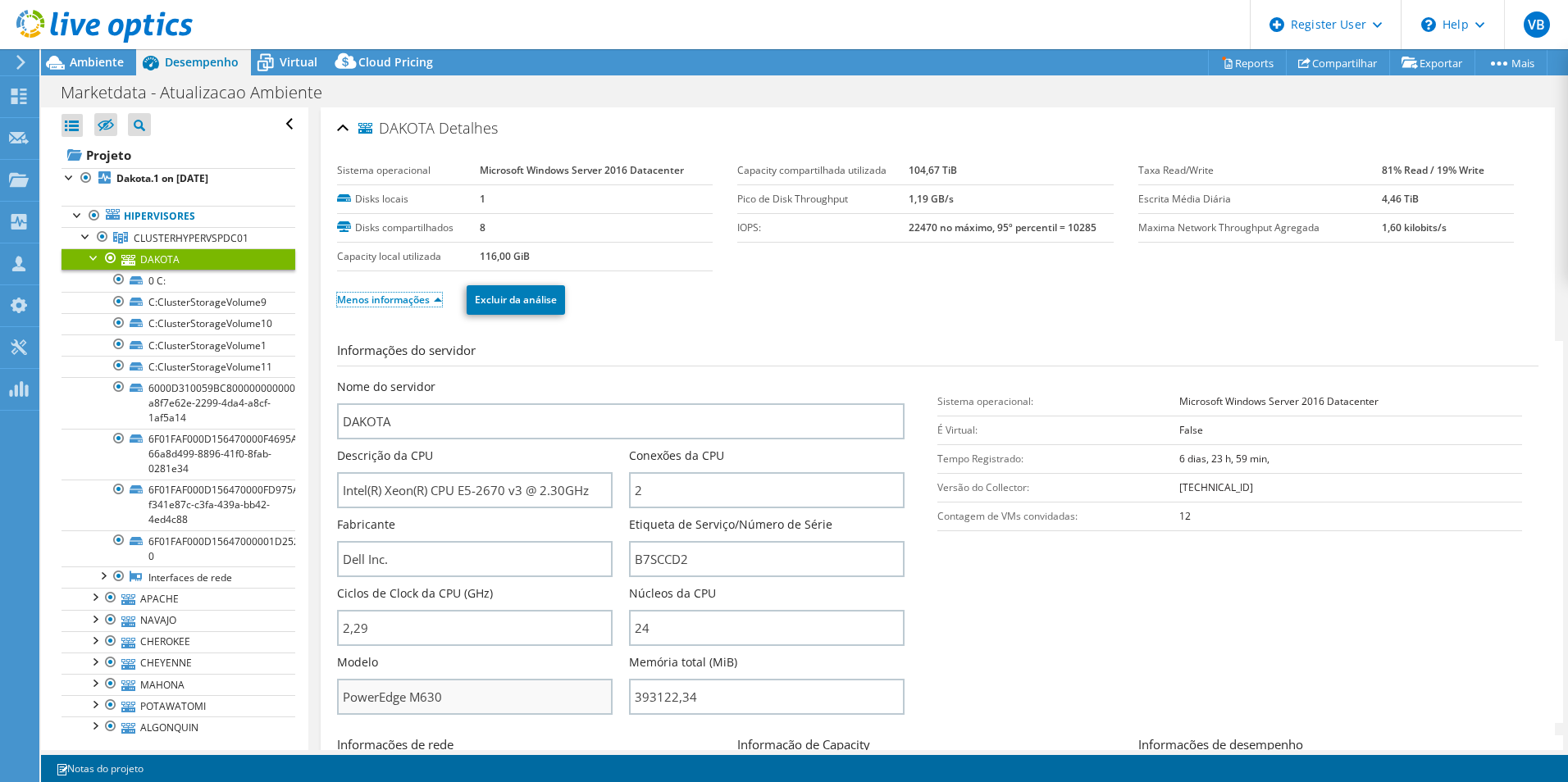
scroll to position [82, 0]
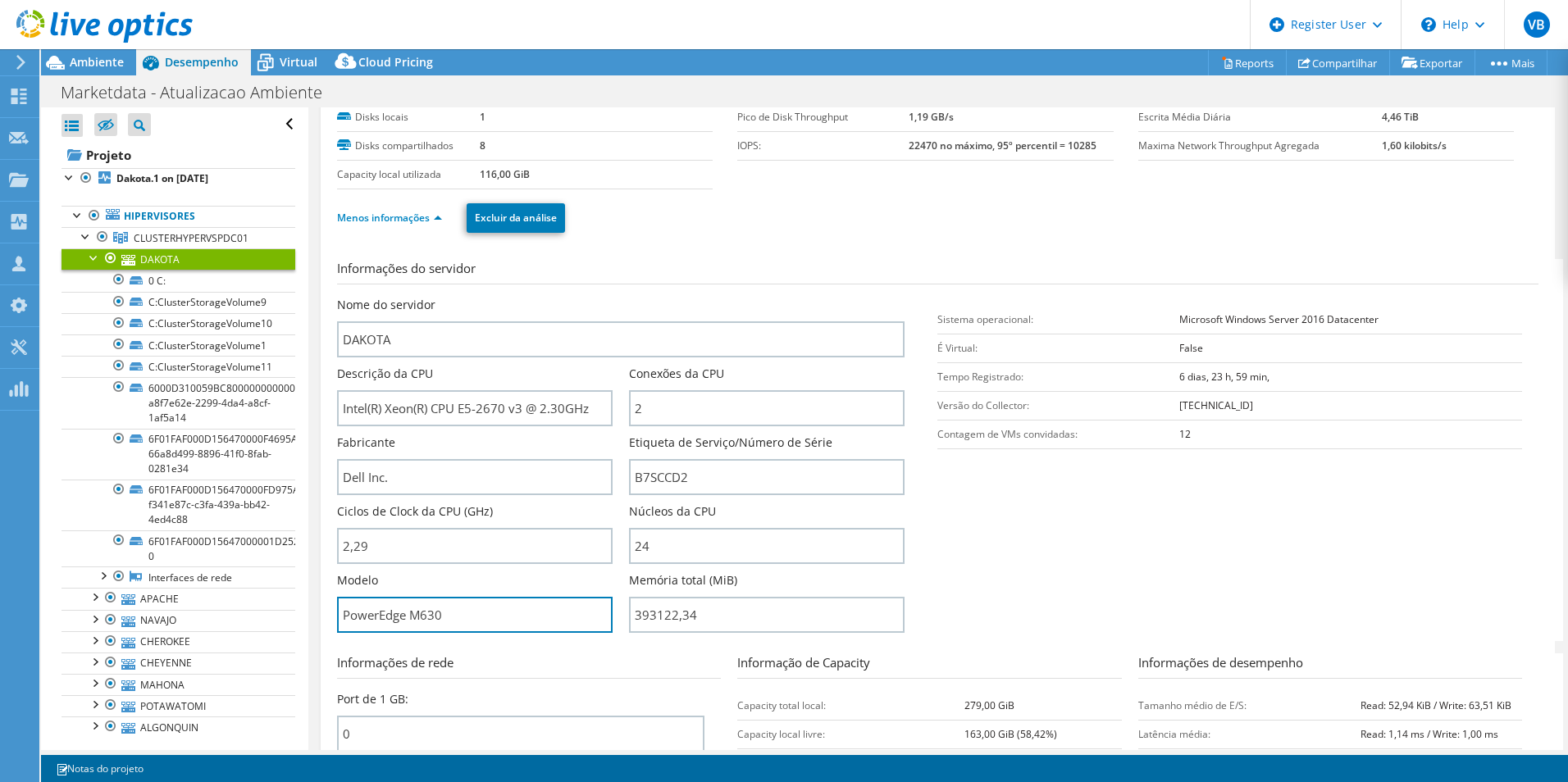
drag, startPoint x: 456, startPoint y: 610, endPoint x: 289, endPoint y: 608, distance: 167.0
click at [289, 608] on div "Abrir Todos Fechar Todos Ocultar nós excluídos Filtro de árvore do projeto" at bounding box center [805, 429] width 1527 height 642
click at [471, 637] on div "Modelo PowerEdge M630" at bounding box center [483, 607] width 292 height 69
click at [86, 260] on div at bounding box center [94, 257] width 16 height 16
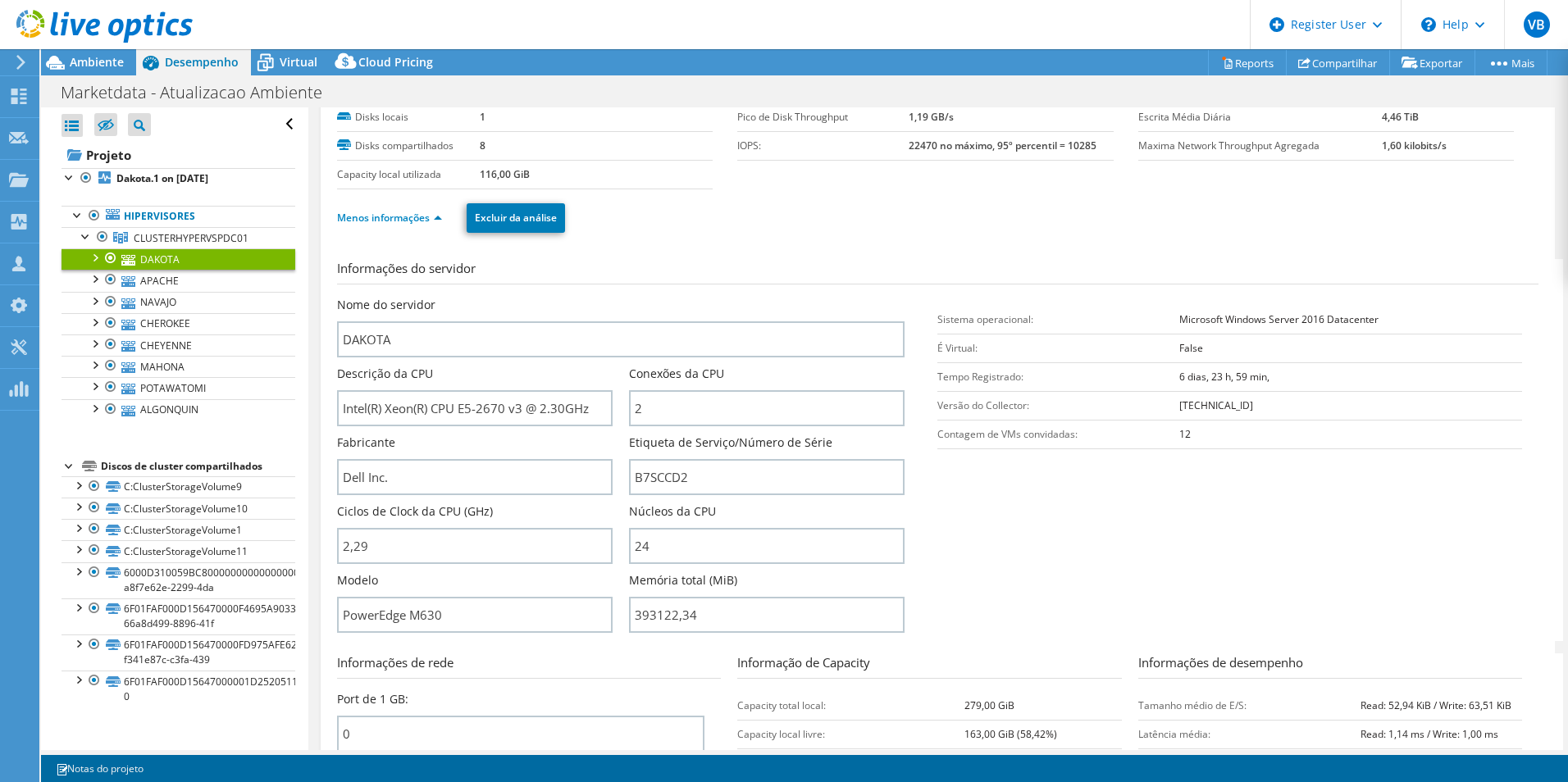
click at [68, 464] on div at bounding box center [70, 464] width 16 height 16
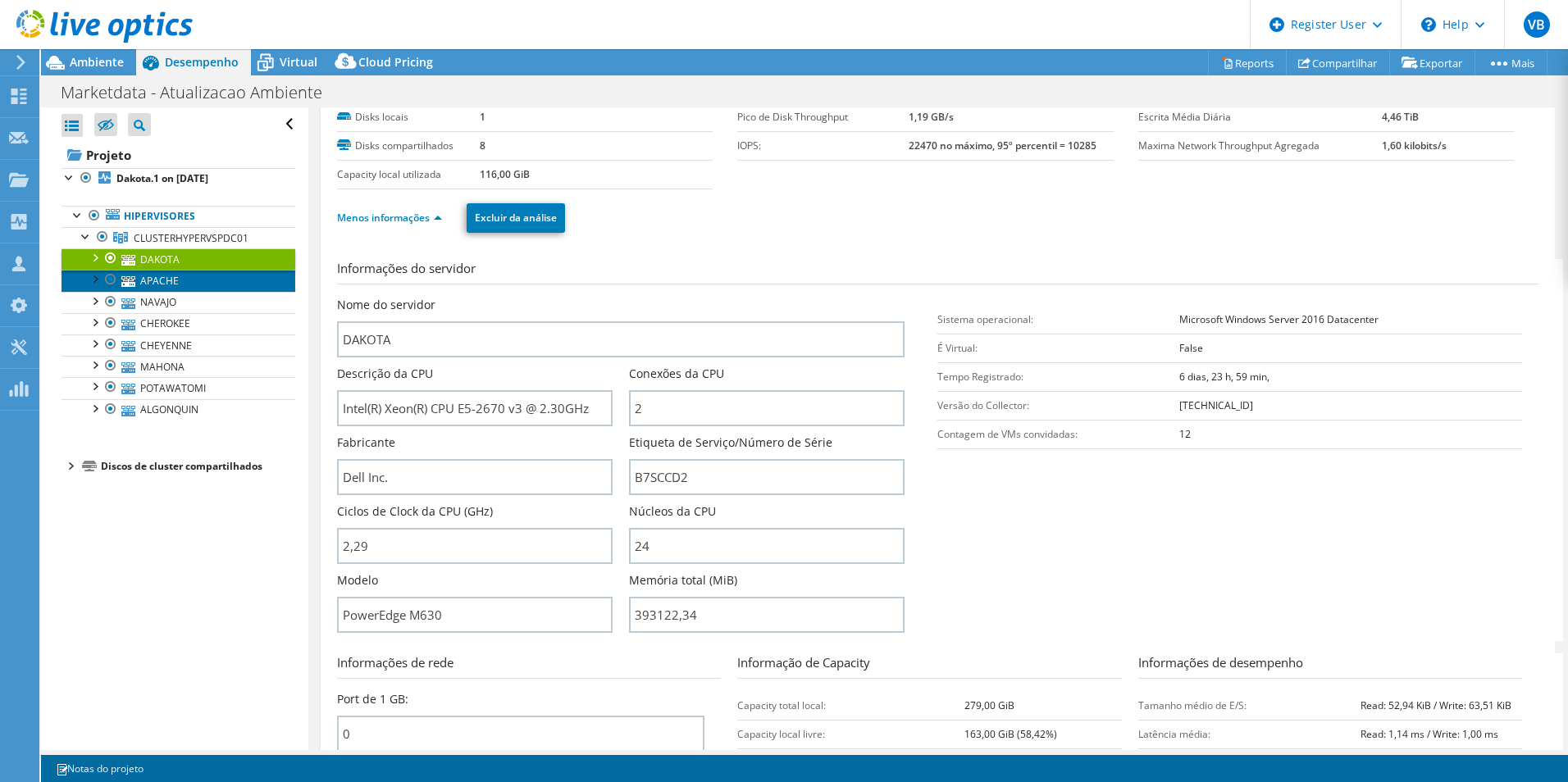
click at [193, 279] on link "APACHE" at bounding box center [178, 281] width 234 height 21
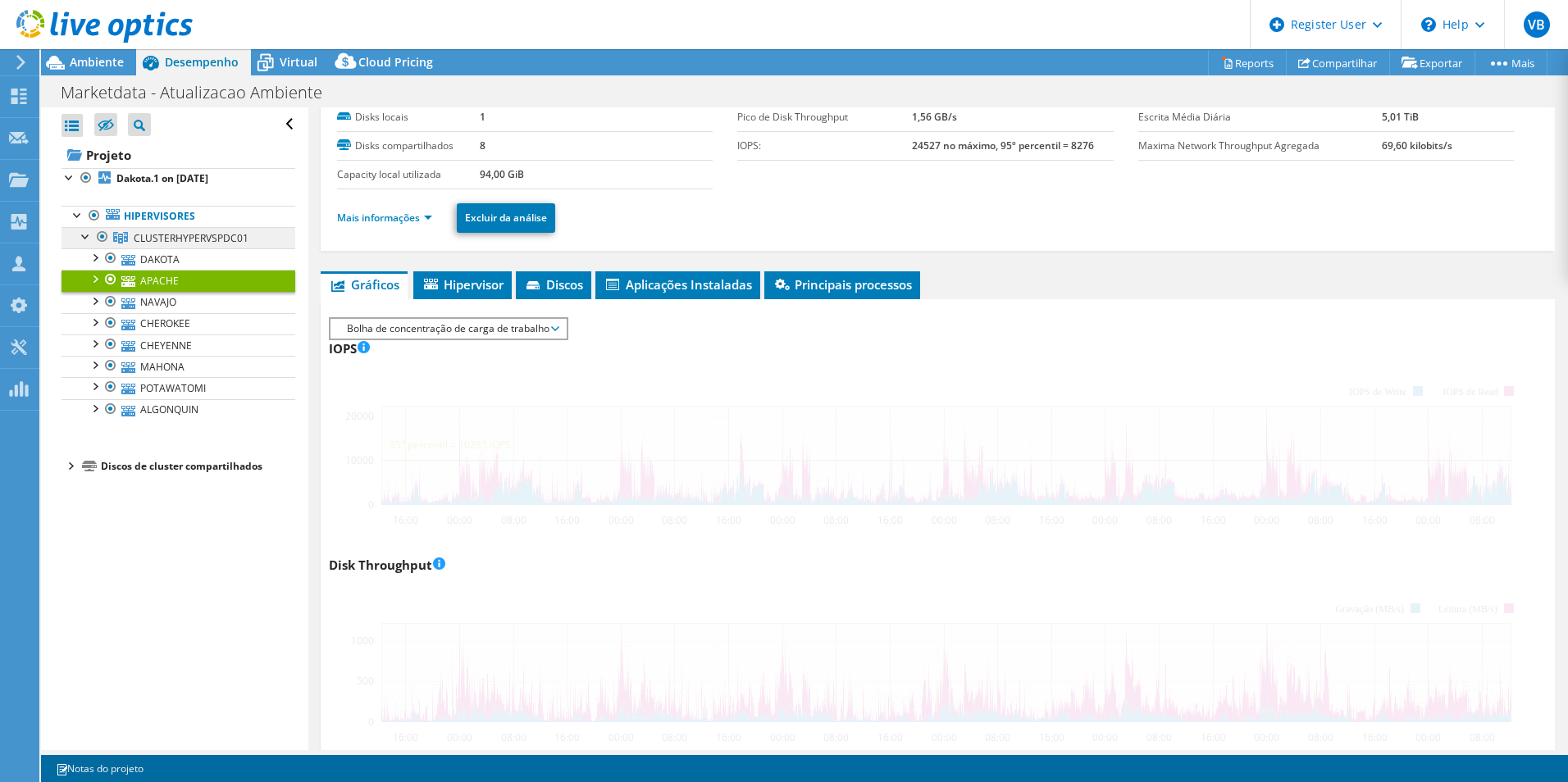
click at [194, 231] on span "CLUSTERHYPERVSPDC01" at bounding box center [191, 238] width 115 height 14
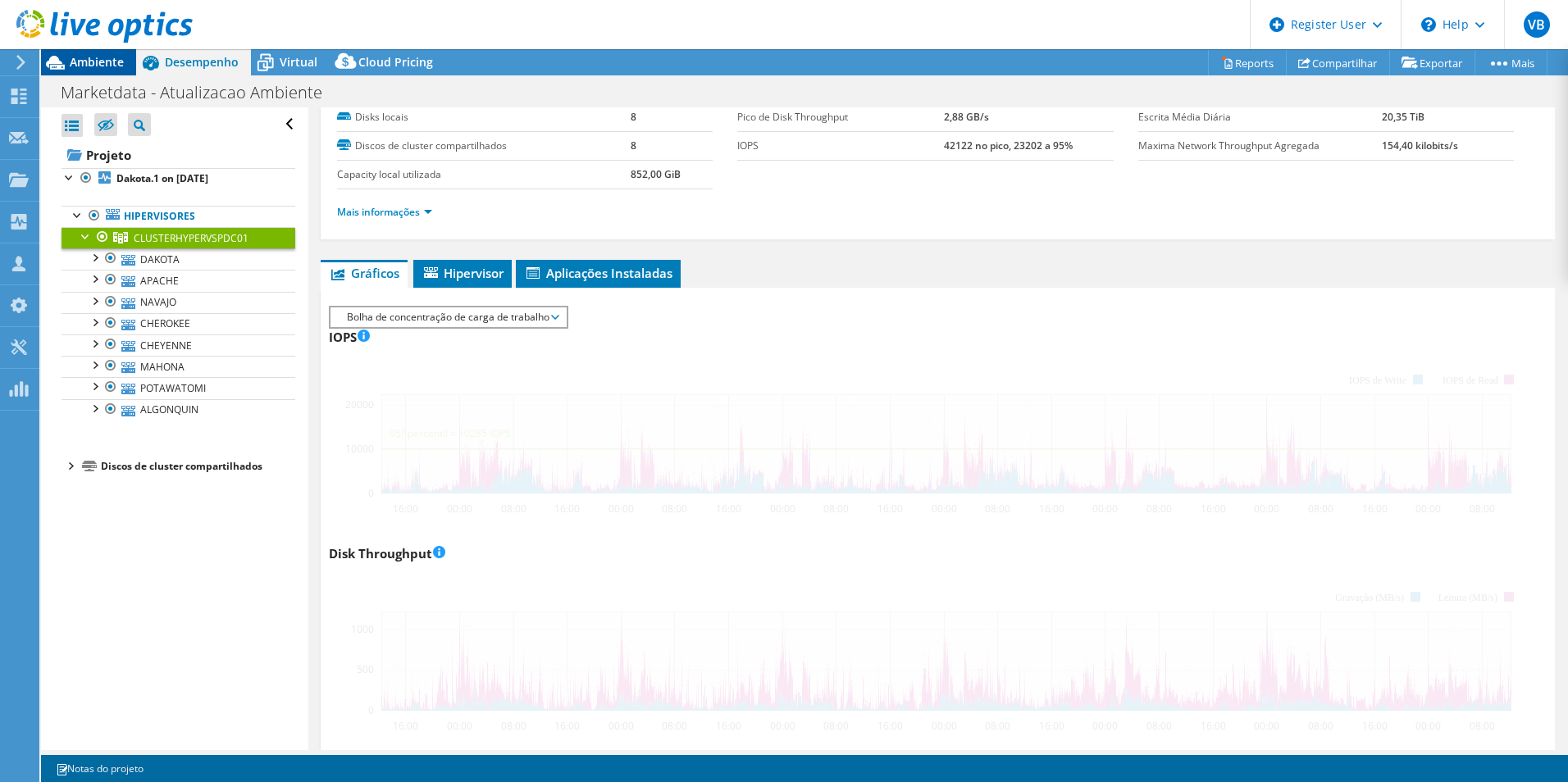
click at [104, 48] on div at bounding box center [96, 27] width 192 height 55
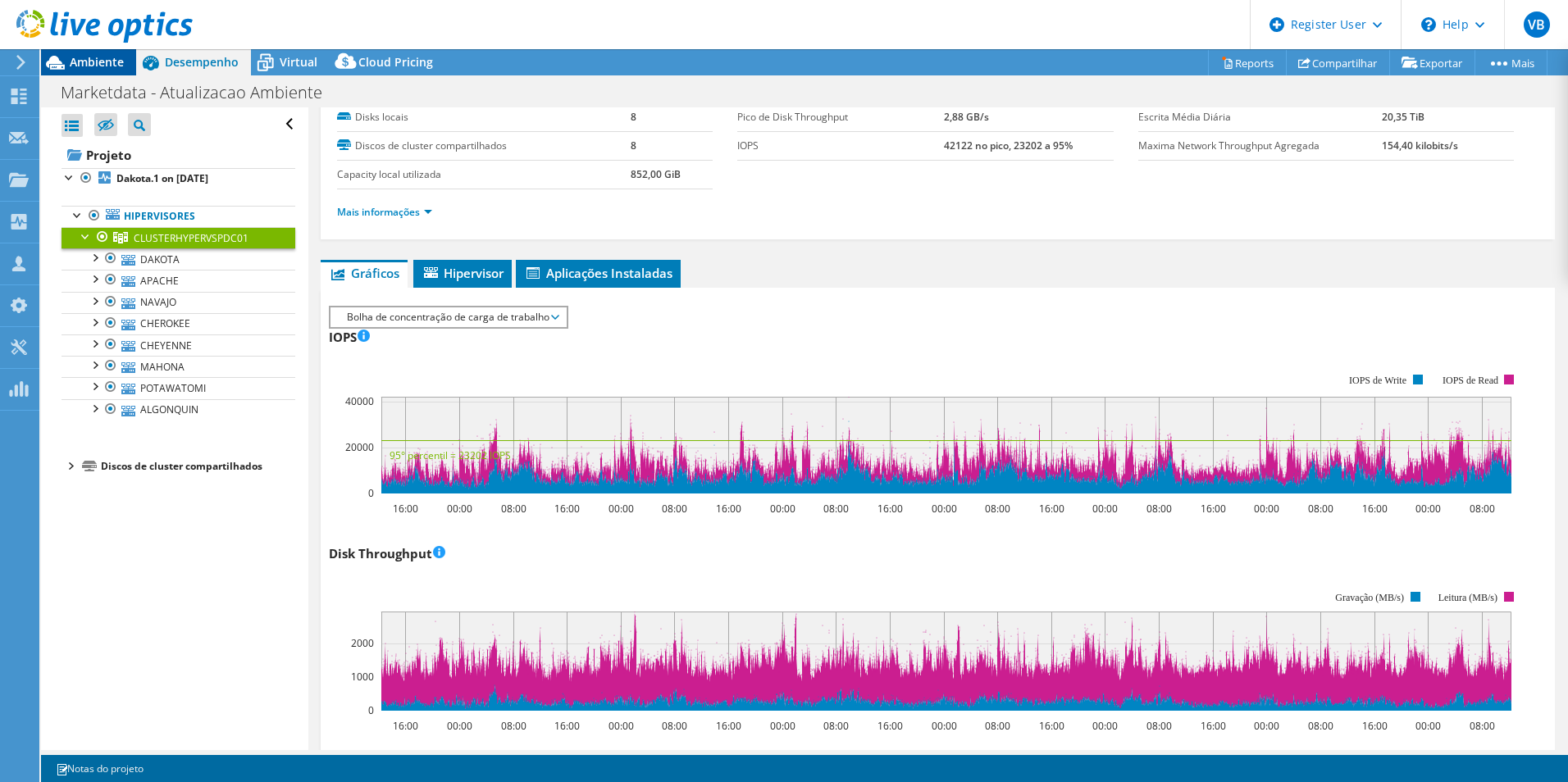
click at [107, 59] on span "Ambiente" at bounding box center [97, 61] width 54 height 15
click at [115, 66] on span "Ambiente" at bounding box center [97, 61] width 54 height 15
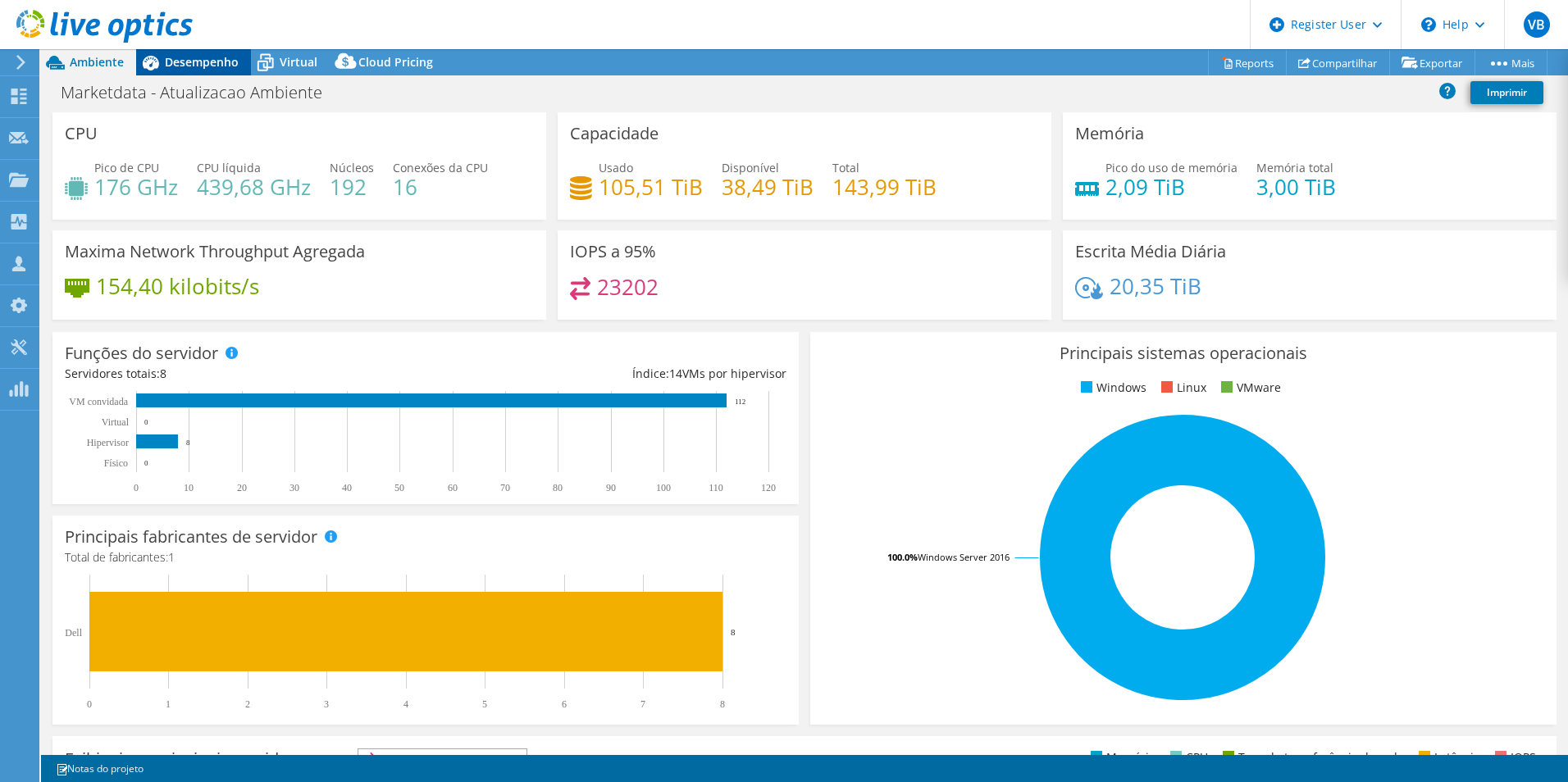
click at [208, 70] on div "Desempenho" at bounding box center [193, 62] width 115 height 26
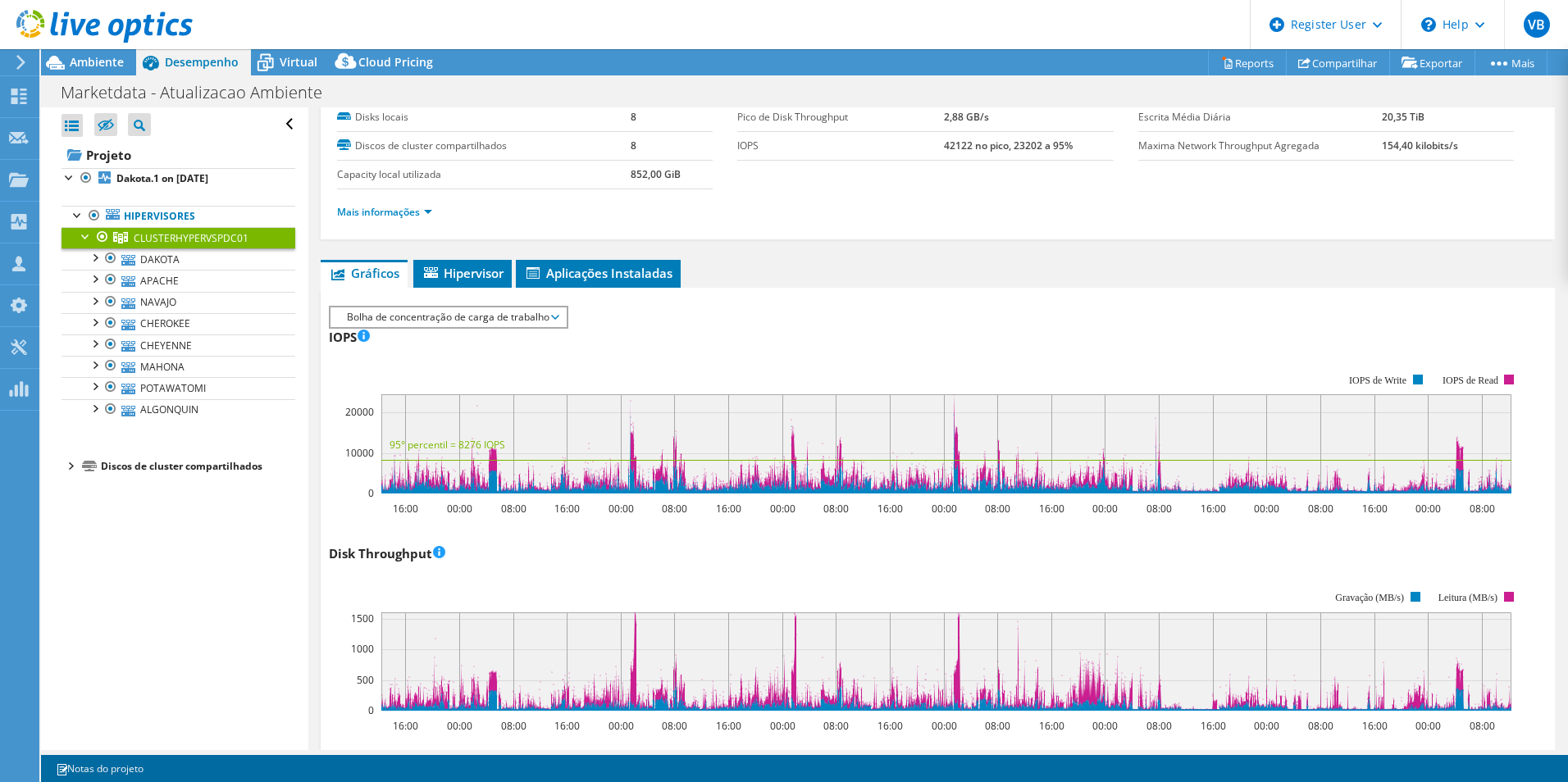
scroll to position [0, 0]
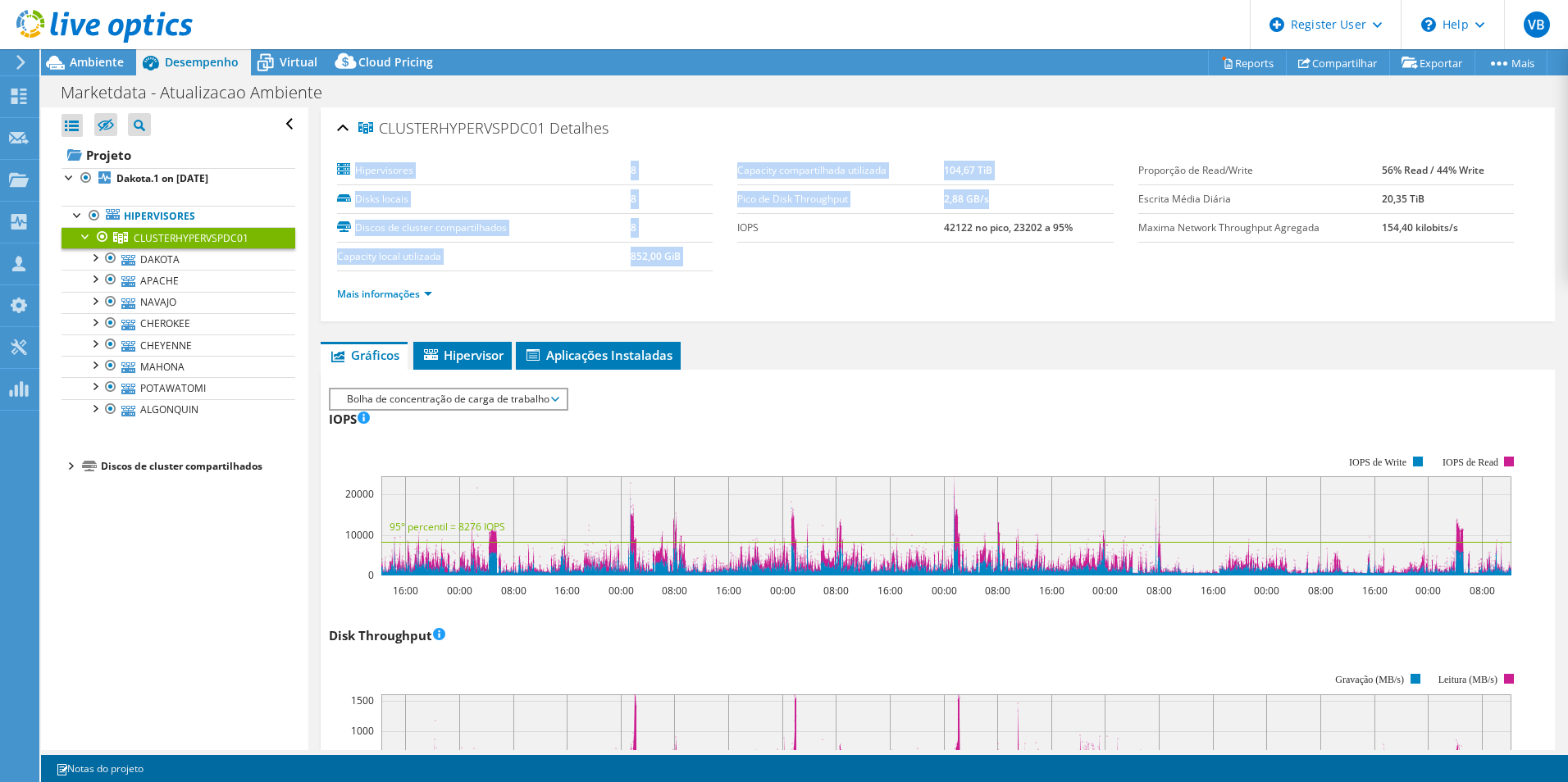
drag, startPoint x: 722, startPoint y: 201, endPoint x: 986, endPoint y: 204, distance: 264.0
click at [986, 204] on section "Hipervisores 8 Disks locais 8 Discos de cluster compartilhados 8 Capacity local…" at bounding box center [737, 214] width 801 height 115
drag, startPoint x: 986, startPoint y: 204, endPoint x: 959, endPoint y: 268, distance: 69.5
click at [959, 268] on section "Hipervisores 8 Disks locais 8 Discos de cluster compartilhados 8 Capacity local…" at bounding box center [737, 214] width 801 height 115
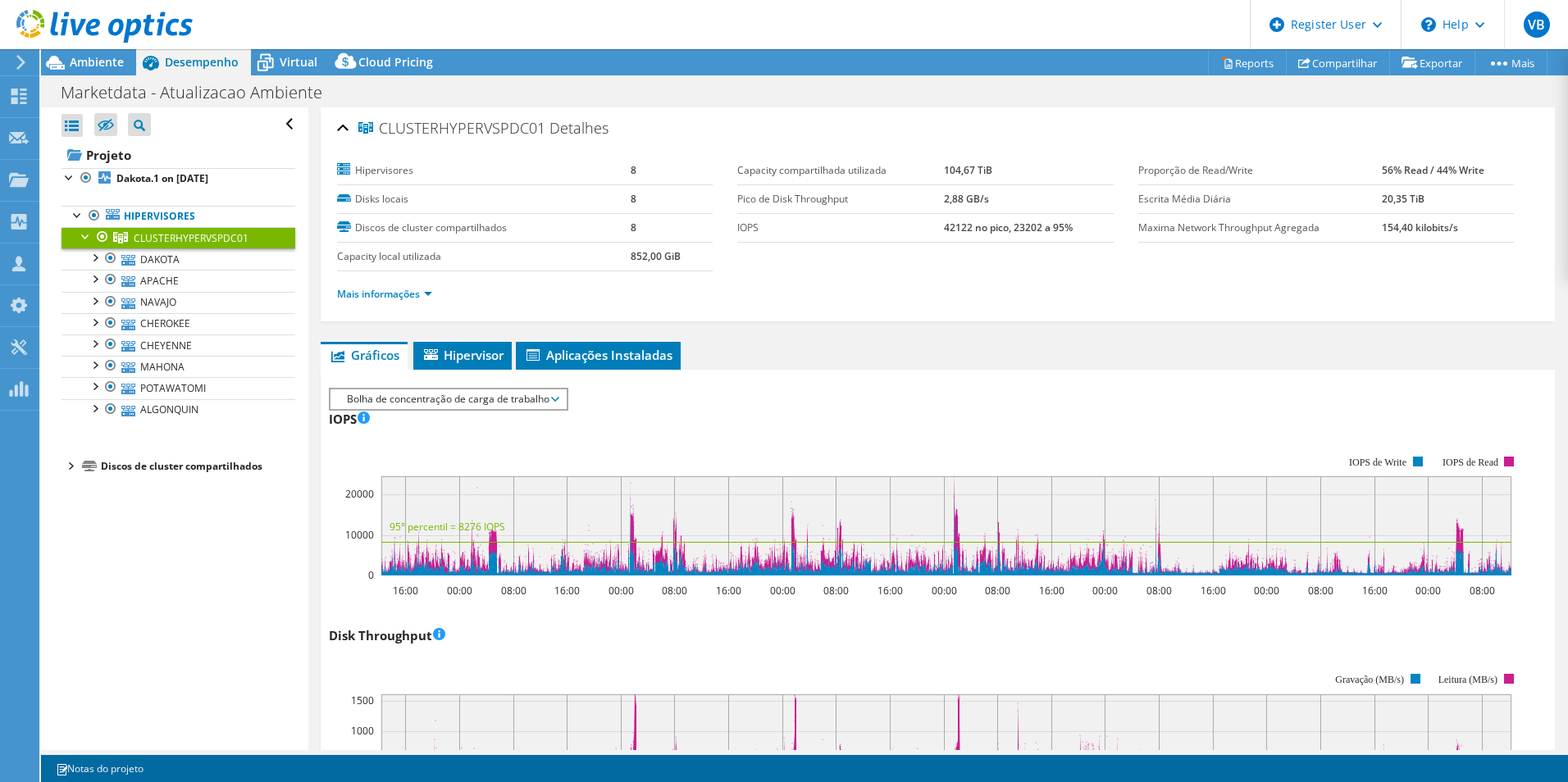
click at [930, 224] on label "IOPS" at bounding box center [840, 228] width 207 height 16
drag, startPoint x: 934, startPoint y: 204, endPoint x: 994, endPoint y: 205, distance: 60.0
click at [994, 205] on tr "Pico de Disk Throughput 2,88 GB/s" at bounding box center [925, 199] width 376 height 29
drag, startPoint x: 994, startPoint y: 205, endPoint x: 1001, endPoint y: 298, distance: 93.3
click at [1001, 298] on ul "Mais informações" at bounding box center [938, 292] width 1202 height 22
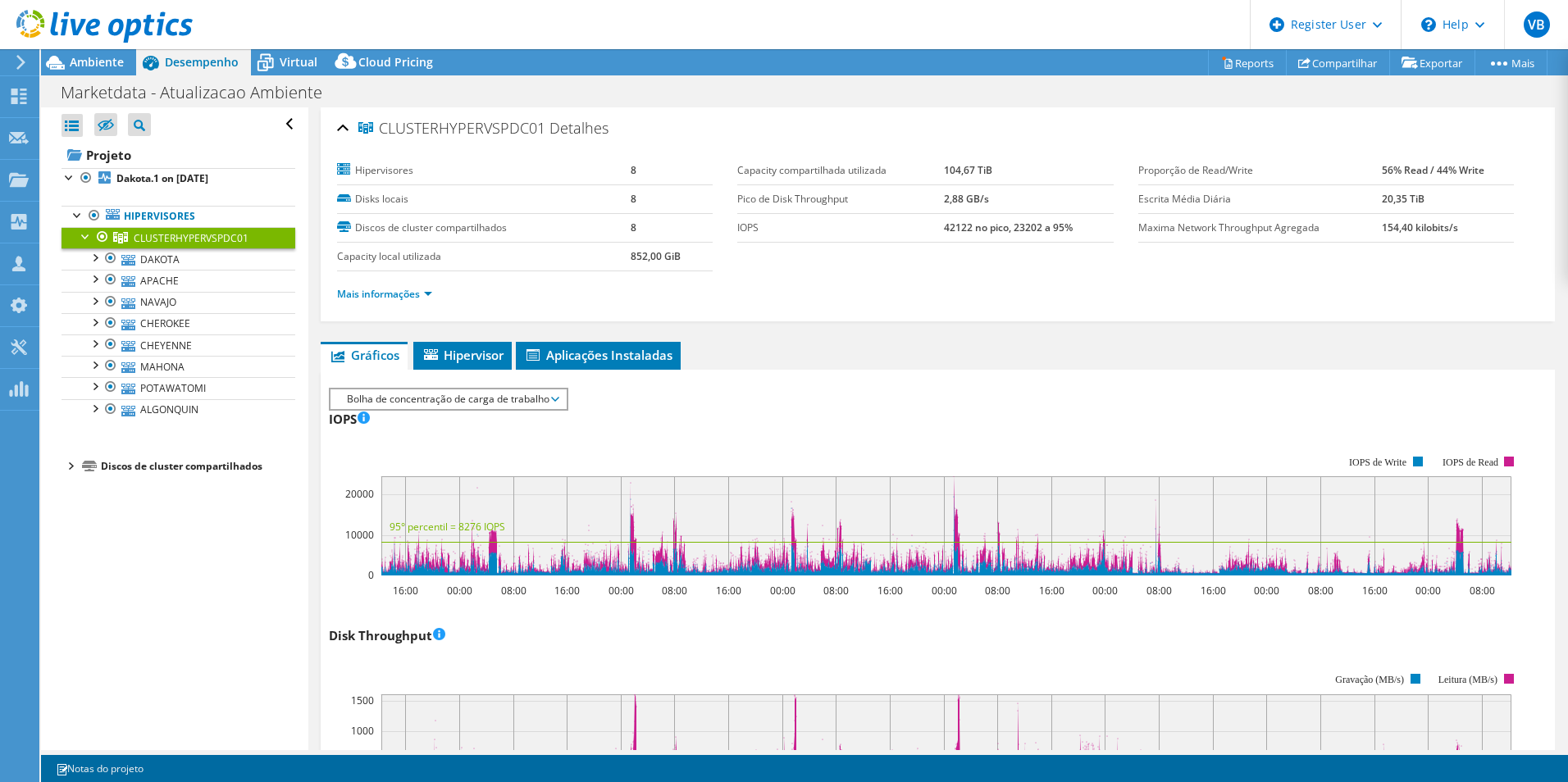
select select "USD"
